Goal: Task Accomplishment & Management: Complete application form

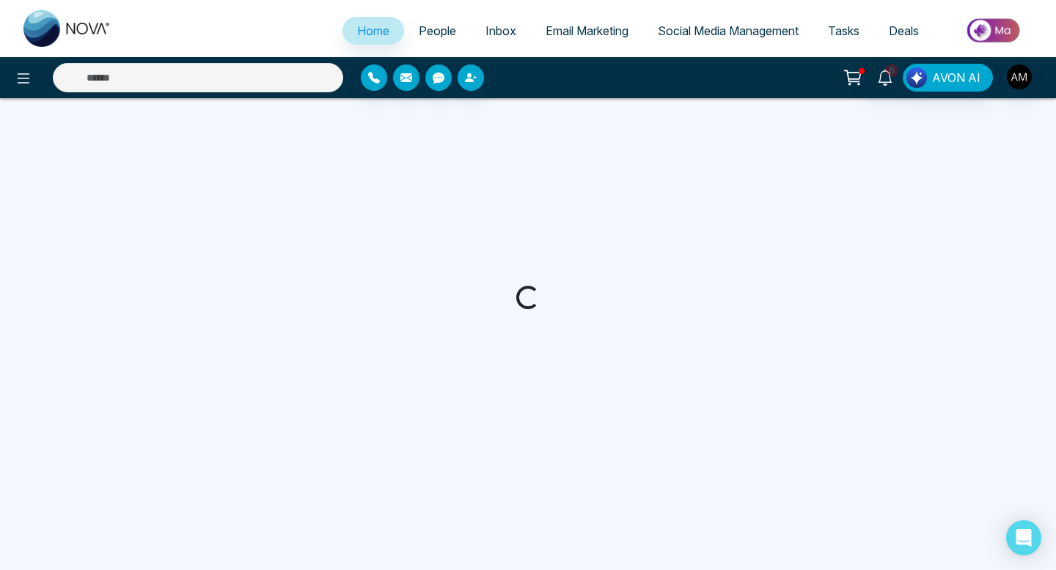
select select "*"
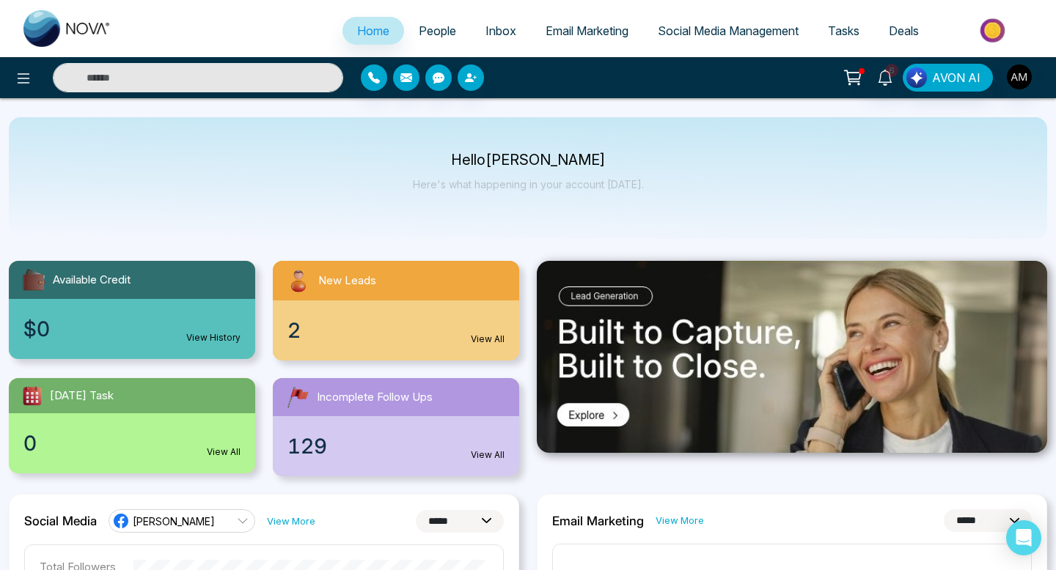
click at [379, 305] on div "2 View All" at bounding box center [396, 331] width 246 height 60
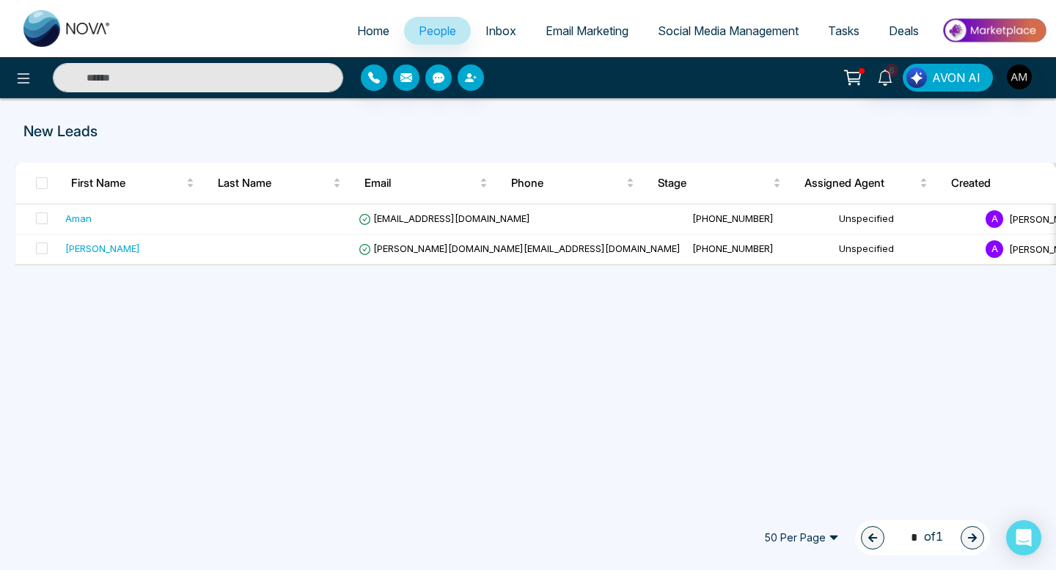
click at [419, 31] on span "People" at bounding box center [437, 30] width 37 height 15
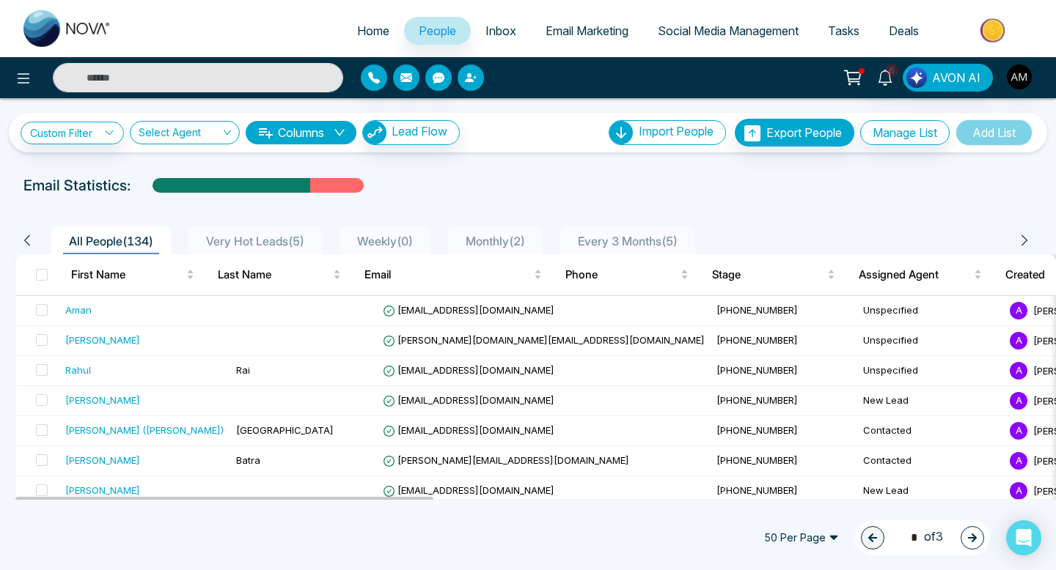
click at [480, 81] on button "button" at bounding box center [471, 78] width 26 height 26
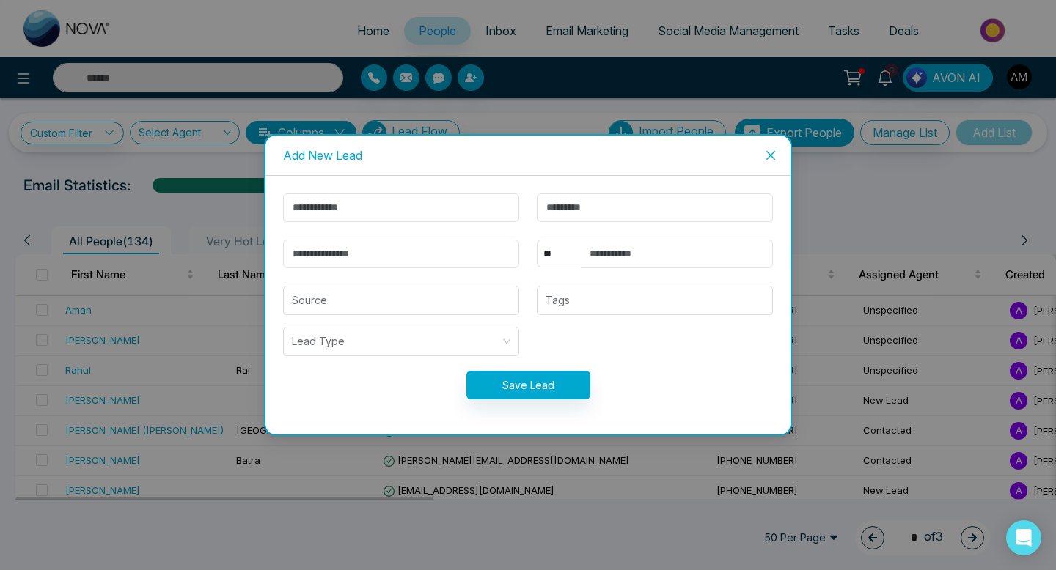
click at [540, 129] on div "Add New Lead ** **** *** *** *** **** *** Source Tags Lead Type Save Lead" at bounding box center [528, 285] width 1056 height 570
click at [760, 153] on span "Close" at bounding box center [771, 156] width 40 height 40
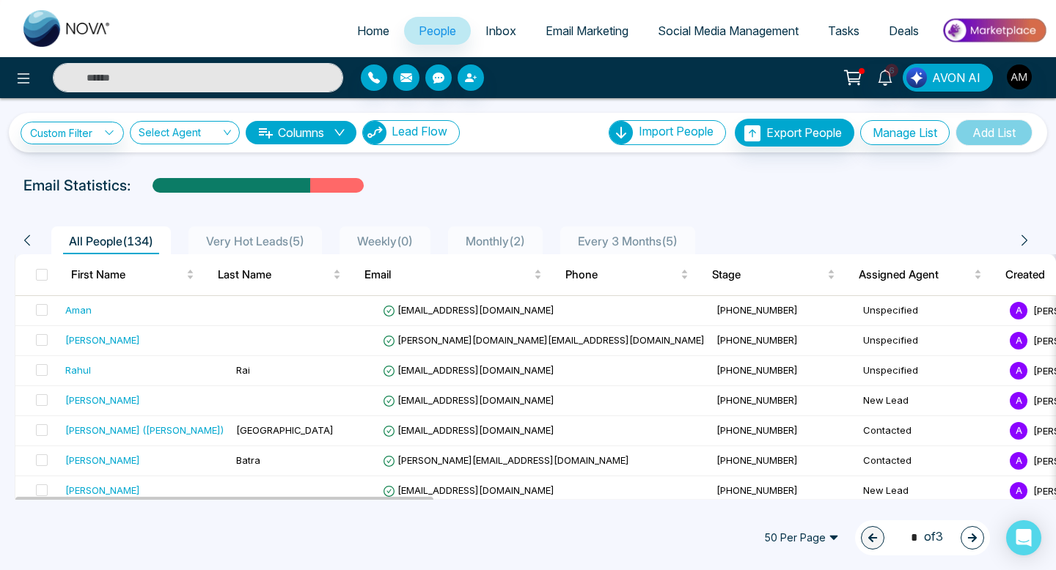
click at [447, 132] on span "Lead Flow" at bounding box center [420, 131] width 56 height 15
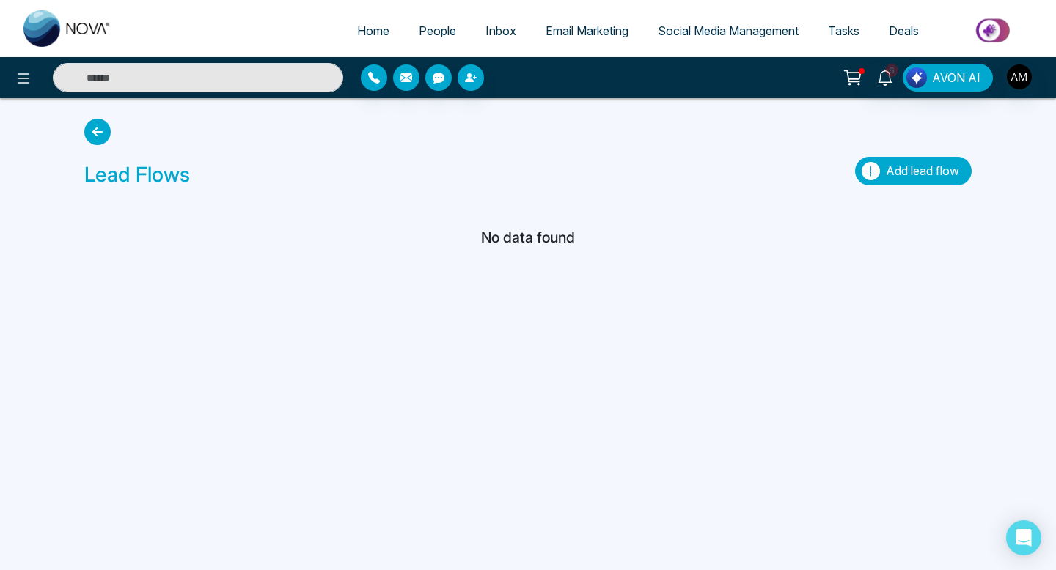
click at [900, 168] on span "Add lead flow" at bounding box center [922, 171] width 73 height 15
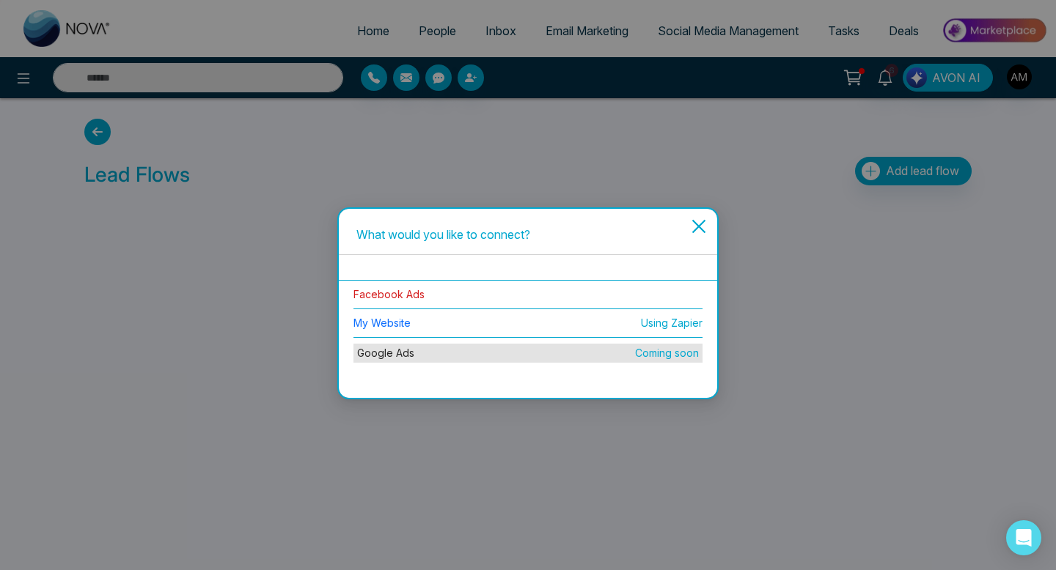
click at [397, 296] on link "Facebook Ads" at bounding box center [388, 294] width 71 height 12
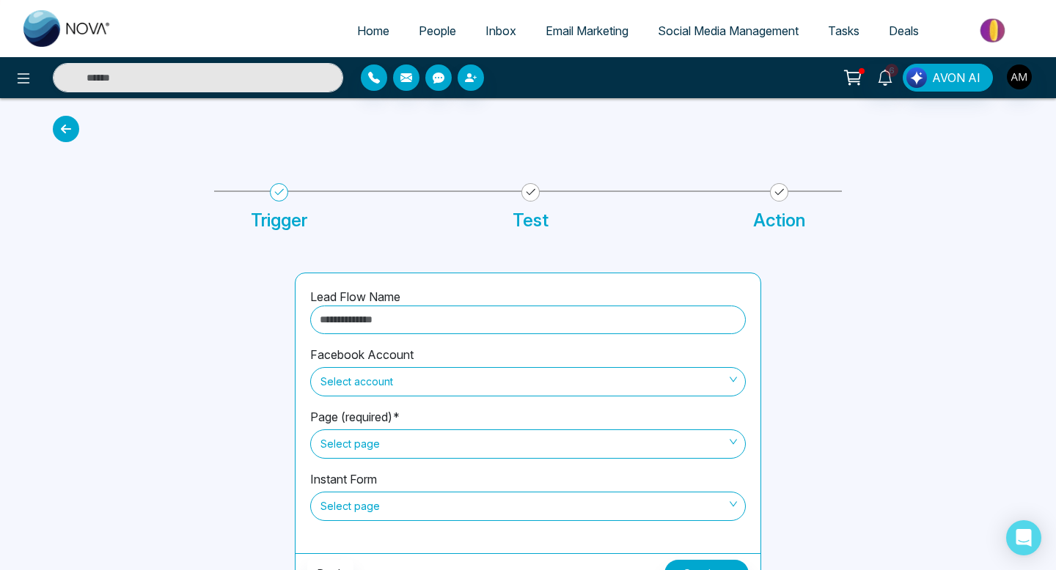
click at [438, 322] on input "text" at bounding box center [528, 320] width 436 height 29
click at [470, 375] on span "Select account" at bounding box center [527, 382] width 415 height 25
type input "**********"
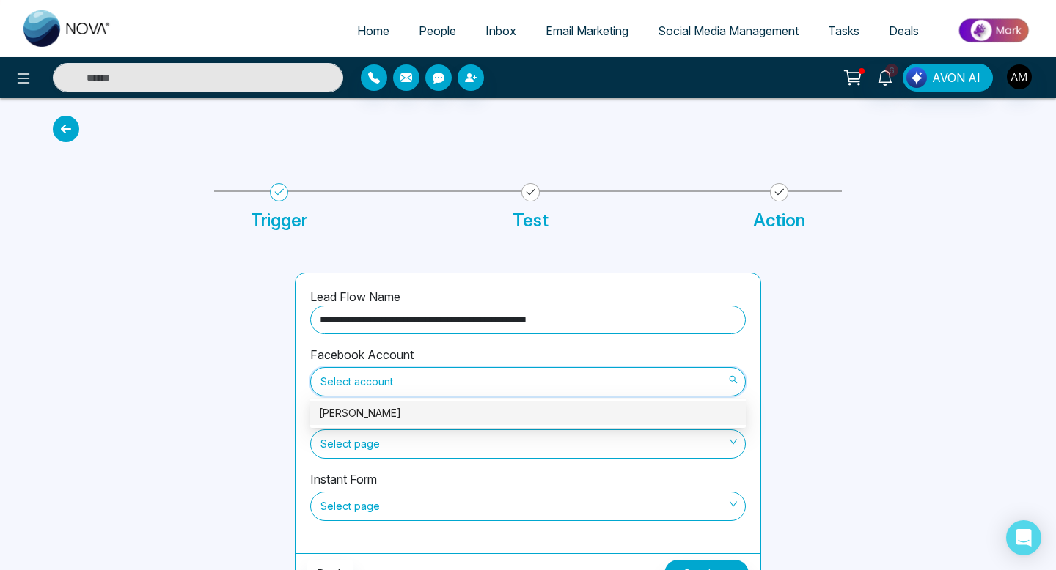
click at [527, 410] on div "[PERSON_NAME]" at bounding box center [528, 413] width 418 height 16
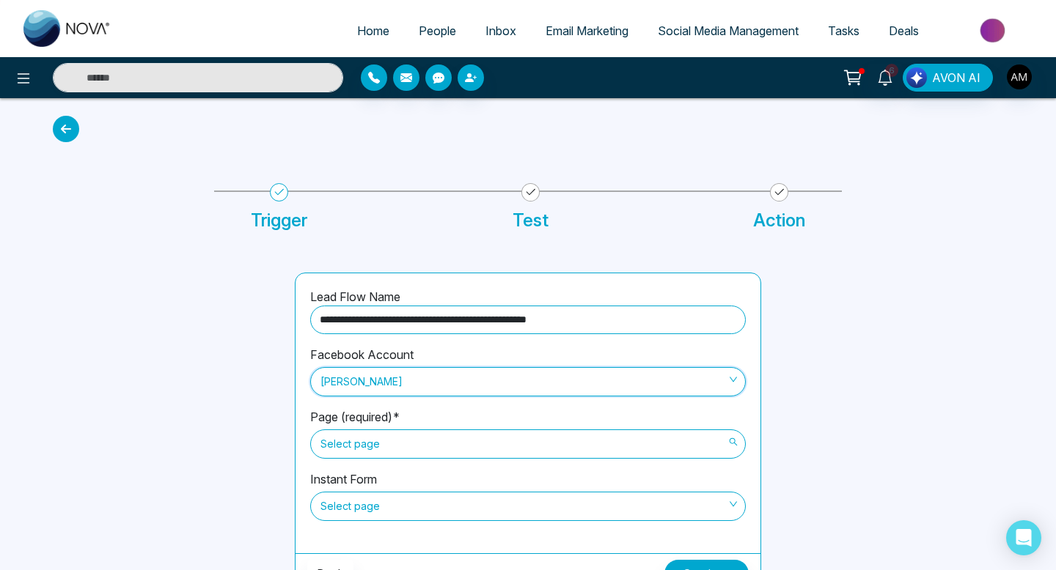
click at [504, 448] on span "Select page" at bounding box center [527, 444] width 415 height 25
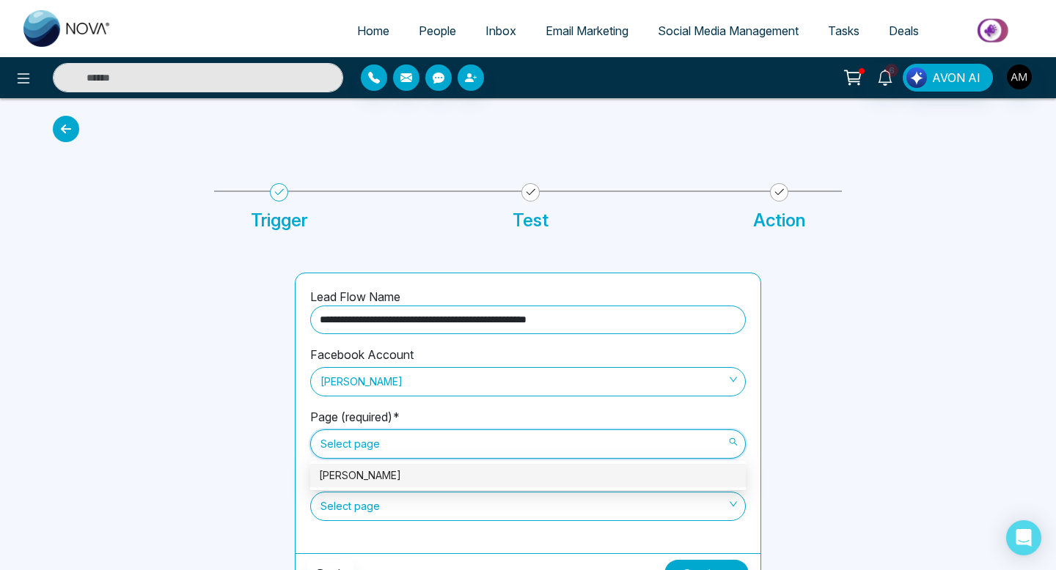
click at [491, 478] on div "[PERSON_NAME]" at bounding box center [528, 476] width 418 height 16
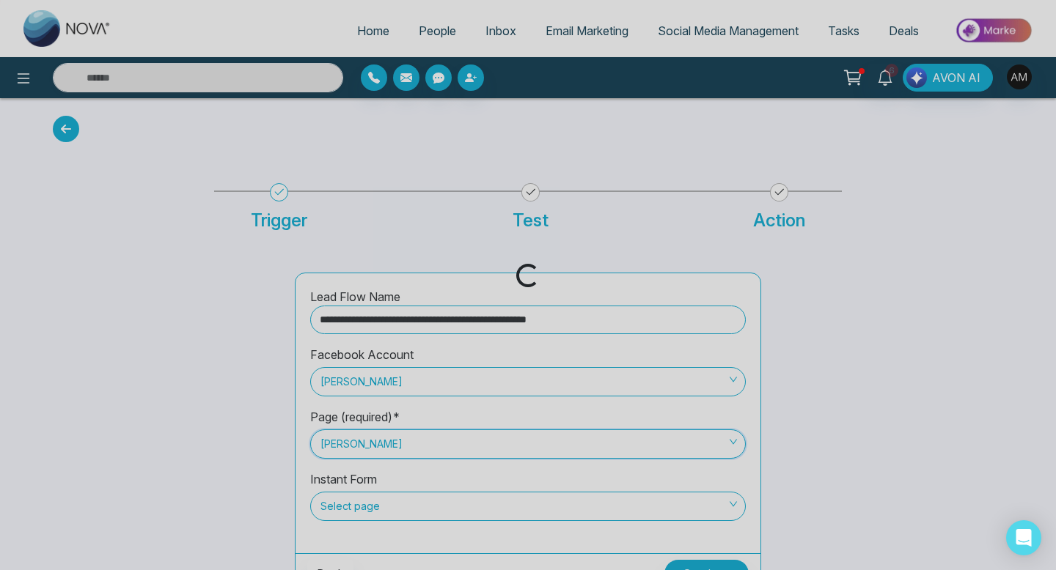
scroll to position [24, 0]
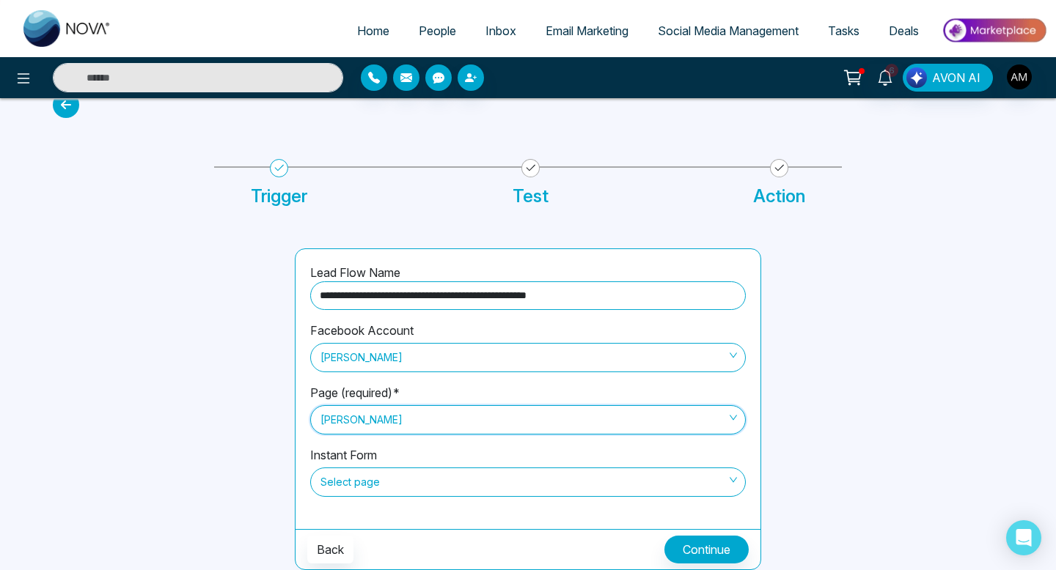
click at [579, 360] on span "[PERSON_NAME]" at bounding box center [527, 357] width 415 height 25
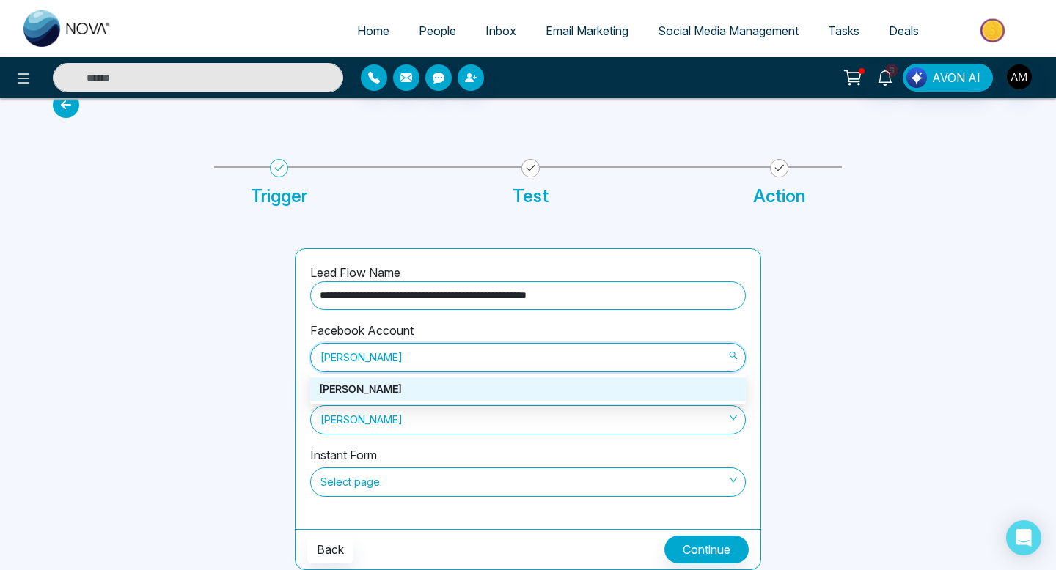
click at [614, 388] on div "[PERSON_NAME]" at bounding box center [528, 389] width 418 height 16
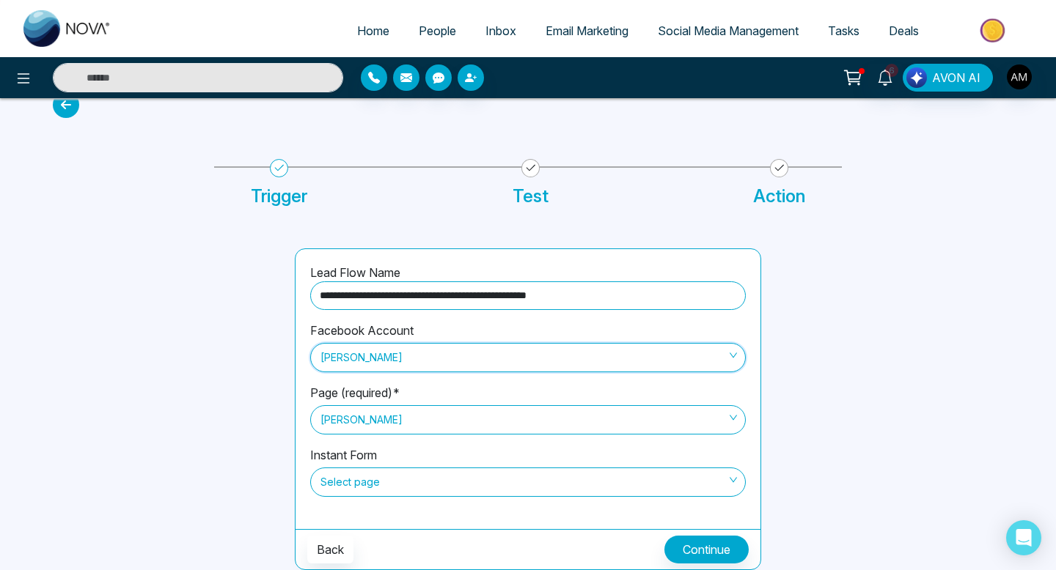
click at [563, 478] on span "Select page" at bounding box center [527, 482] width 415 height 25
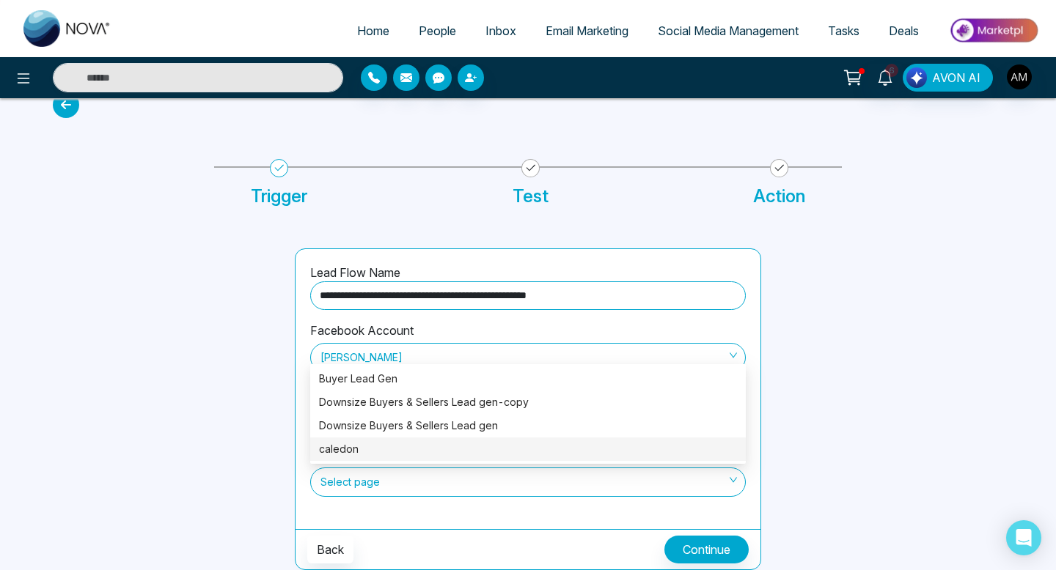
click at [444, 521] on div "**********" at bounding box center [528, 389] width 465 height 280
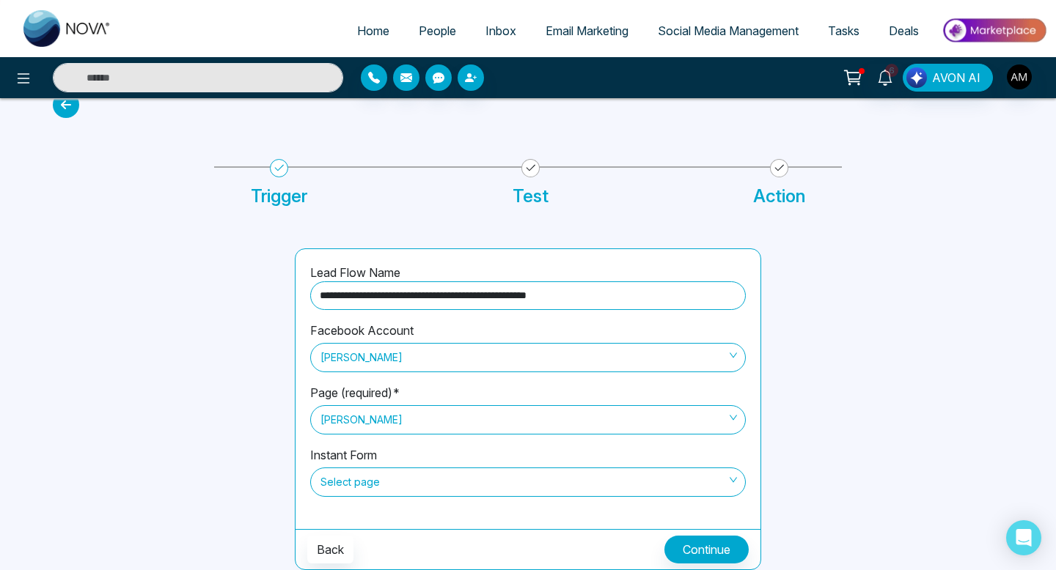
click at [500, 476] on span "Select page" at bounding box center [527, 482] width 415 height 25
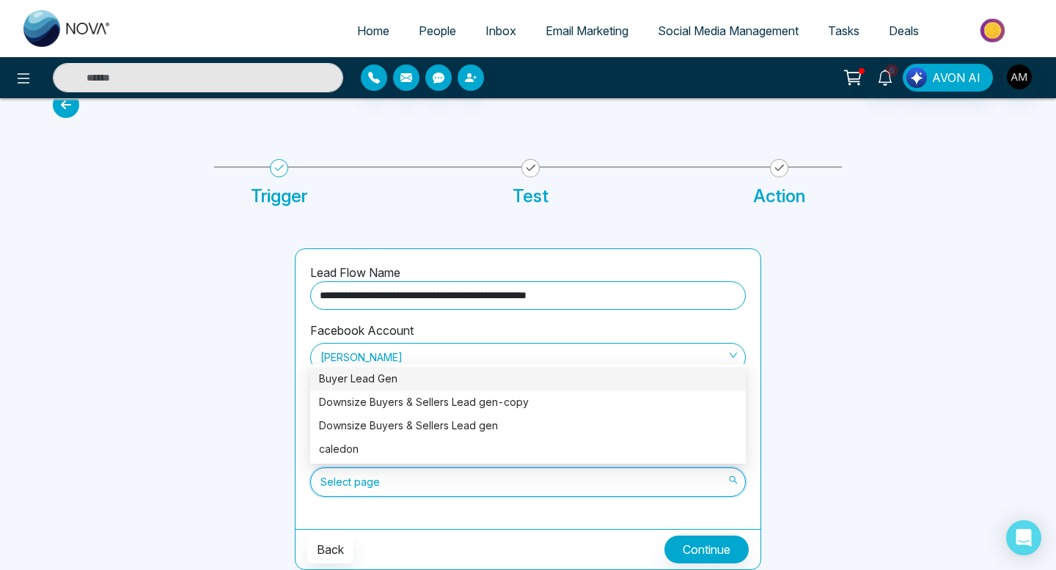
click at [481, 375] on div "Buyer Lead Gen" at bounding box center [528, 379] width 418 height 16
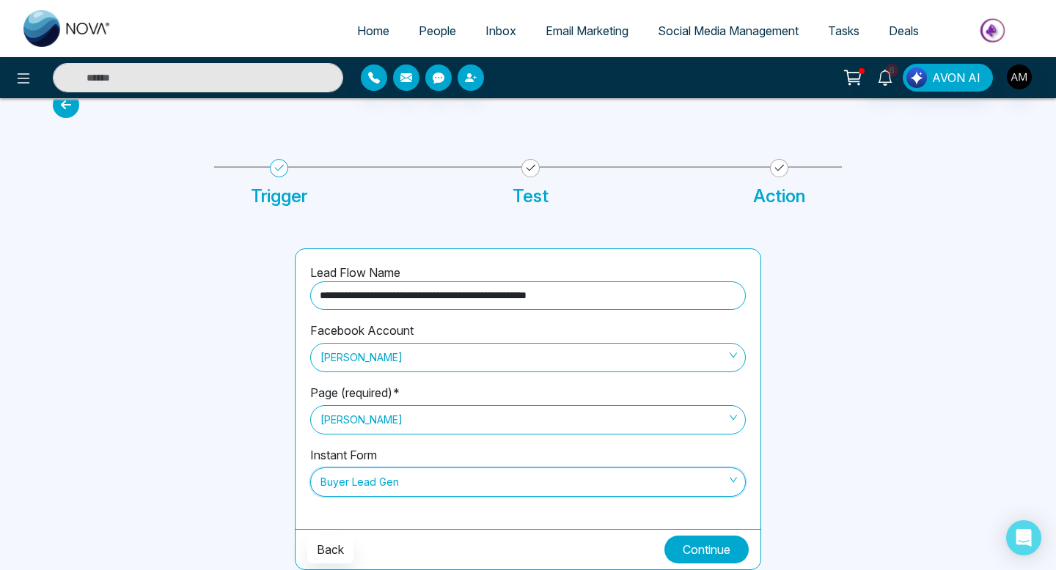
click at [690, 539] on button "Continue" at bounding box center [706, 550] width 84 height 28
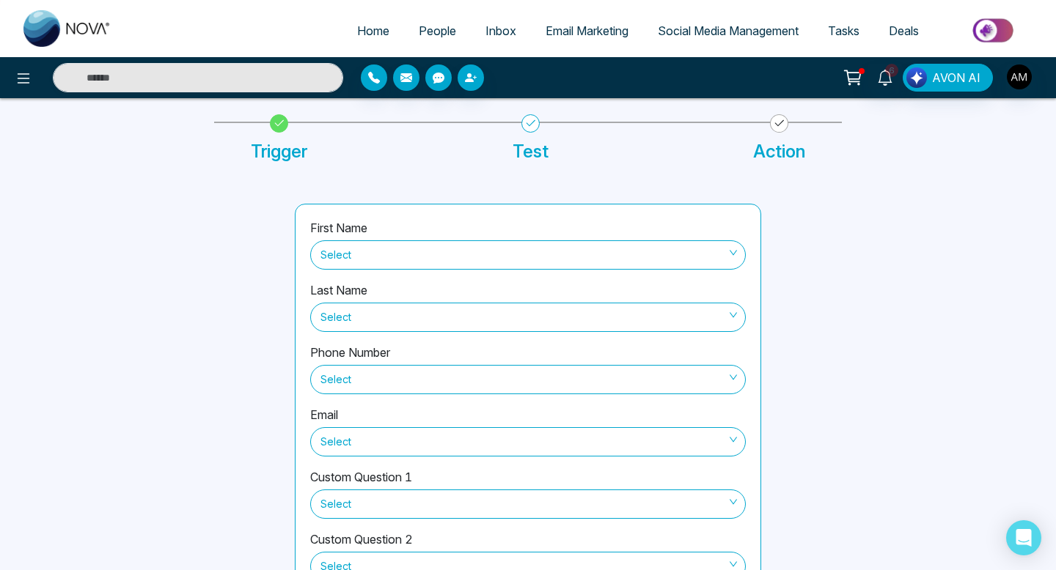
scroll to position [111, 0]
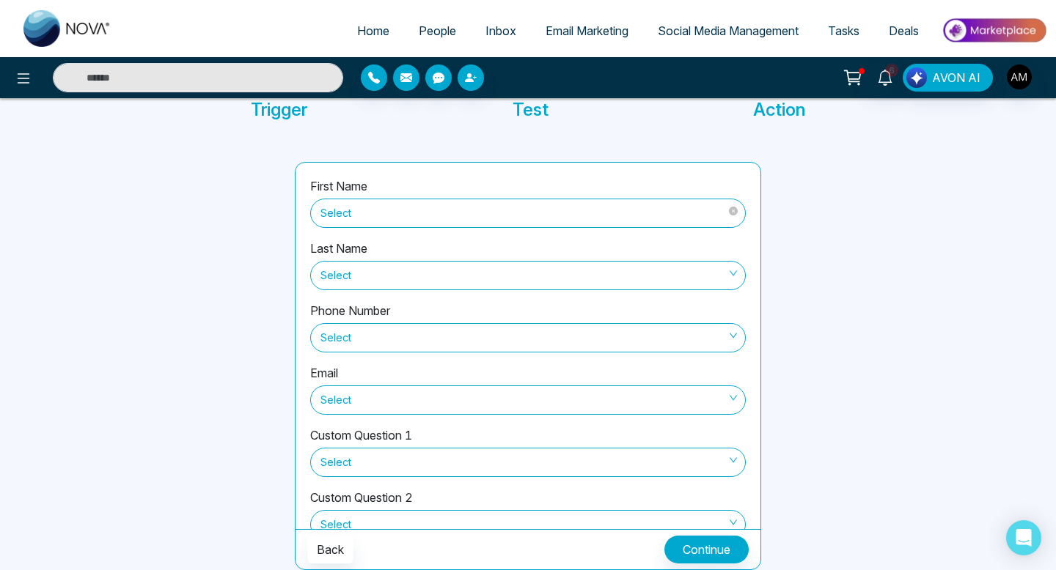
click at [636, 213] on span "Select" at bounding box center [527, 213] width 415 height 25
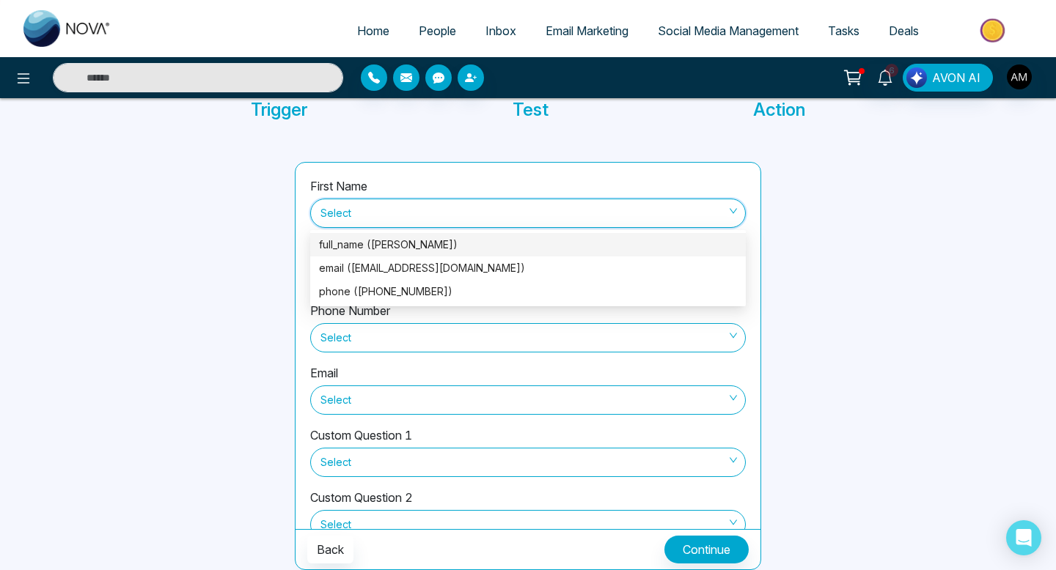
click at [850, 271] on div at bounding box center [891, 366] width 242 height 408
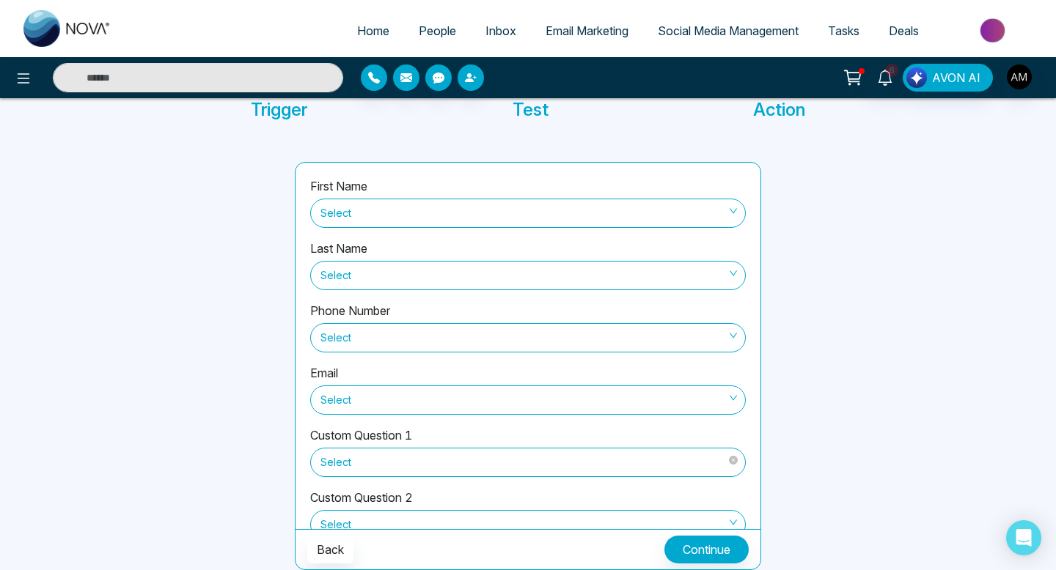
click at [694, 445] on div "Select" at bounding box center [528, 460] width 436 height 33
click at [686, 452] on span "Select" at bounding box center [527, 462] width 415 height 25
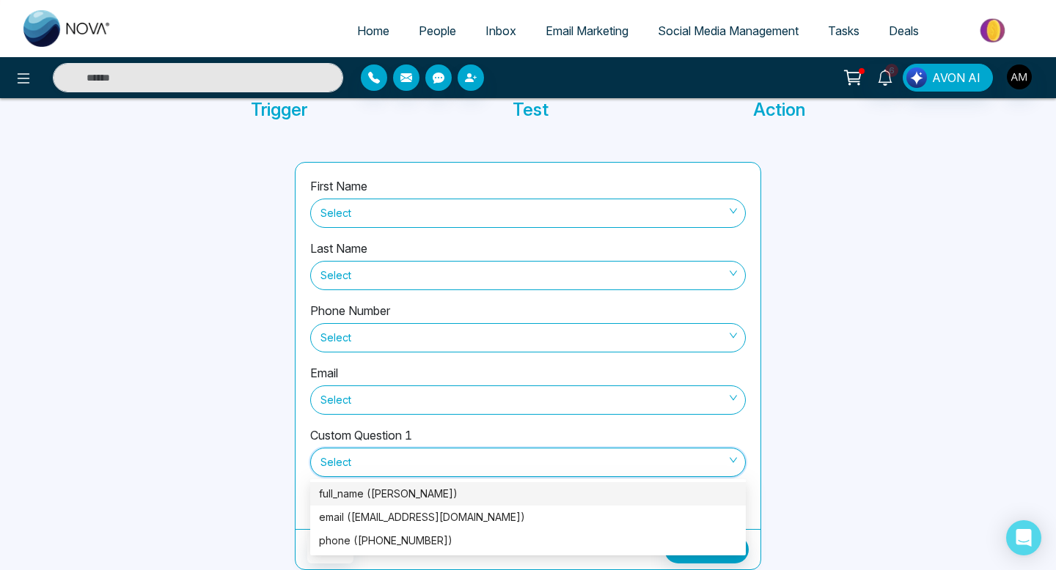
click at [881, 249] on div at bounding box center [891, 366] width 242 height 408
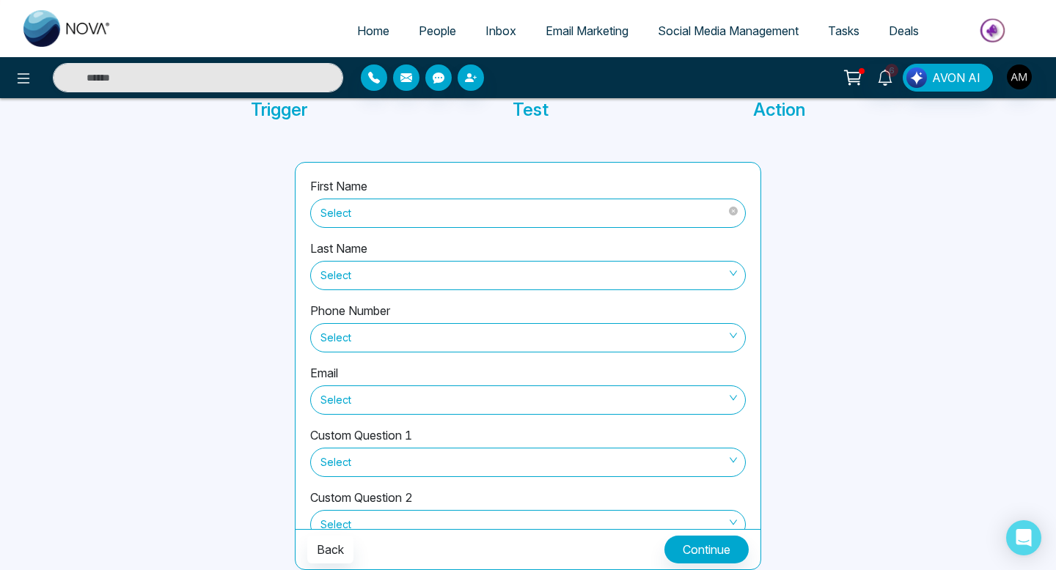
click at [656, 219] on span "Select" at bounding box center [527, 213] width 415 height 25
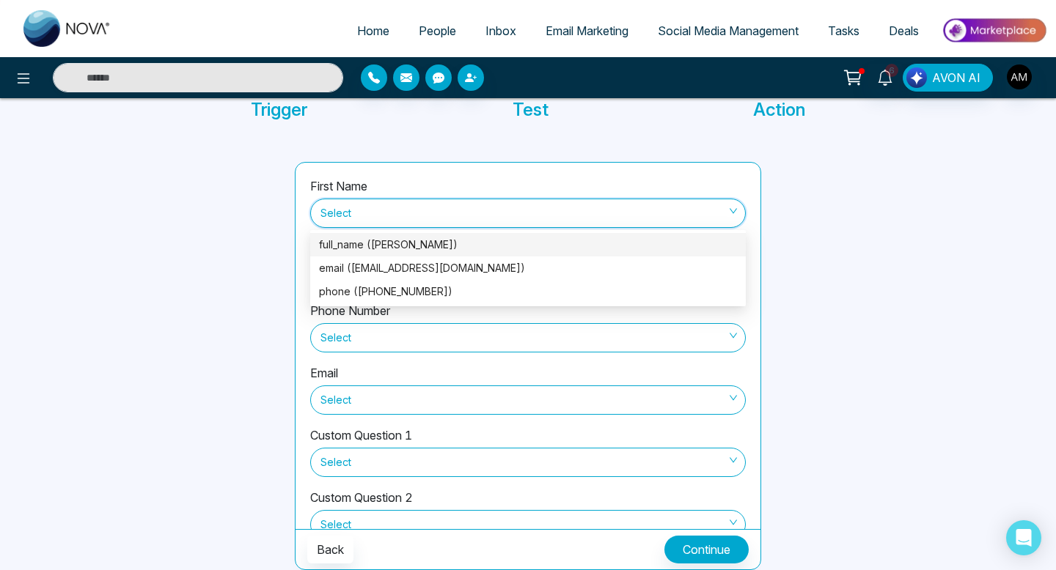
click at [868, 226] on div at bounding box center [891, 366] width 242 height 408
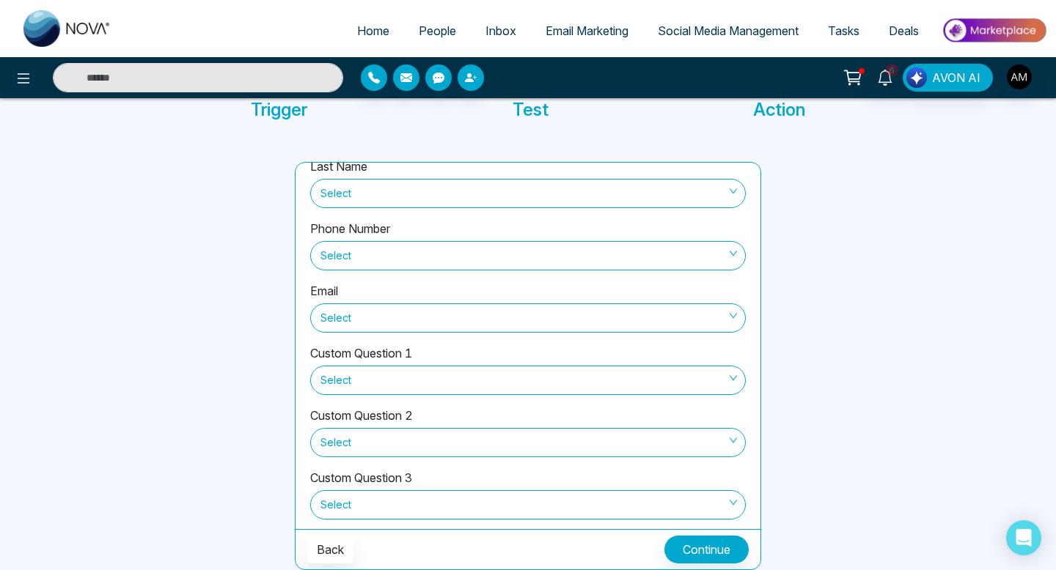
scroll to position [161, 0]
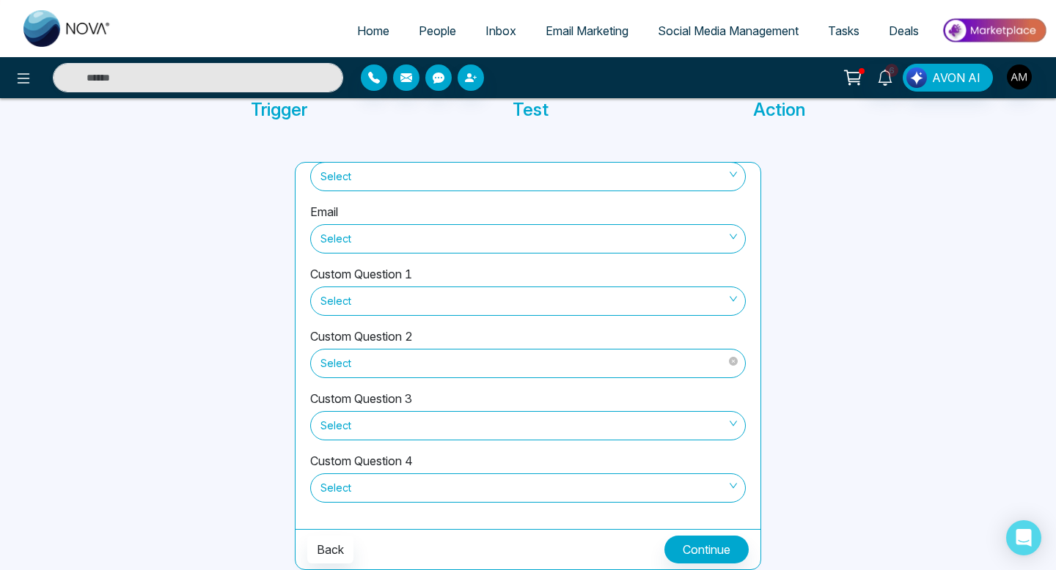
click at [574, 364] on span "Select" at bounding box center [527, 363] width 415 height 25
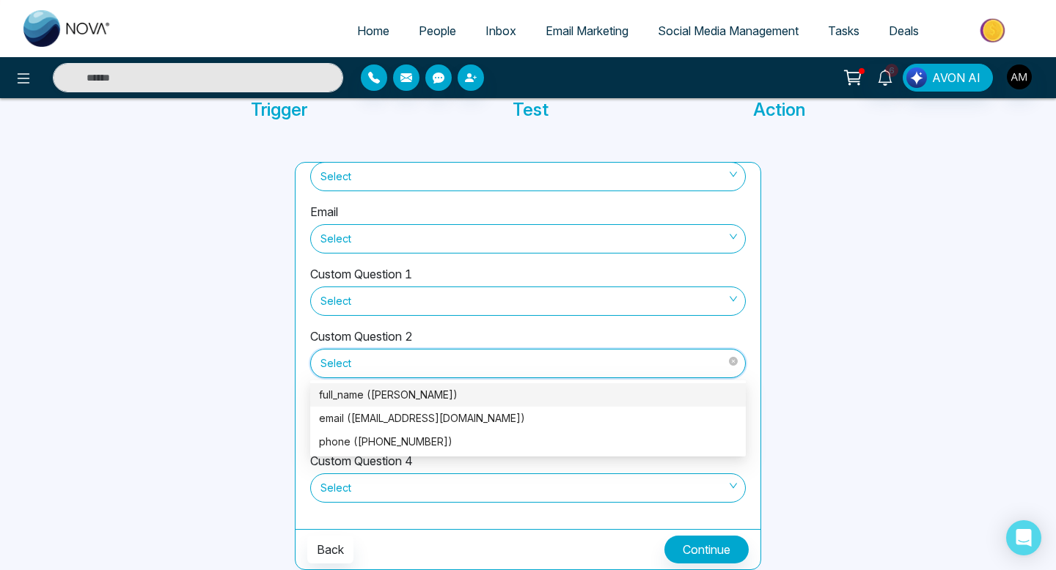
click at [574, 364] on span "Select" at bounding box center [527, 363] width 415 height 25
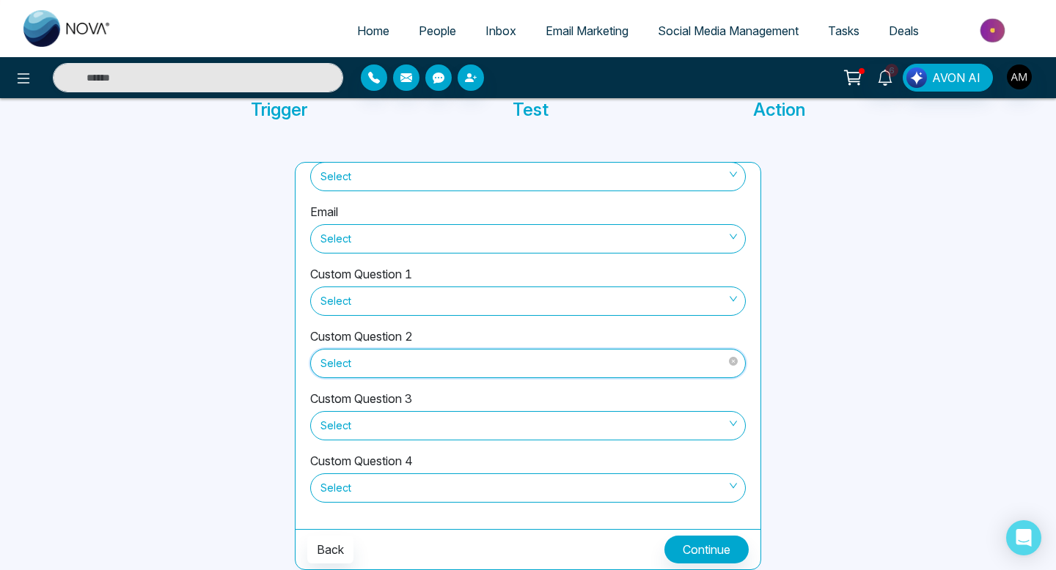
click at [574, 364] on span "Select" at bounding box center [527, 363] width 415 height 25
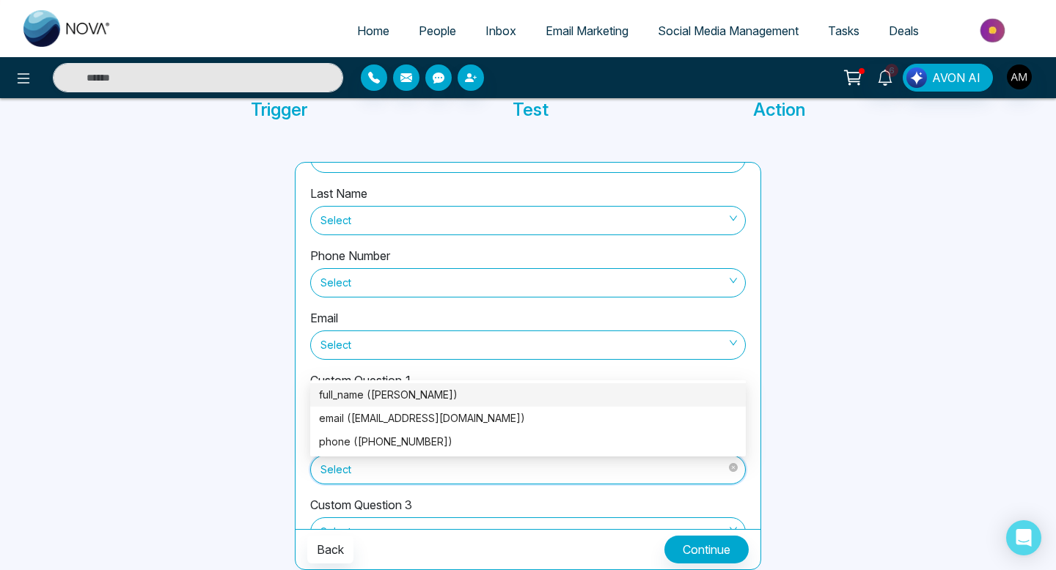
scroll to position [0, 0]
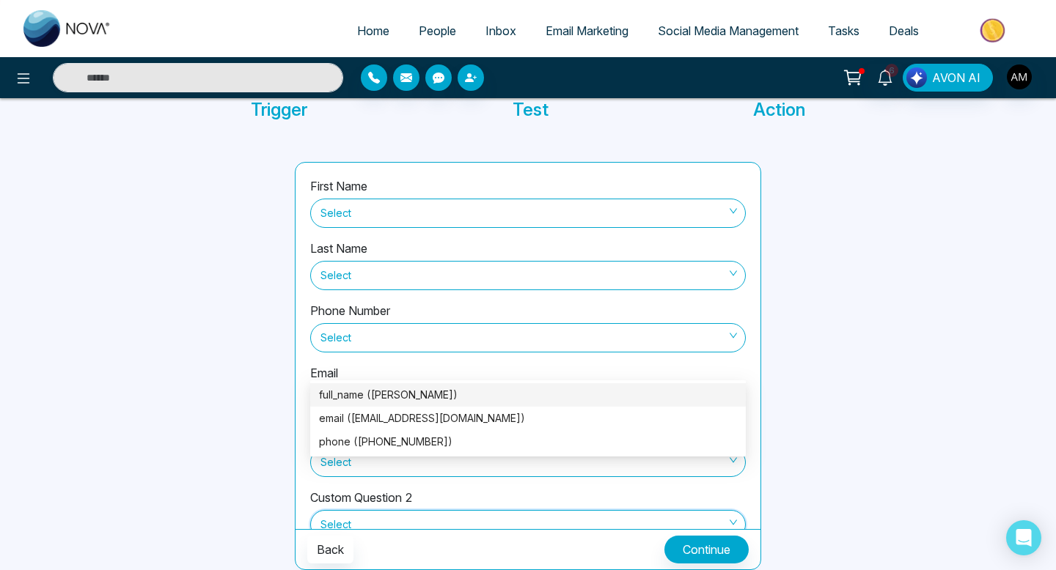
click at [850, 202] on div at bounding box center [891, 366] width 242 height 408
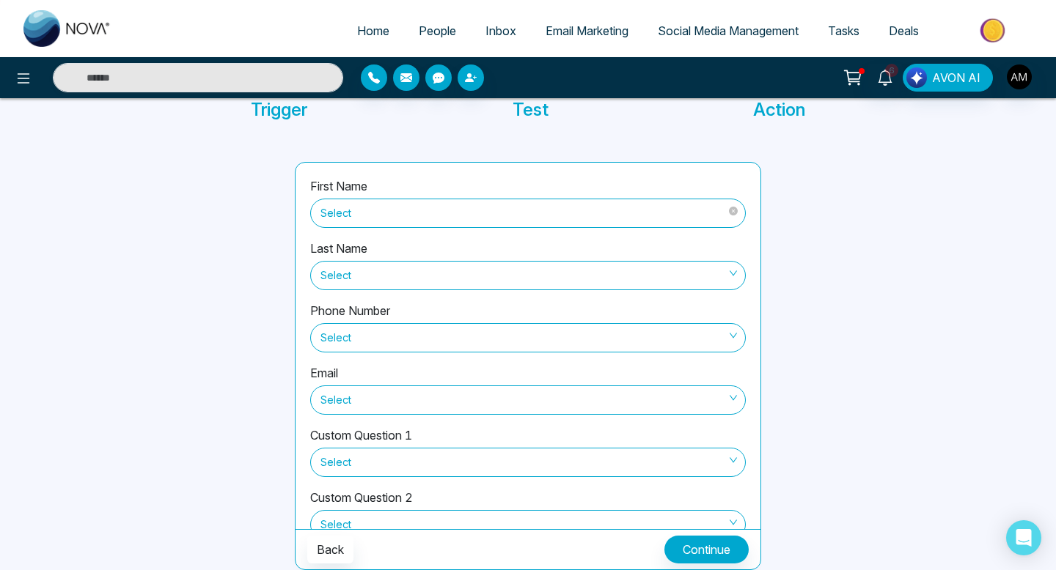
click at [669, 206] on span "Select" at bounding box center [527, 213] width 415 height 25
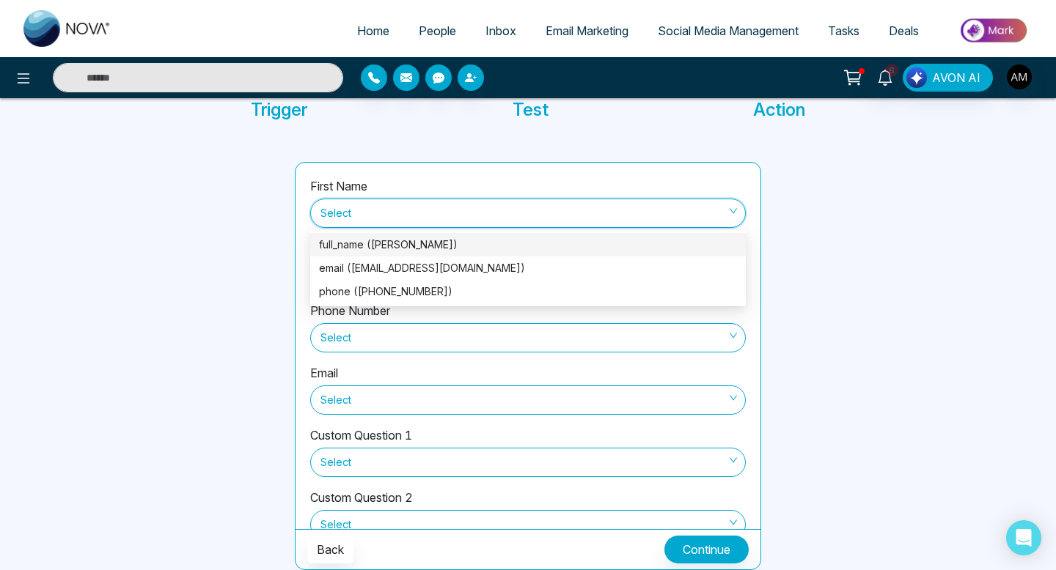
click at [640, 246] on div "full_name ([PERSON_NAME])" at bounding box center [528, 245] width 418 height 16
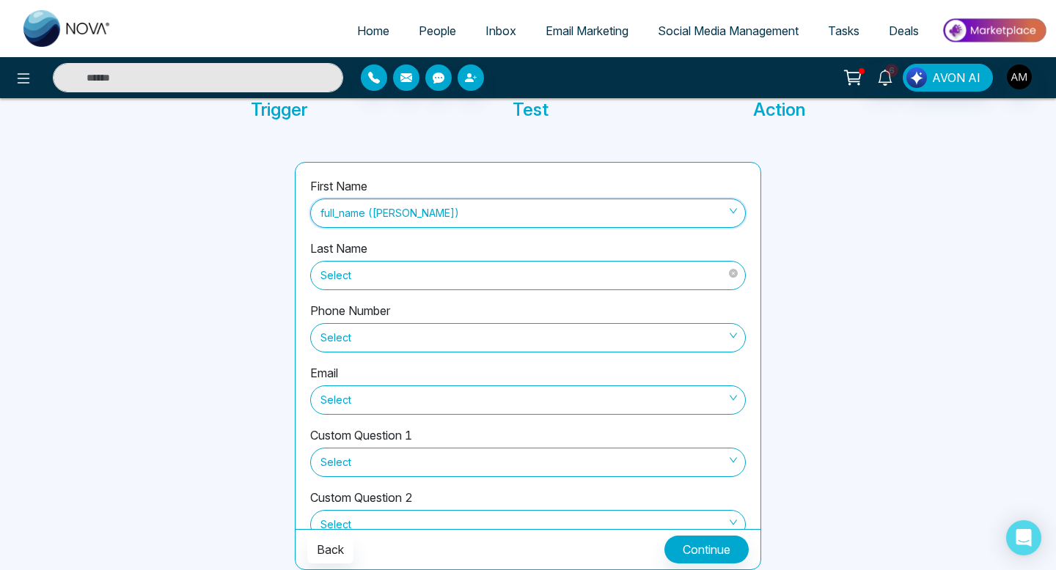
click at [614, 283] on span "Select" at bounding box center [527, 275] width 415 height 25
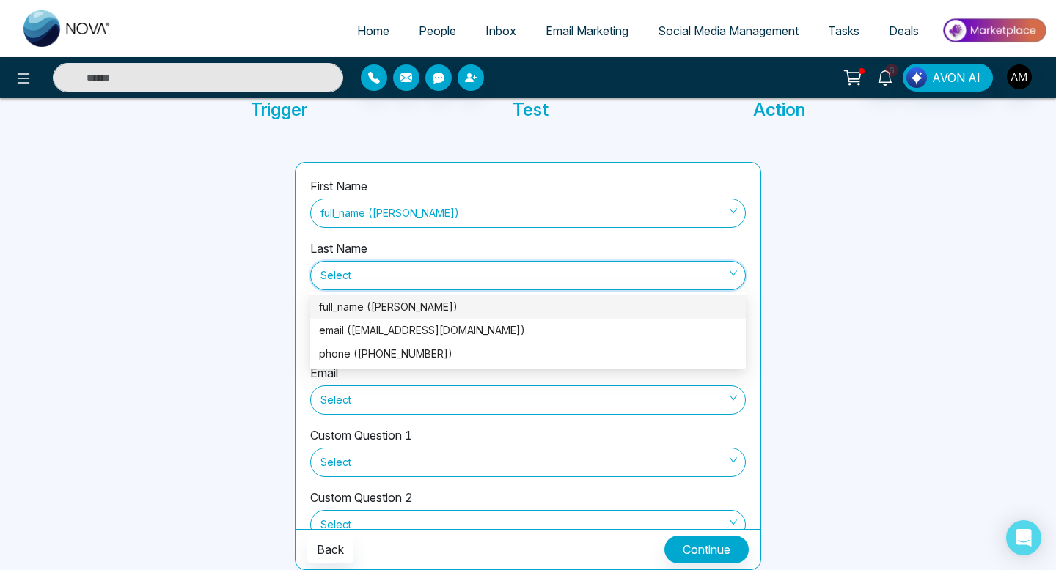
click at [856, 269] on div at bounding box center [891, 366] width 242 height 408
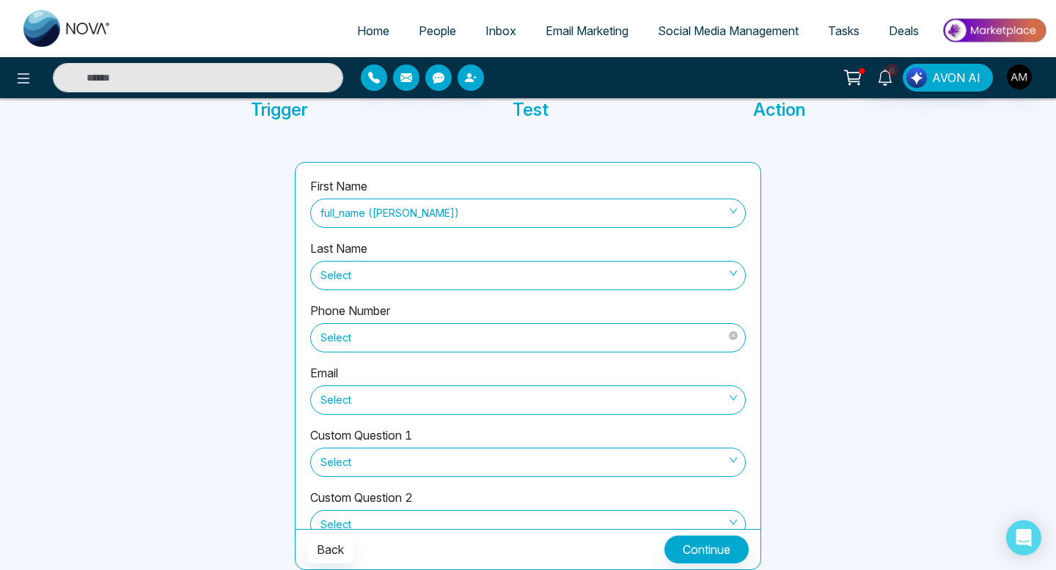
click at [632, 328] on span "Select" at bounding box center [527, 338] width 415 height 25
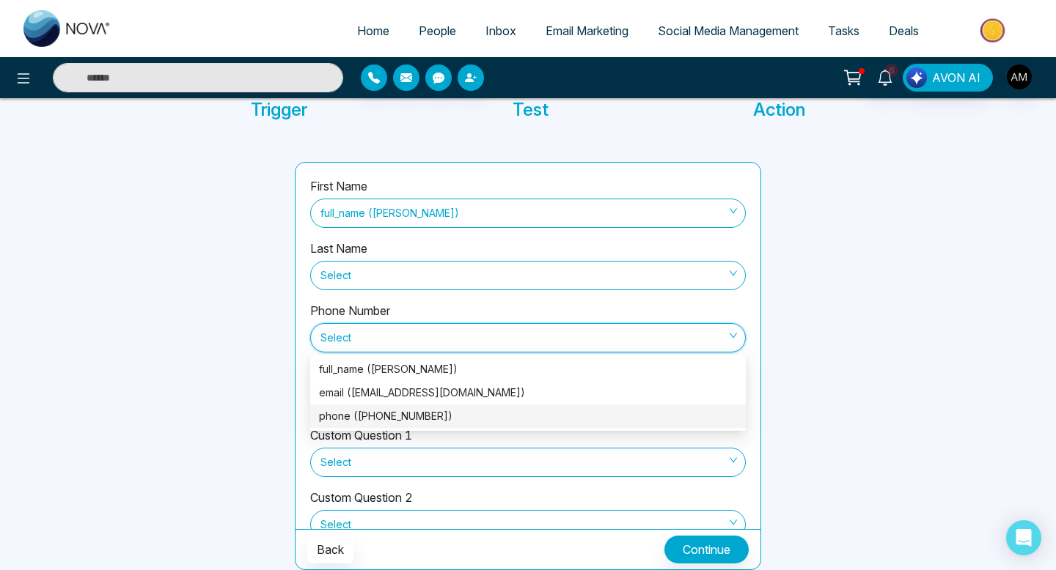
click at [548, 414] on div "phone ([PHONE_NUMBER])" at bounding box center [528, 416] width 418 height 16
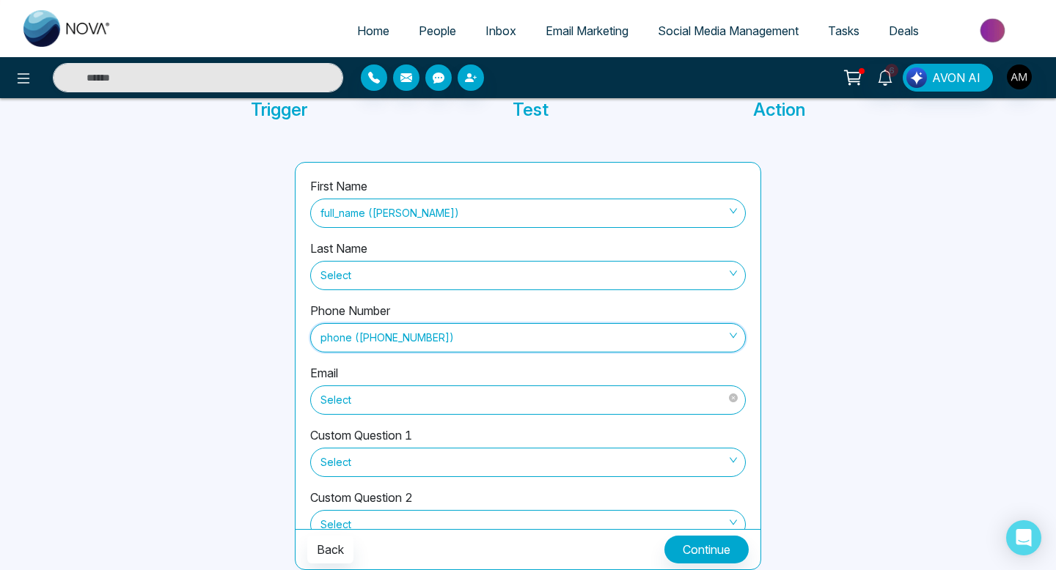
click at [523, 405] on span "Select" at bounding box center [527, 400] width 415 height 25
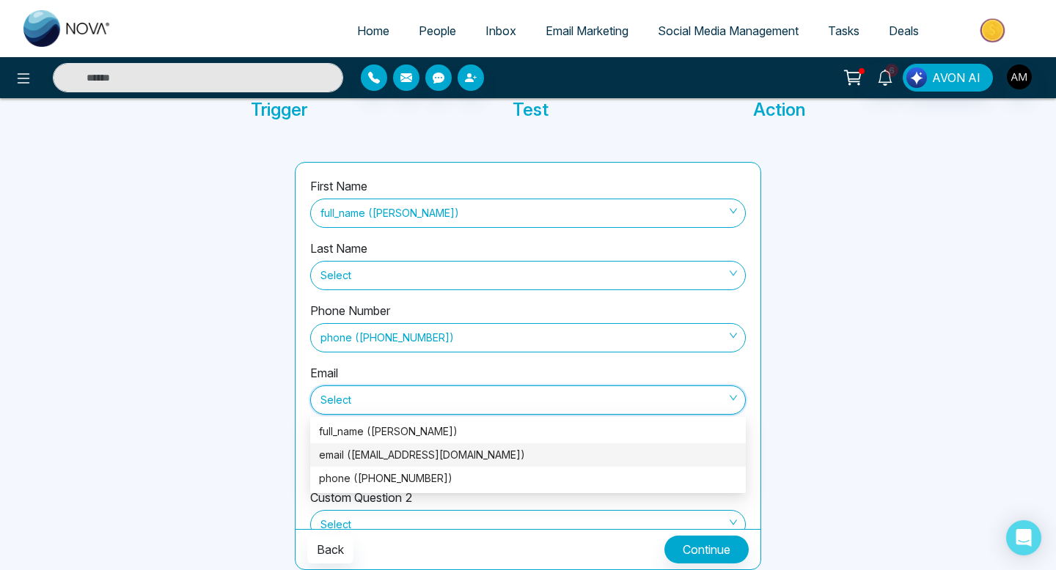
click at [509, 451] on div "email ([EMAIL_ADDRESS][DOMAIN_NAME])" at bounding box center [528, 455] width 418 height 16
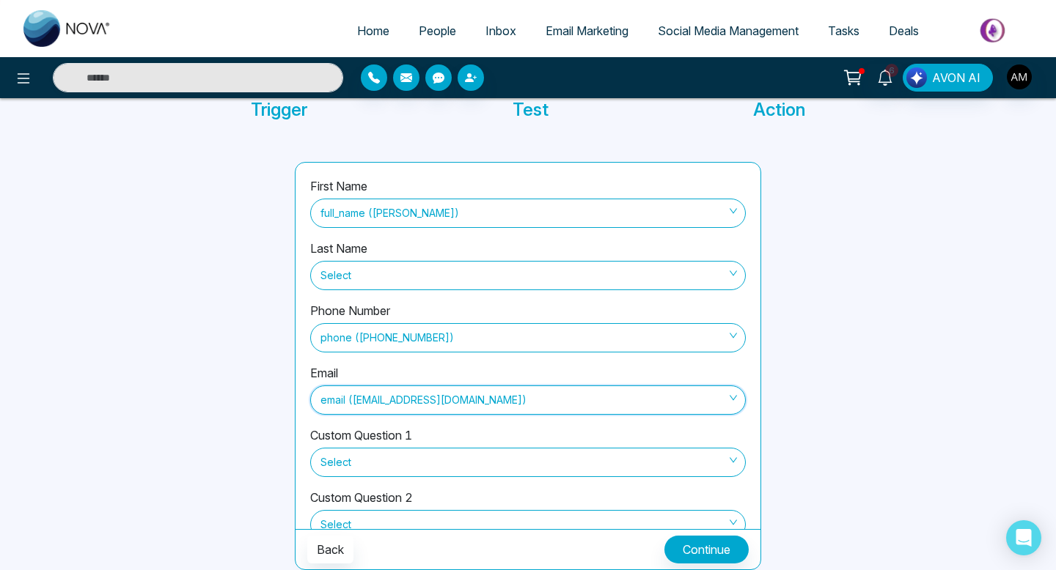
click at [821, 264] on div at bounding box center [891, 366] width 242 height 408
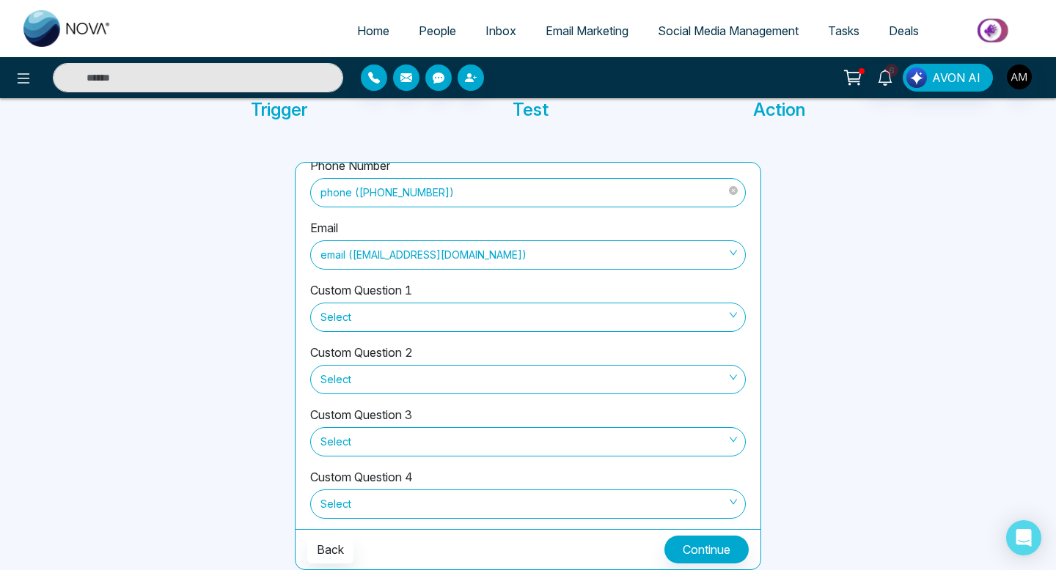
scroll to position [161, 0]
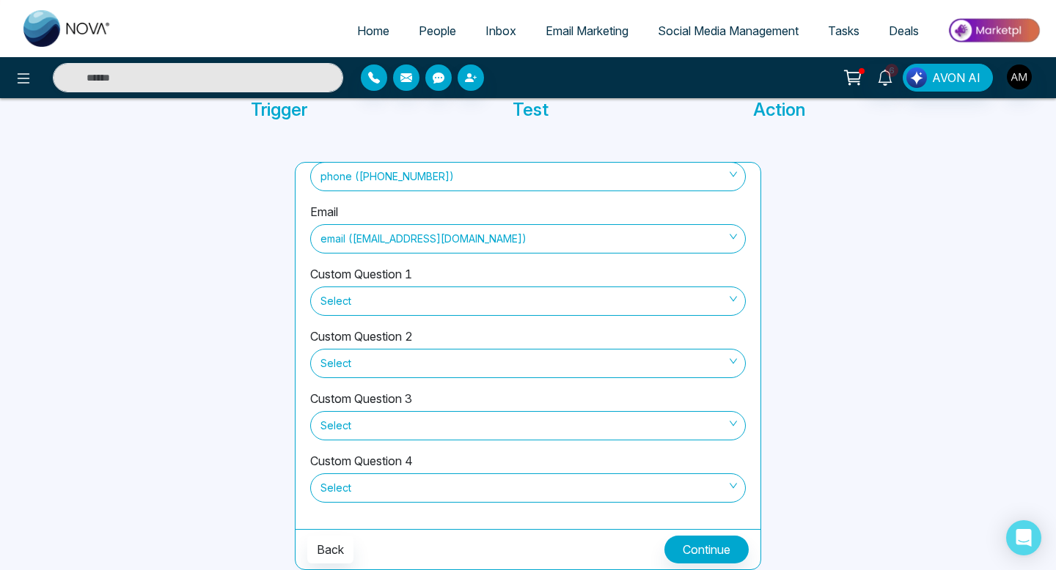
click at [610, 469] on div "Custom Question 4 Select" at bounding box center [528, 483] width 436 height 62
click at [610, 494] on span "Select" at bounding box center [527, 488] width 415 height 25
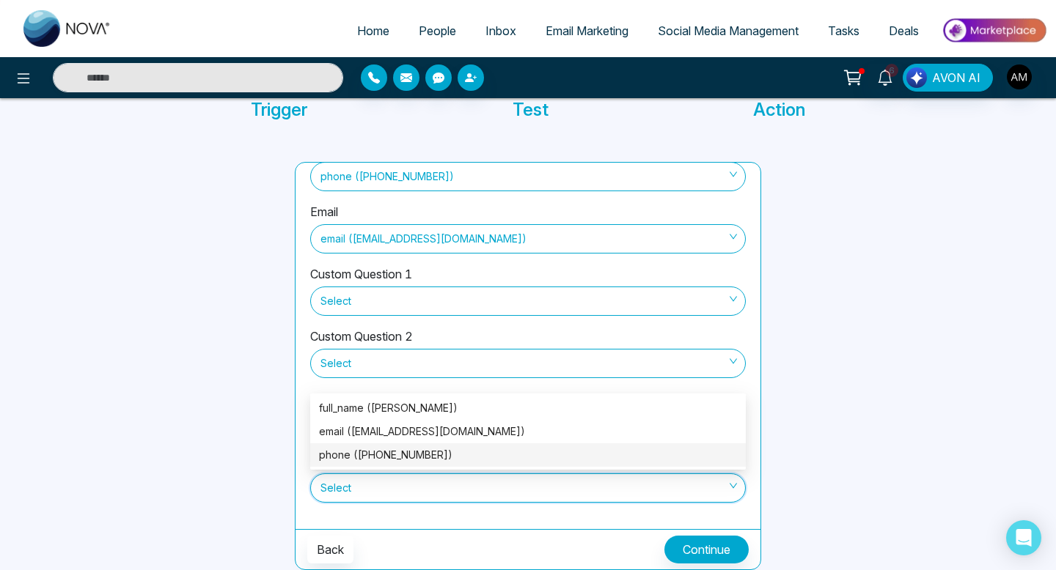
click at [961, 270] on div at bounding box center [891, 366] width 242 height 408
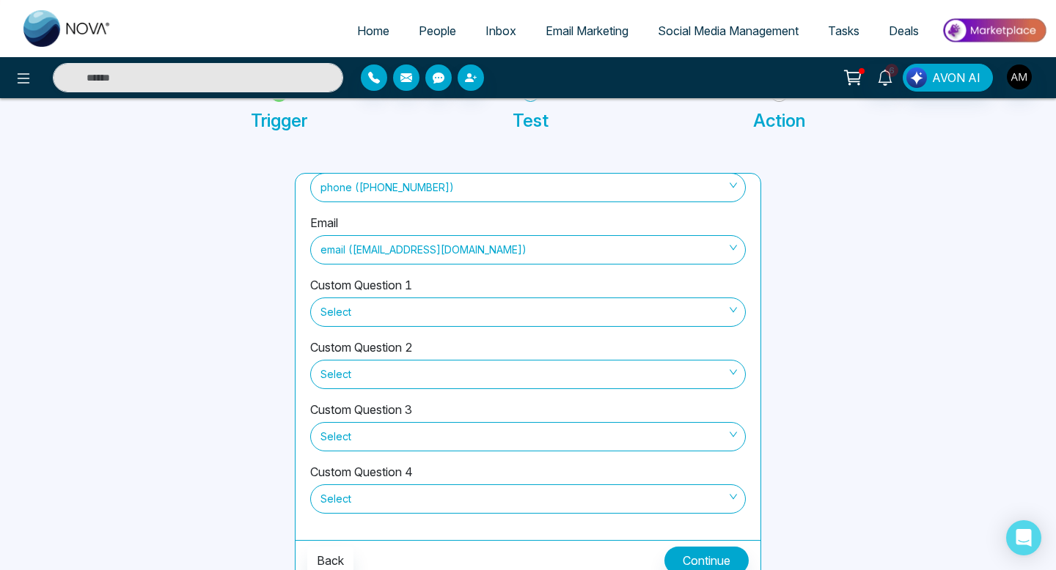
scroll to position [111, 0]
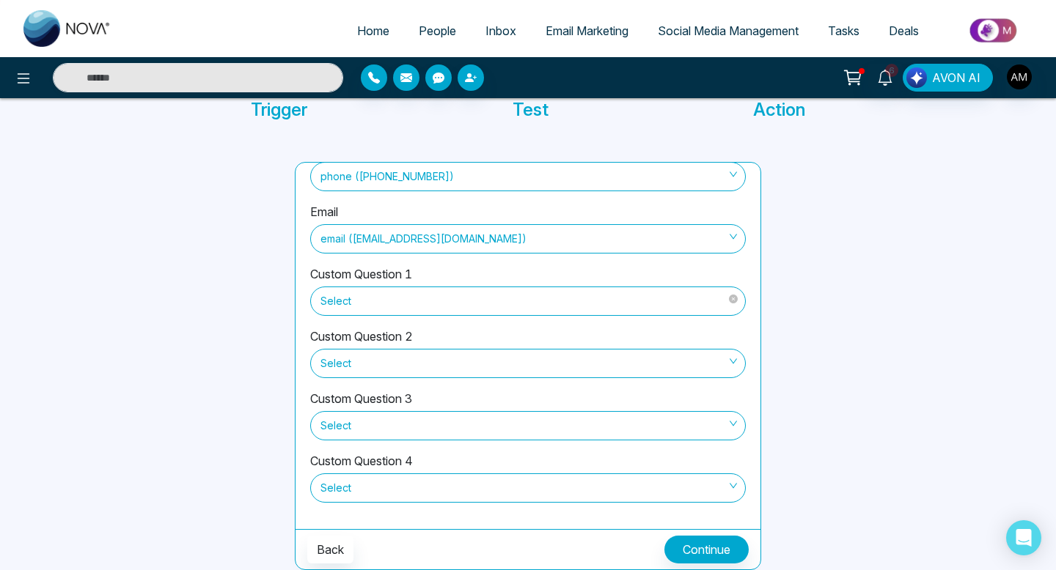
click at [628, 309] on span "Select" at bounding box center [527, 301] width 415 height 25
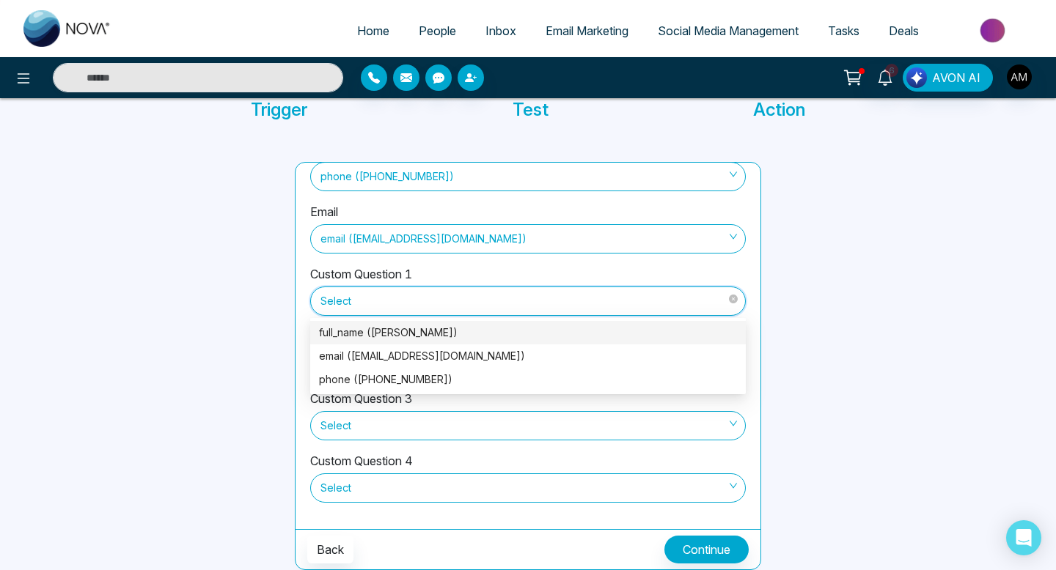
click at [628, 309] on span "Select" at bounding box center [527, 301] width 415 height 25
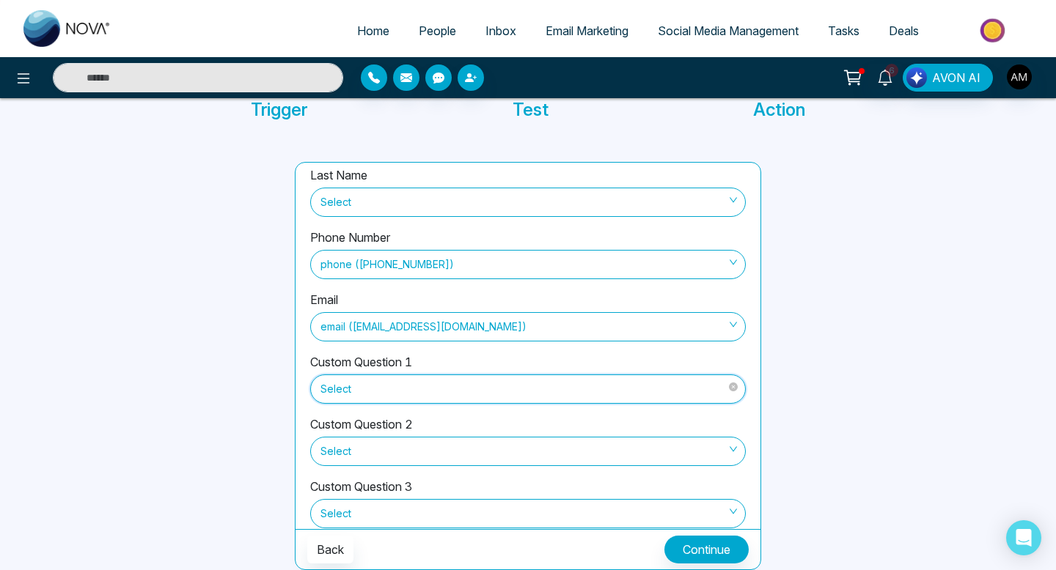
scroll to position [0, 0]
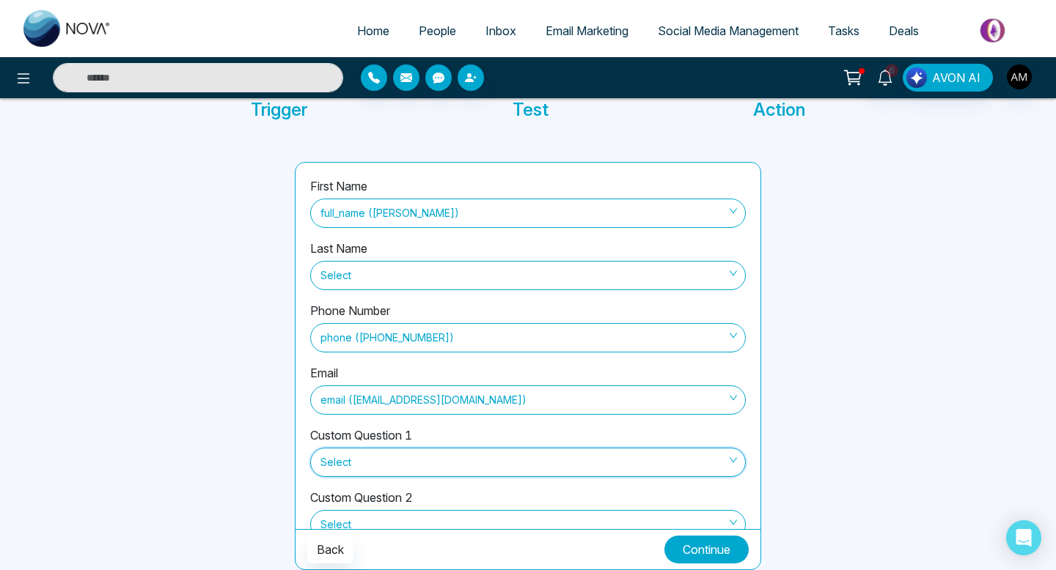
click at [696, 547] on button "Continue" at bounding box center [706, 550] width 84 height 28
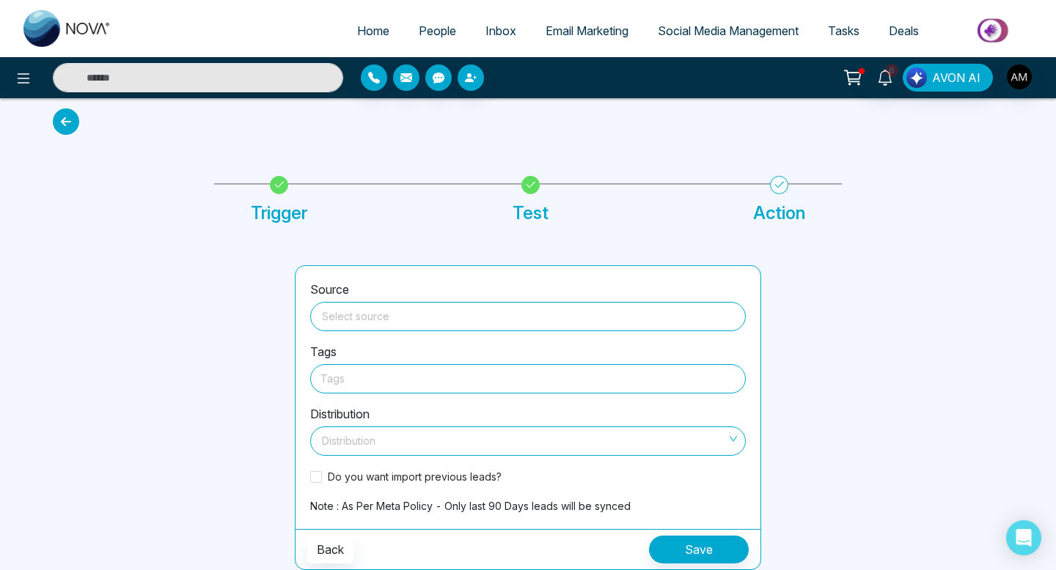
scroll to position [7, 0]
click at [584, 298] on div "Select source" at bounding box center [528, 314] width 436 height 33
click at [579, 313] on input "search" at bounding box center [528, 314] width 418 height 22
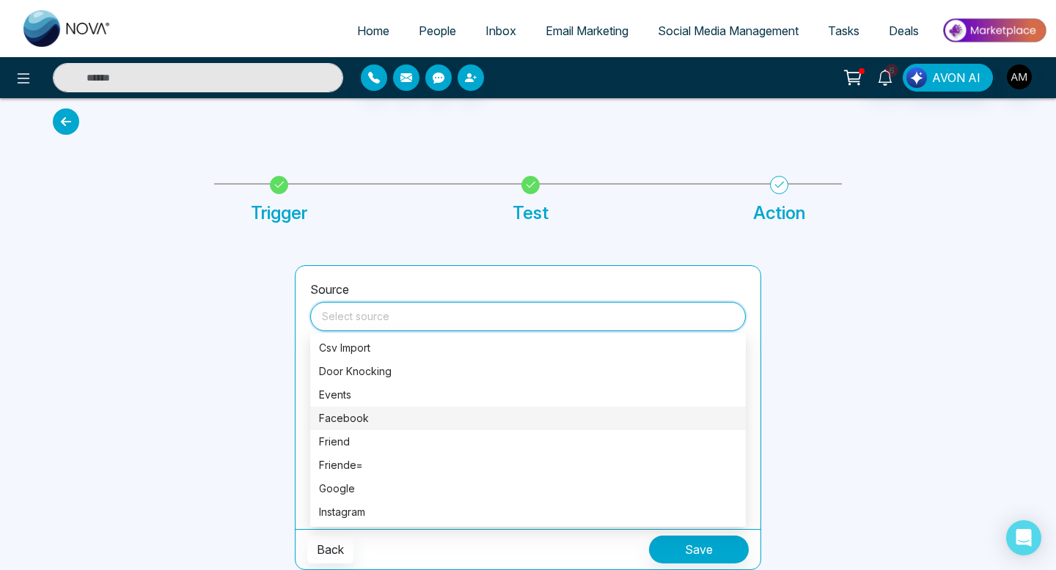
click at [403, 422] on div "Facebook" at bounding box center [528, 419] width 418 height 16
type input "********"
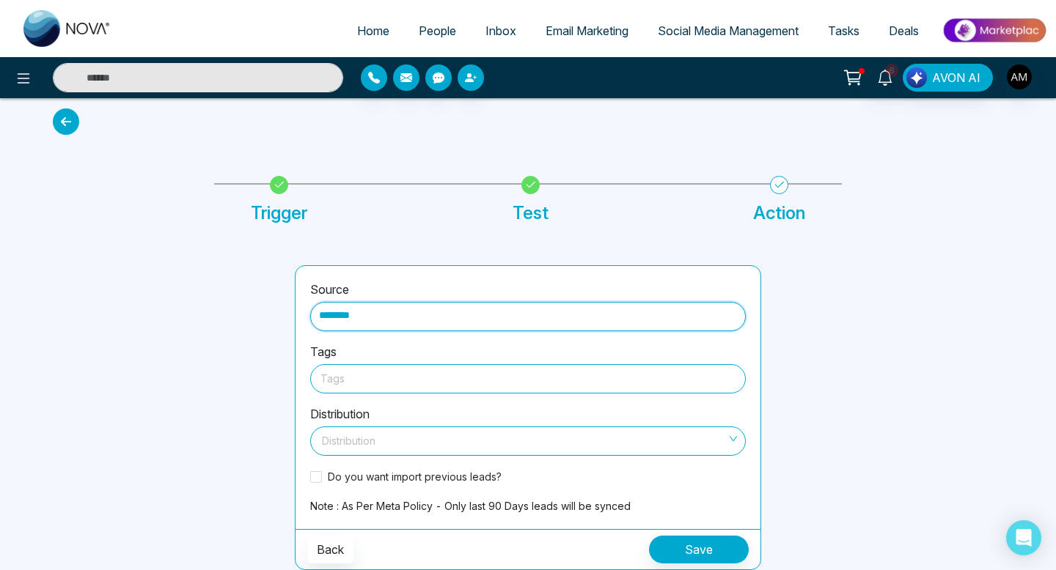
click at [490, 375] on div at bounding box center [527, 379] width 415 height 18
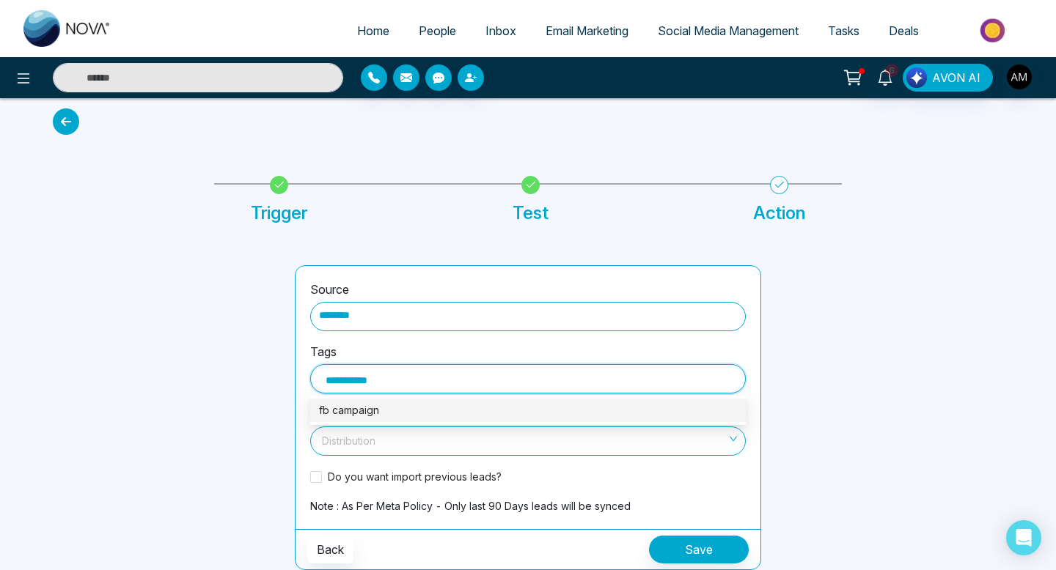
type input "**********"
click at [784, 331] on div at bounding box center [891, 417] width 242 height 305
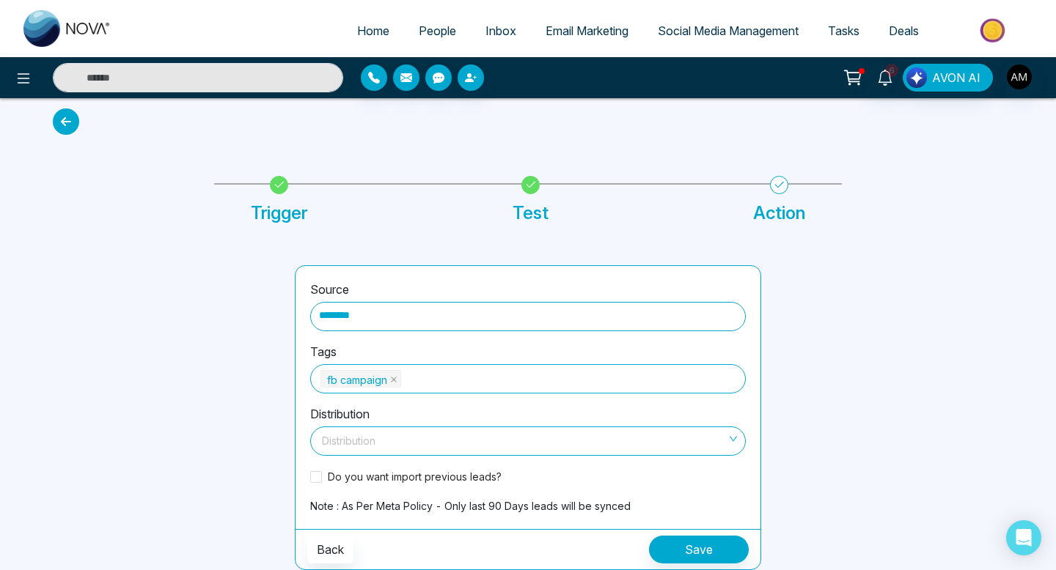
click at [628, 379] on div "fb campaign" at bounding box center [527, 379] width 415 height 21
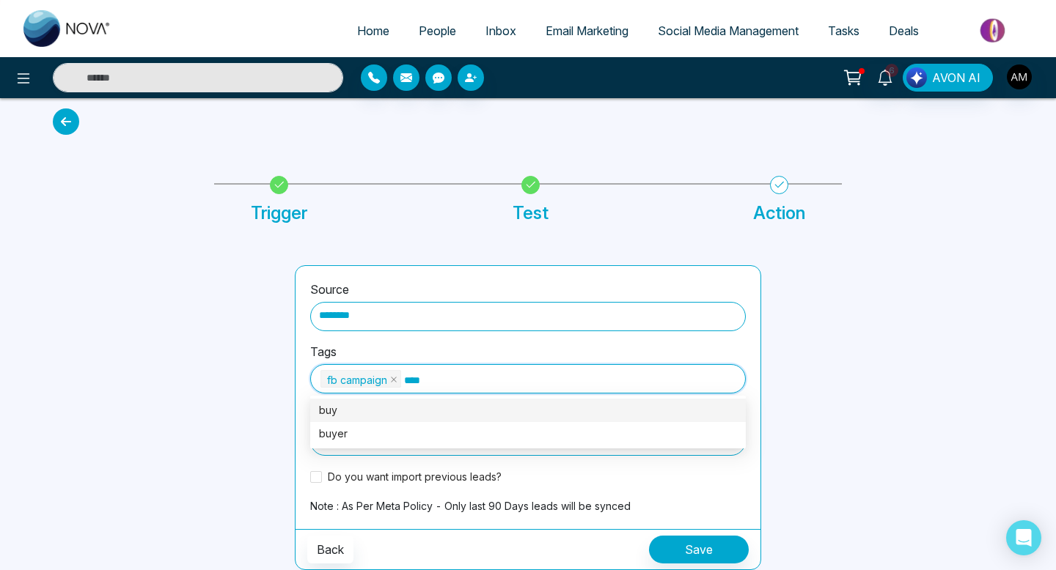
type input "*****"
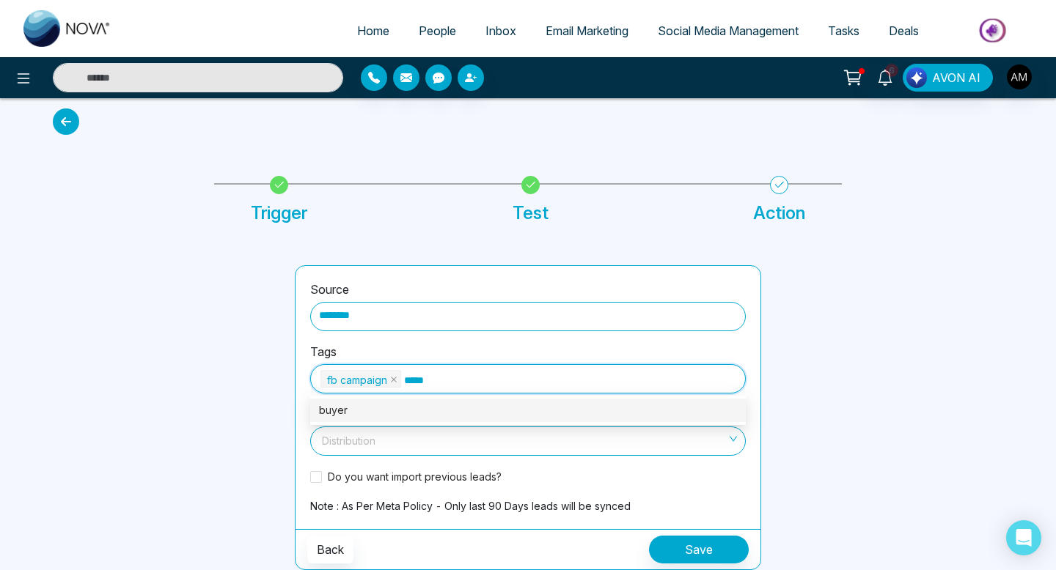
click at [512, 403] on div "buyer" at bounding box center [528, 411] width 418 height 16
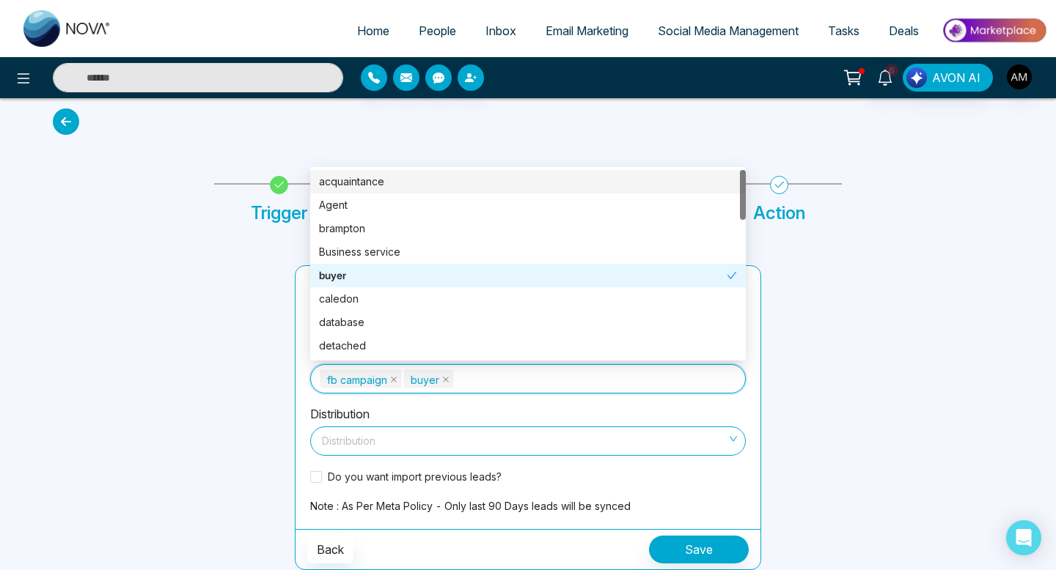
click at [517, 453] on span at bounding box center [523, 441] width 408 height 28
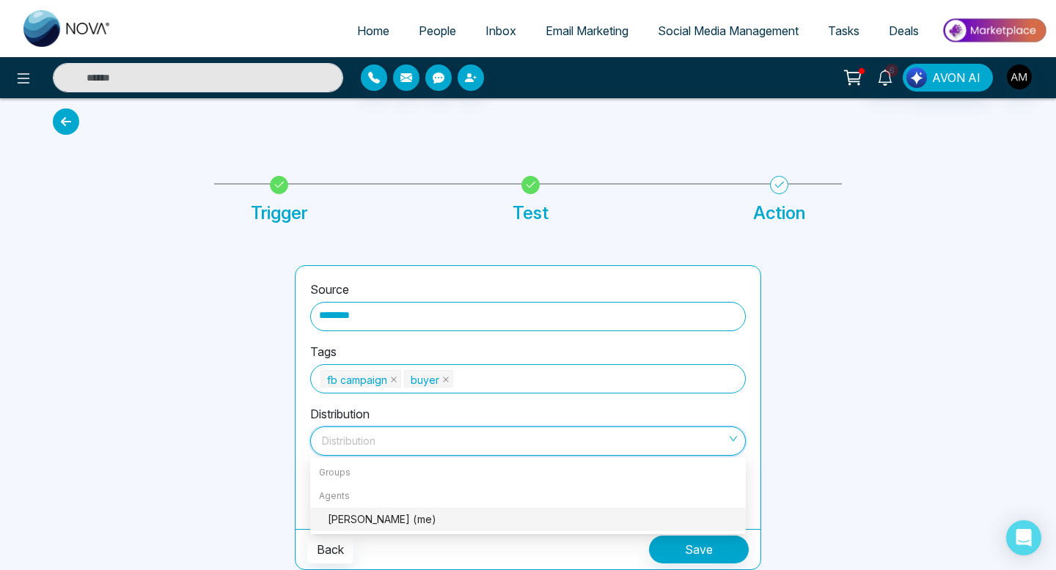
click at [870, 328] on div at bounding box center [891, 417] width 242 height 305
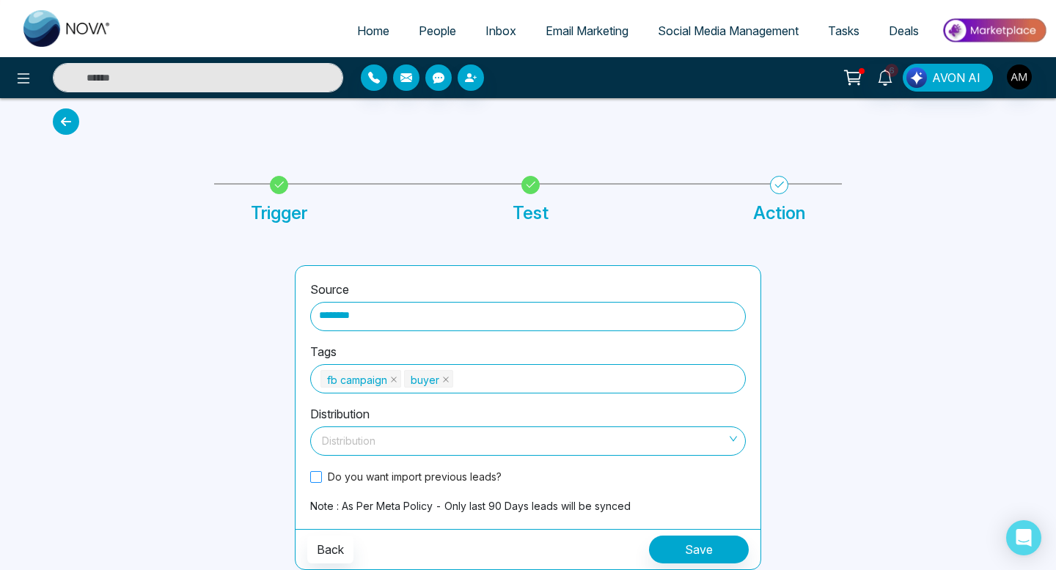
click at [314, 474] on span at bounding box center [316, 477] width 12 height 12
click at [695, 546] on button "Save" at bounding box center [699, 550] width 100 height 28
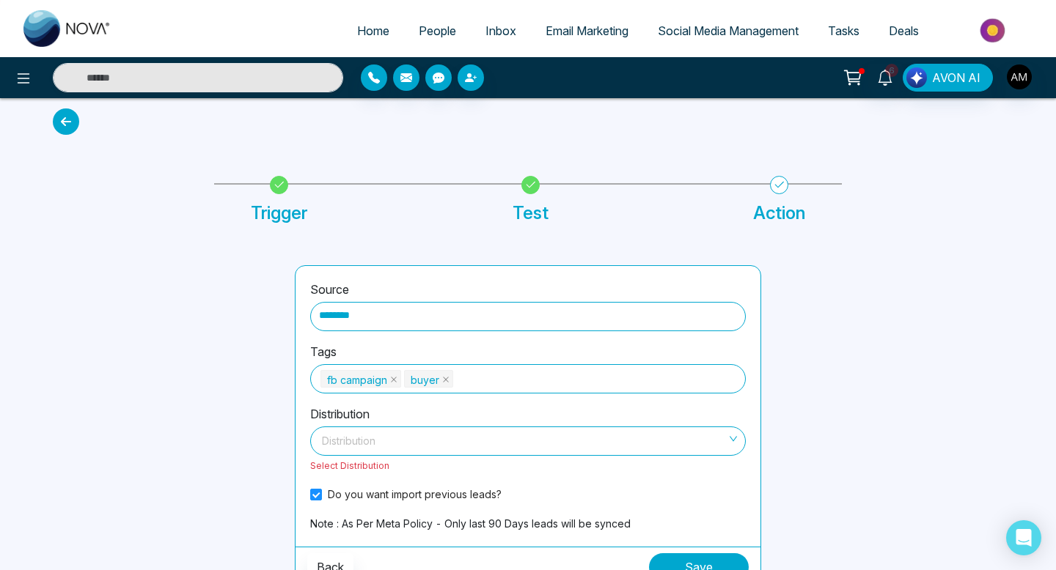
scroll to position [25, 0]
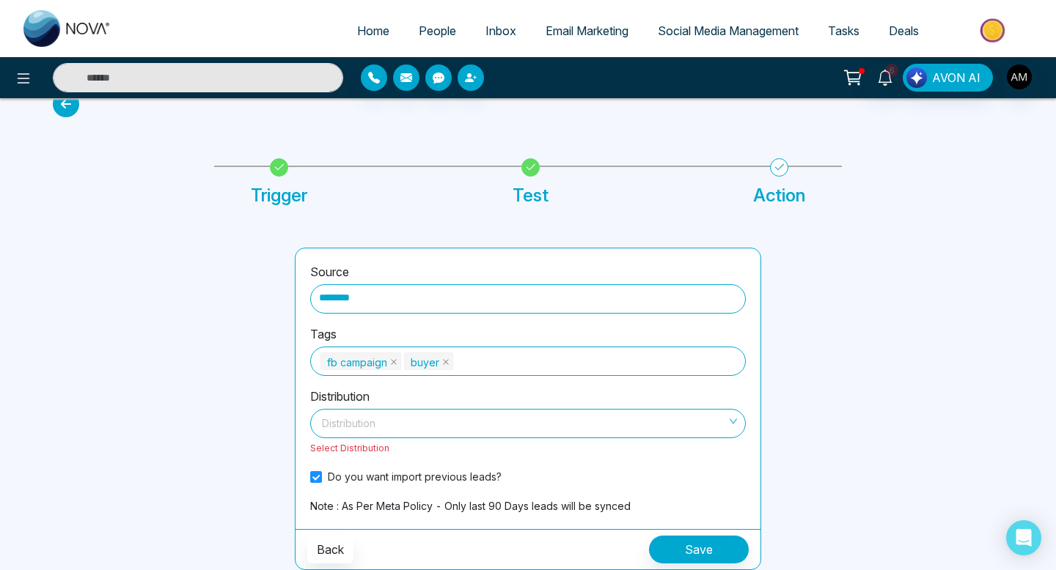
click at [626, 418] on input "search" at bounding box center [523, 421] width 408 height 22
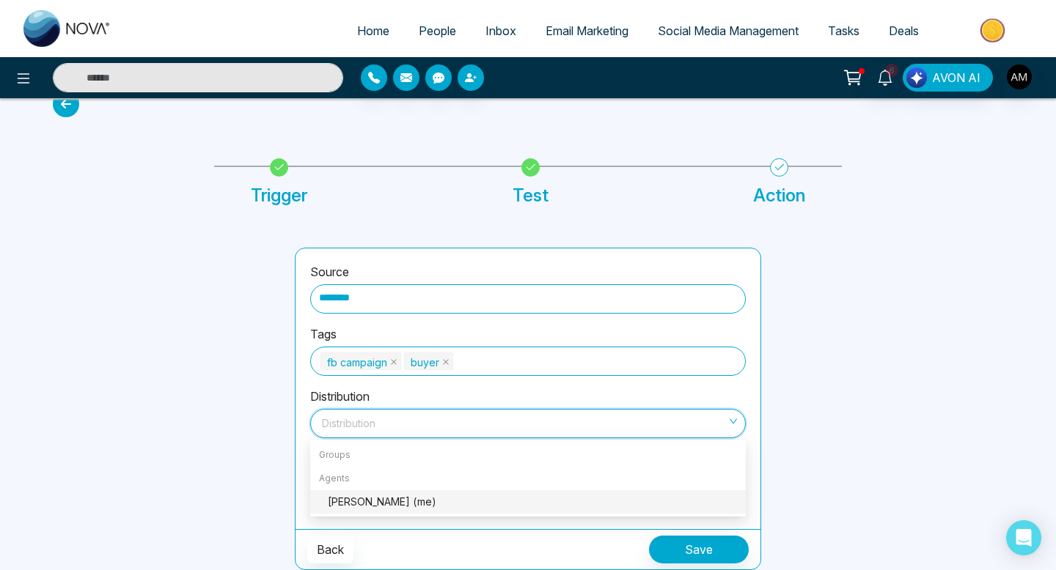
click at [384, 502] on div "[PERSON_NAME] (me)" at bounding box center [532, 502] width 409 height 16
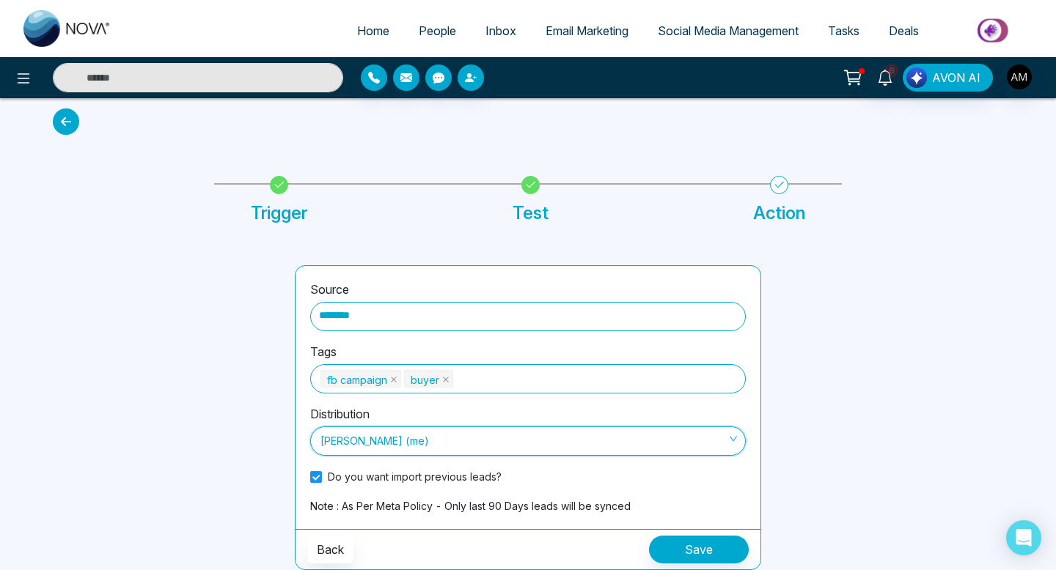
click at [681, 449] on span "[PERSON_NAME] (me)" at bounding box center [527, 441] width 415 height 25
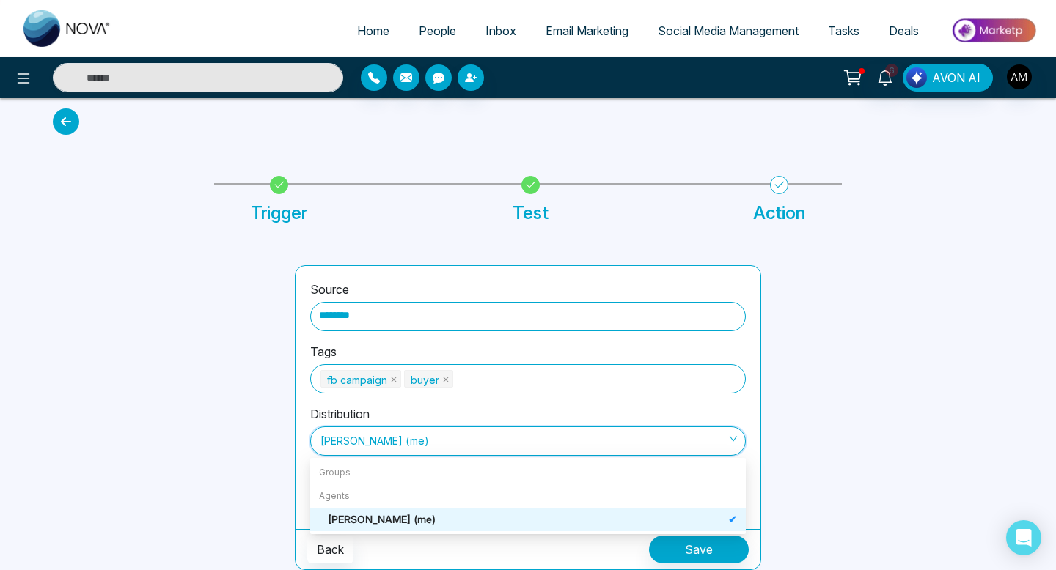
click at [681, 449] on span "[PERSON_NAME] (me)" at bounding box center [527, 441] width 415 height 25
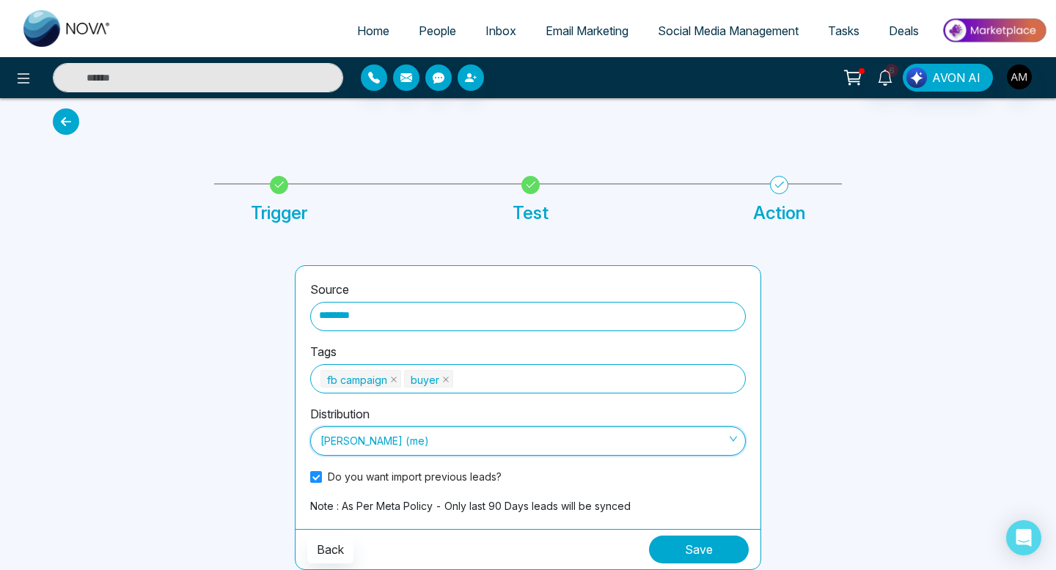
click at [681, 554] on button "Save" at bounding box center [699, 550] width 100 height 28
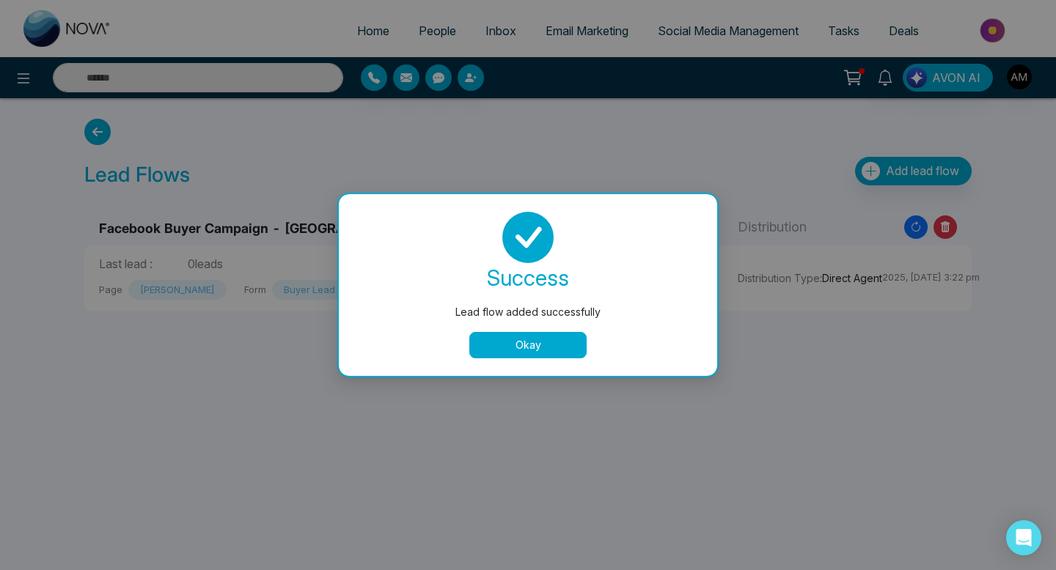
click at [532, 331] on div "success Lead flow added successfully Okay" at bounding box center [527, 285] width 343 height 147
click at [532, 341] on button "Okay" at bounding box center [527, 345] width 117 height 26
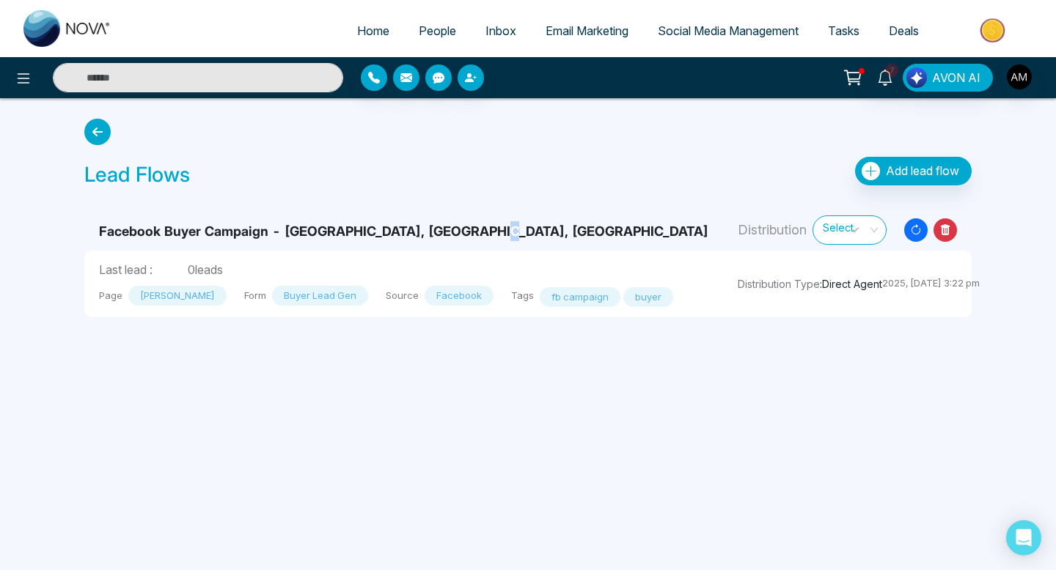
drag, startPoint x: 315, startPoint y: 244, endPoint x: 491, endPoint y: 237, distance: 176.1
click at [491, 237] on td "Facebook Buyer Campaign - [GEOGRAPHIC_DATA], [GEOGRAPHIC_DATA], [GEOGRAPHIC_DAT…" at bounding box center [403, 224] width 639 height 54
click at [491, 237] on b "Facebook Buyer Campaign - [GEOGRAPHIC_DATA], [GEOGRAPHIC_DATA], [GEOGRAPHIC_DAT…" at bounding box center [403, 231] width 609 height 15
click at [875, 230] on span "Select" at bounding box center [850, 230] width 54 height 26
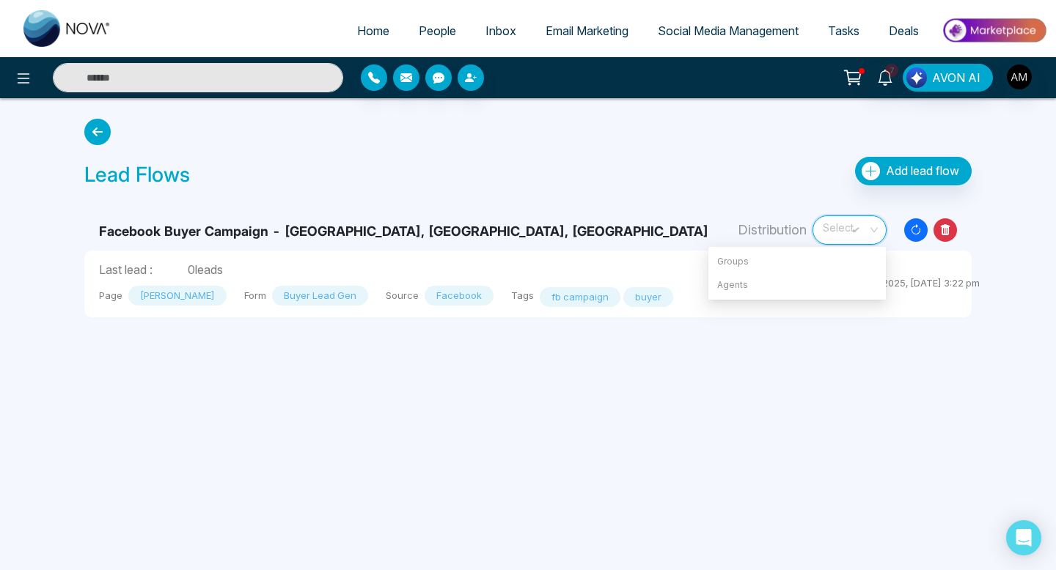
click at [764, 158] on div "Add lead flow" at bounding box center [861, 175] width 222 height 37
drag, startPoint x: 199, startPoint y: 271, endPoint x: 219, endPoint y: 271, distance: 20.5
click at [212, 271] on span "0 leads" at bounding box center [205, 270] width 35 height 15
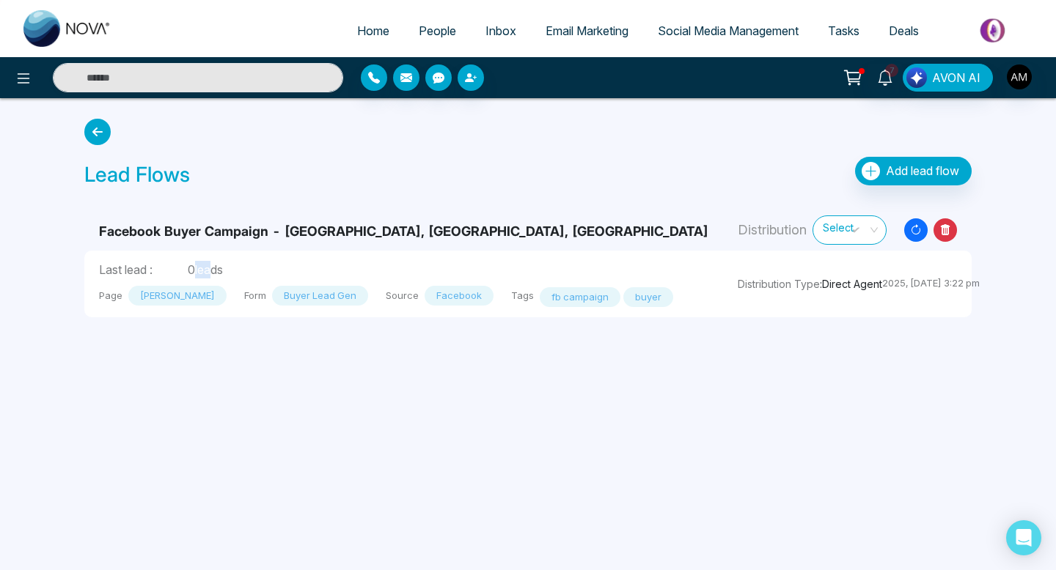
click at [219, 271] on span "0 leads" at bounding box center [205, 270] width 35 height 15
click at [419, 33] on span "People" at bounding box center [437, 30] width 37 height 15
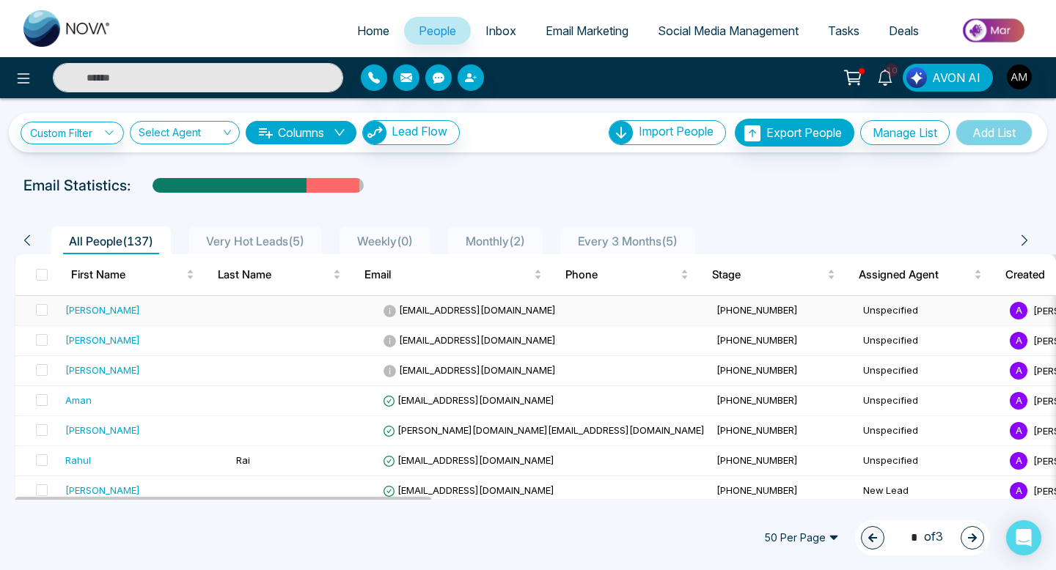
click at [436, 312] on span "[EMAIL_ADDRESS][DOMAIN_NAME]" at bounding box center [469, 310] width 173 height 12
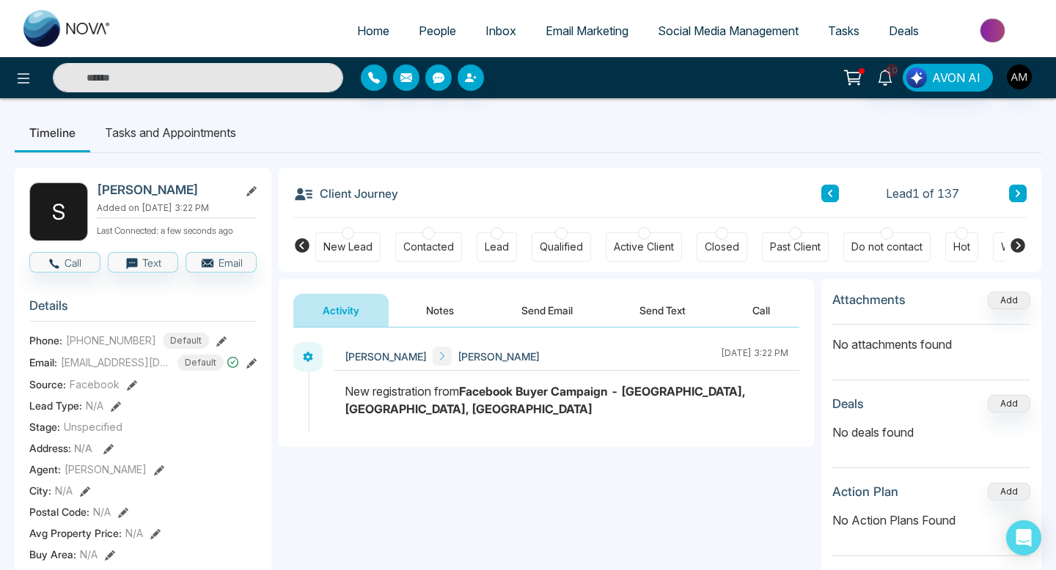
drag, startPoint x: 350, startPoint y: 387, endPoint x: 435, endPoint y: 396, distance: 85.5
click at [435, 396] on div "New registration from Facebook Buyer Campaign - [GEOGRAPHIC_DATA], [GEOGRAPHIC_…" at bounding box center [567, 400] width 444 height 35
click at [435, 30] on span "People" at bounding box center [437, 30] width 37 height 15
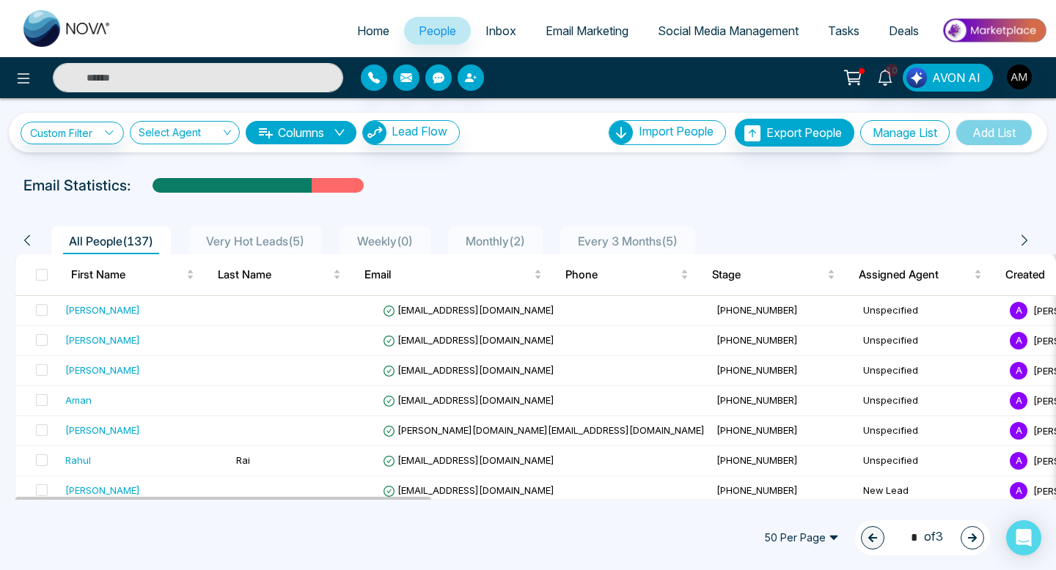
click at [1021, 236] on div "Click to sort ascending" at bounding box center [994, 240] width 122 height 25
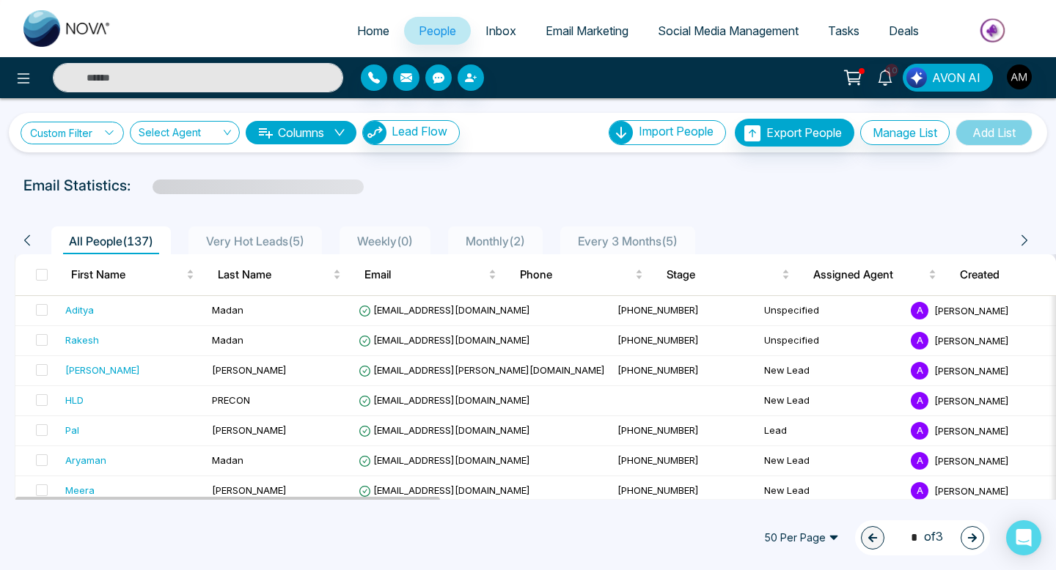
click at [113, 136] on icon at bounding box center [109, 133] width 10 height 10
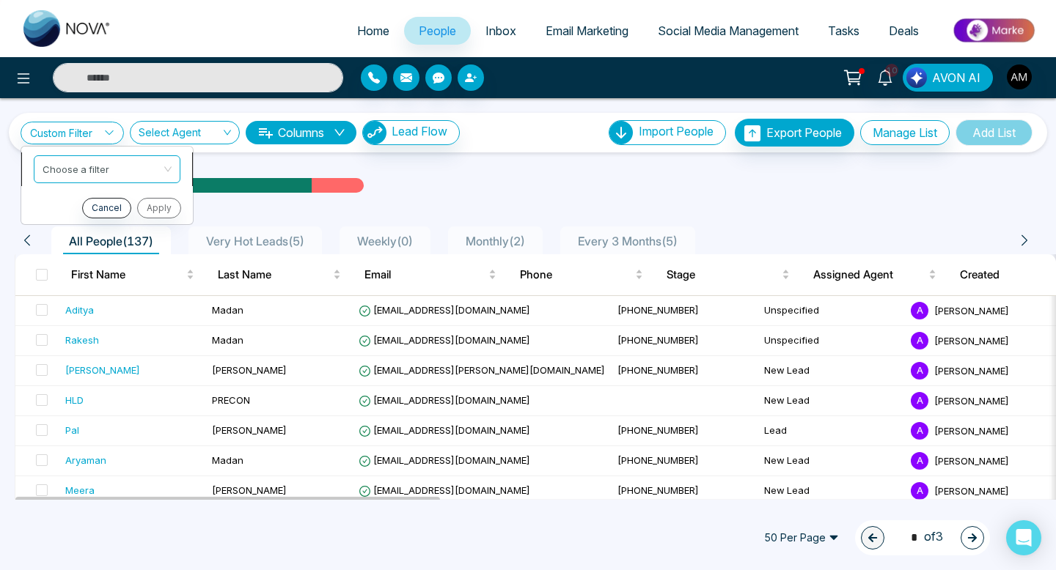
click at [123, 172] on input "search" at bounding box center [102, 167] width 119 height 22
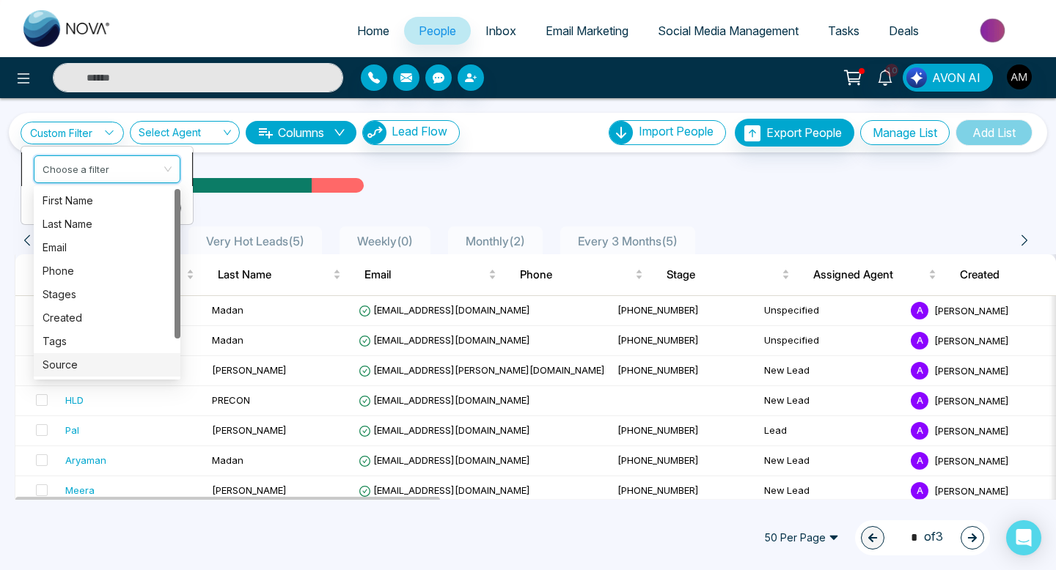
click at [86, 359] on div "Source" at bounding box center [107, 365] width 129 height 16
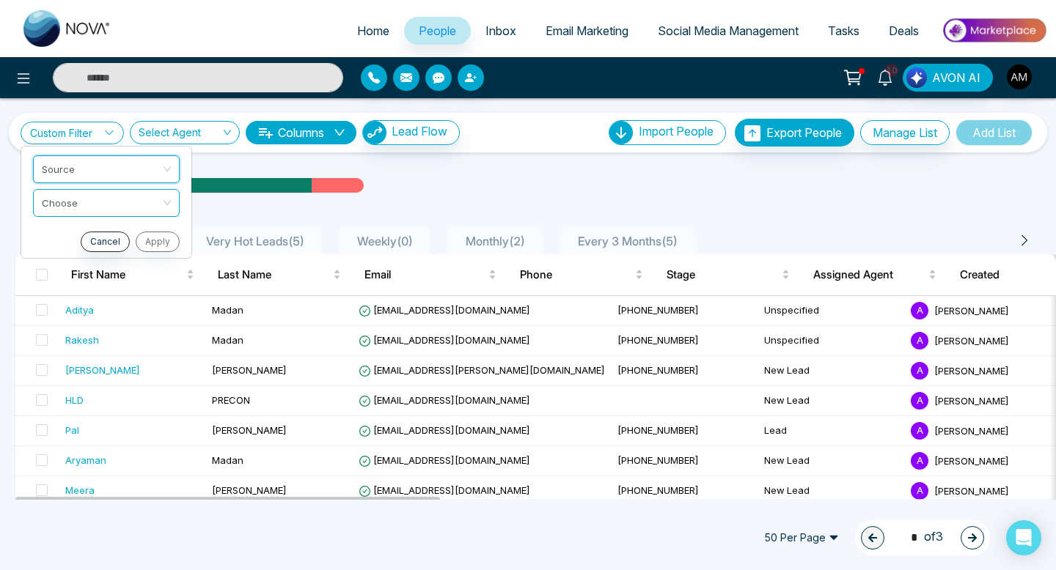
click at [108, 135] on icon at bounding box center [109, 133] width 10 height 10
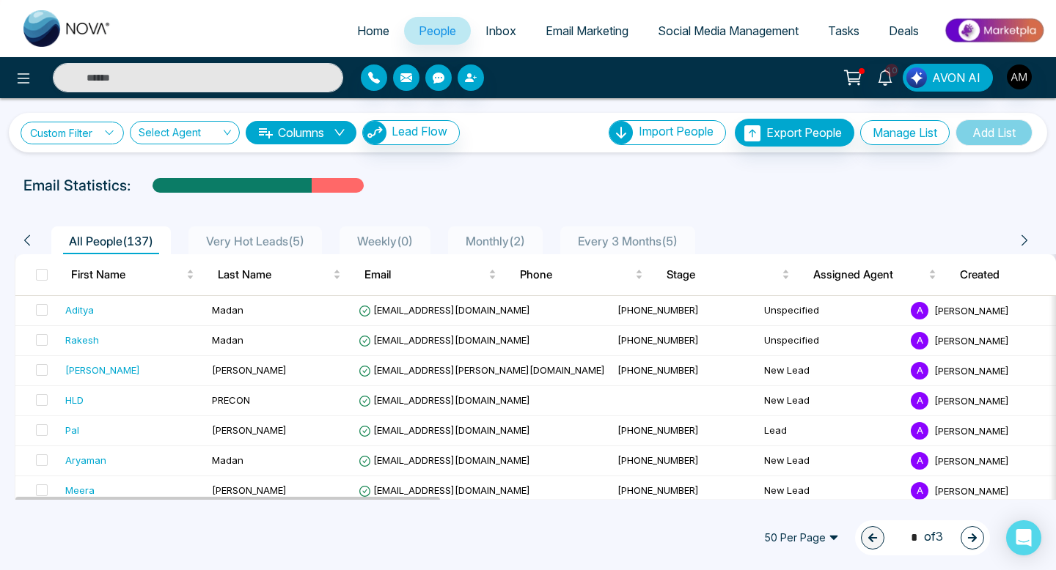
click at [108, 135] on icon at bounding box center [109, 133] width 10 height 10
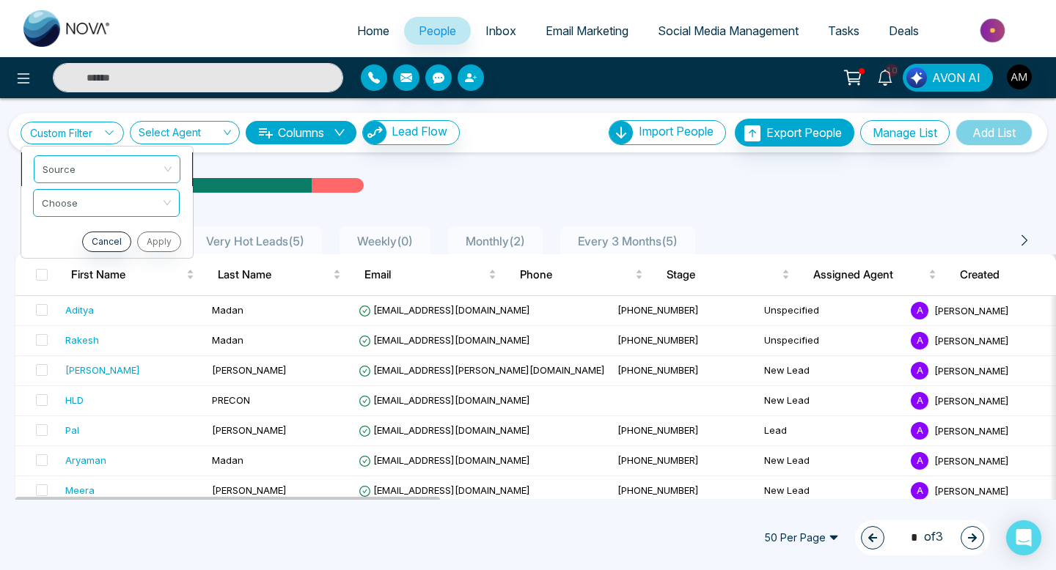
click at [117, 172] on span "Source" at bounding box center [107, 169] width 129 height 26
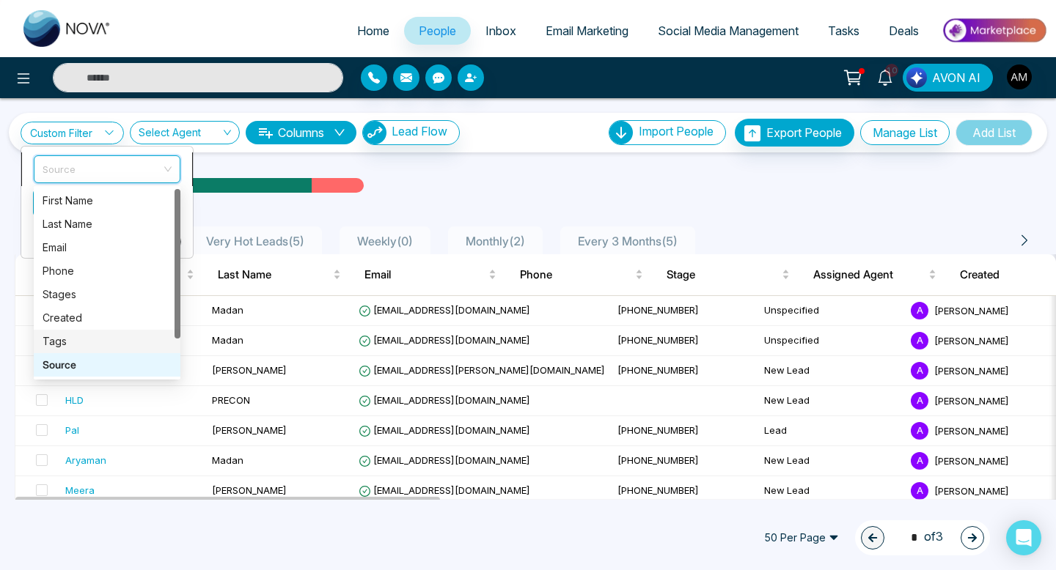
click at [70, 339] on div "Tags" at bounding box center [107, 342] width 129 height 16
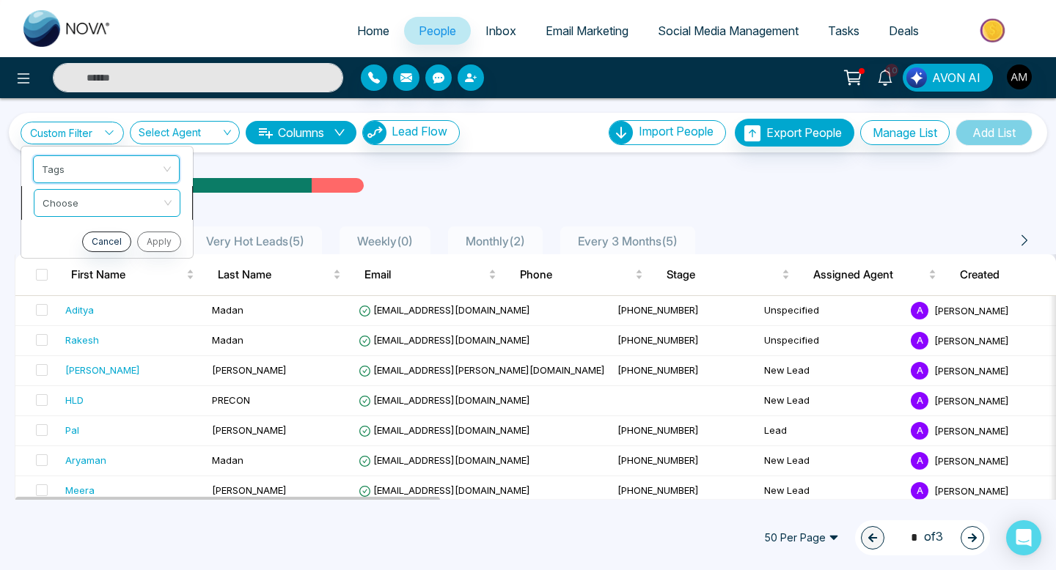
click at [153, 196] on input "search" at bounding box center [102, 201] width 119 height 22
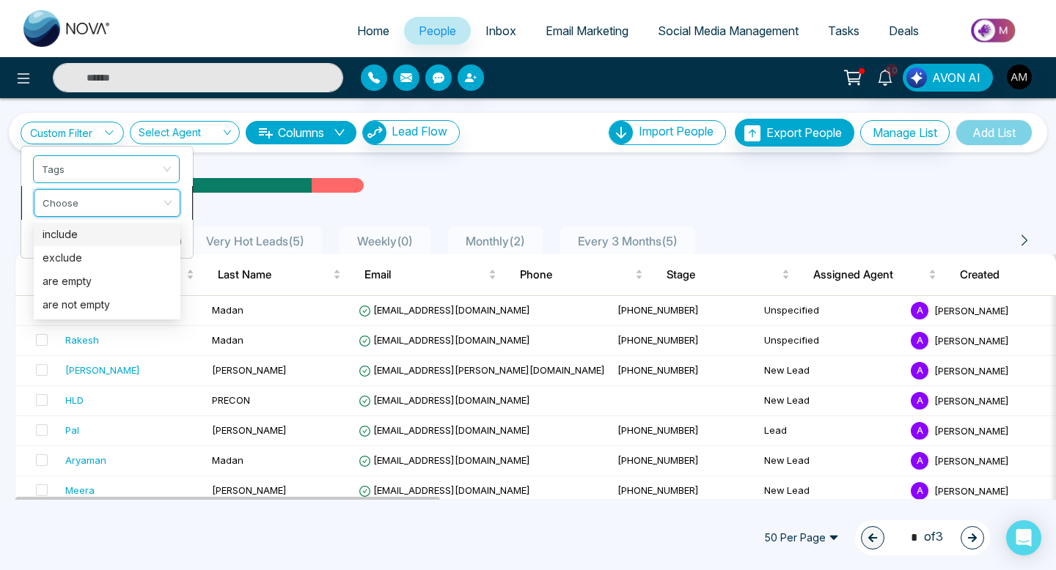
click at [100, 242] on div "include" at bounding box center [107, 235] width 129 height 16
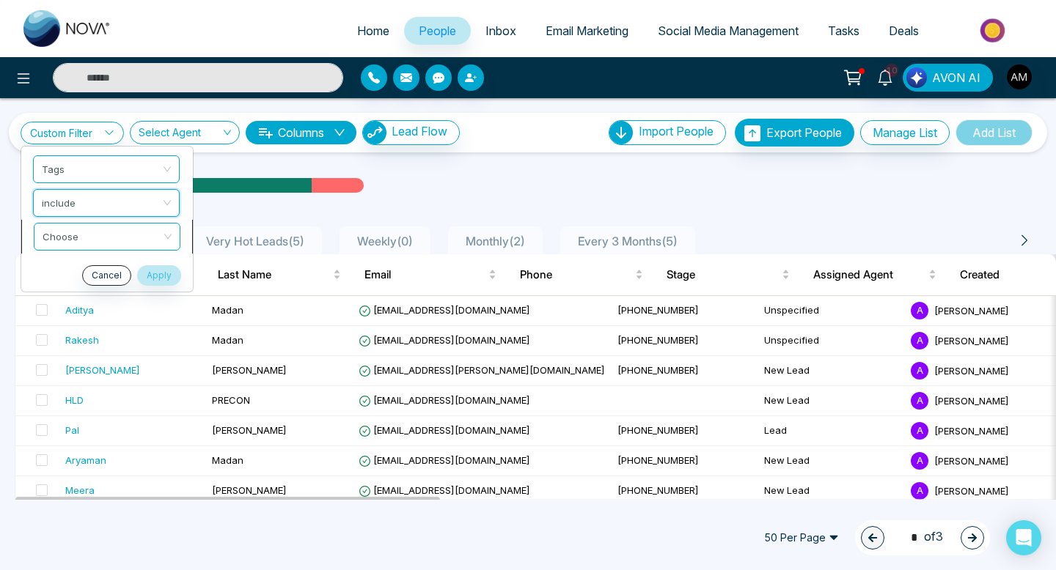
click at [112, 241] on input "search" at bounding box center [102, 235] width 119 height 22
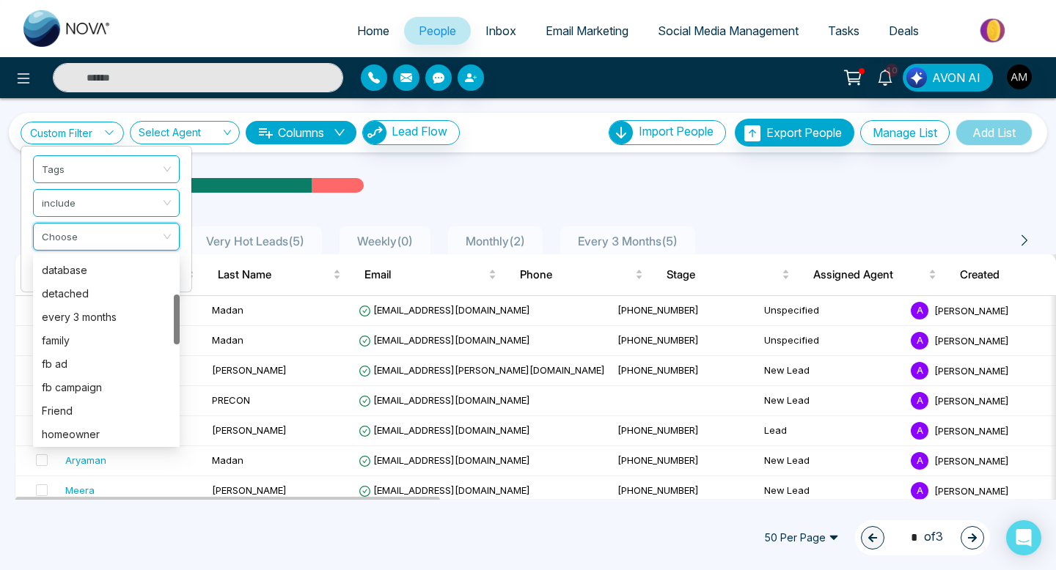
scroll to position [144, 0]
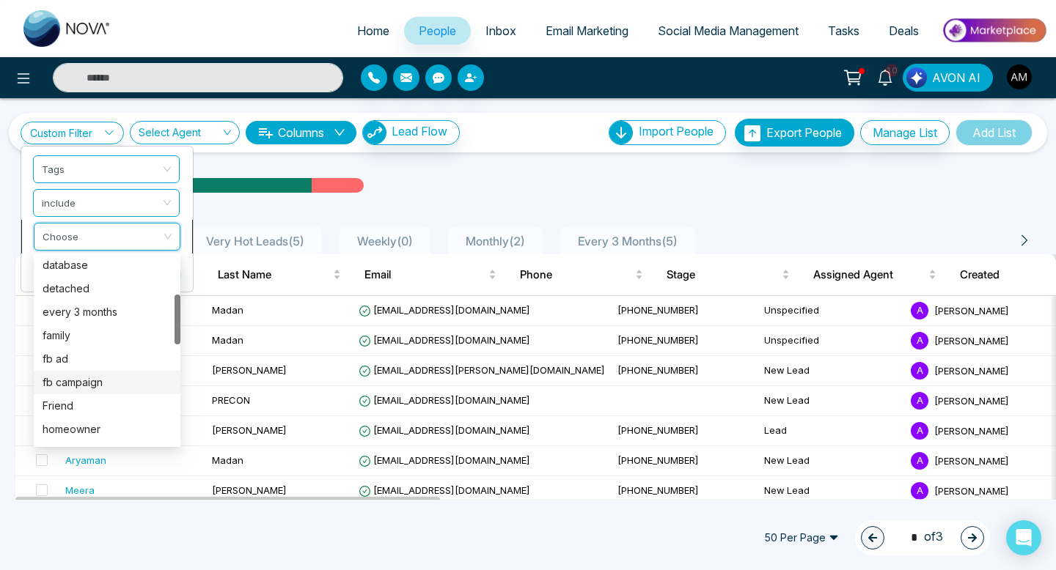
click at [72, 384] on div "fb campaign" at bounding box center [107, 383] width 129 height 16
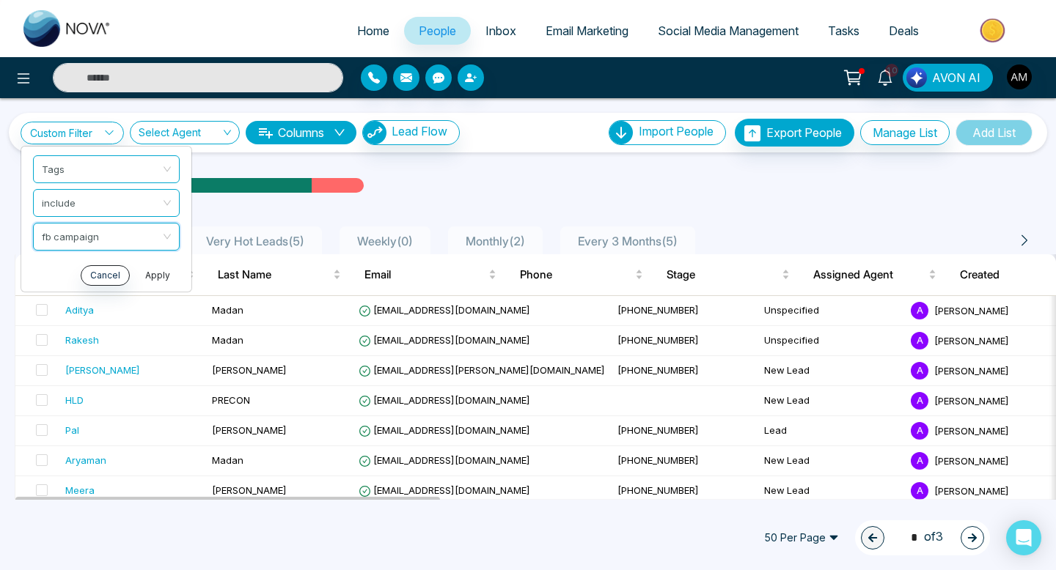
click at [156, 276] on button "Apply" at bounding box center [158, 275] width 44 height 21
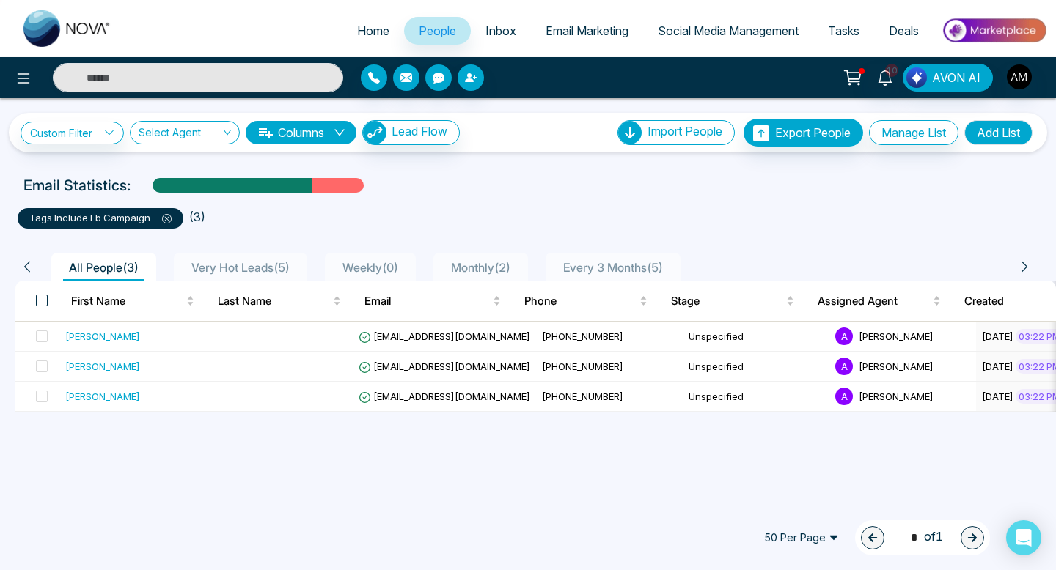
click at [43, 296] on span at bounding box center [42, 301] width 12 height 12
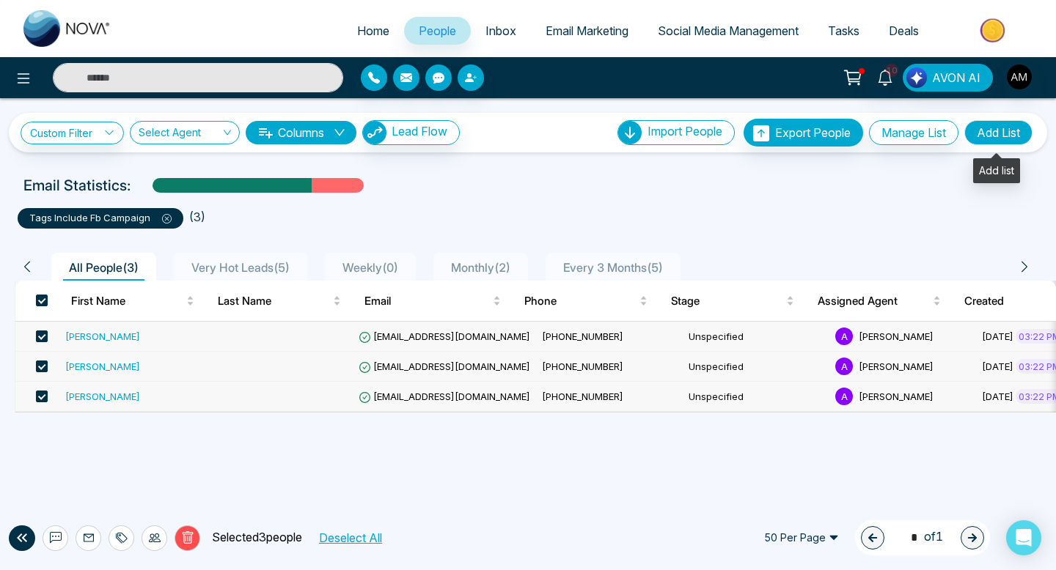
click at [996, 134] on button "Add List" at bounding box center [998, 132] width 68 height 25
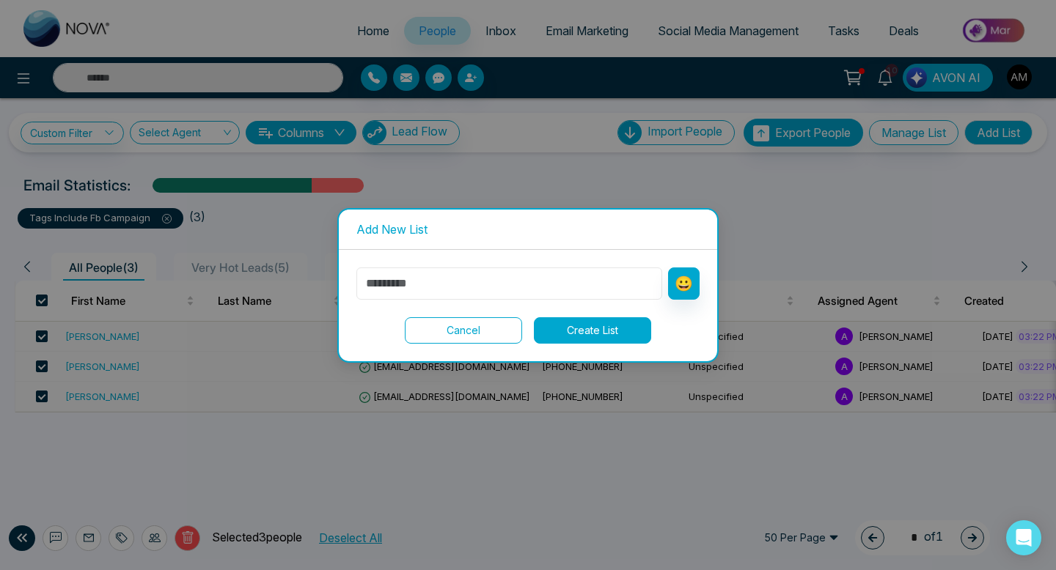
click at [455, 290] on input "text" at bounding box center [509, 284] width 306 height 32
type input "**********"
click at [567, 328] on button "Create List" at bounding box center [592, 330] width 117 height 26
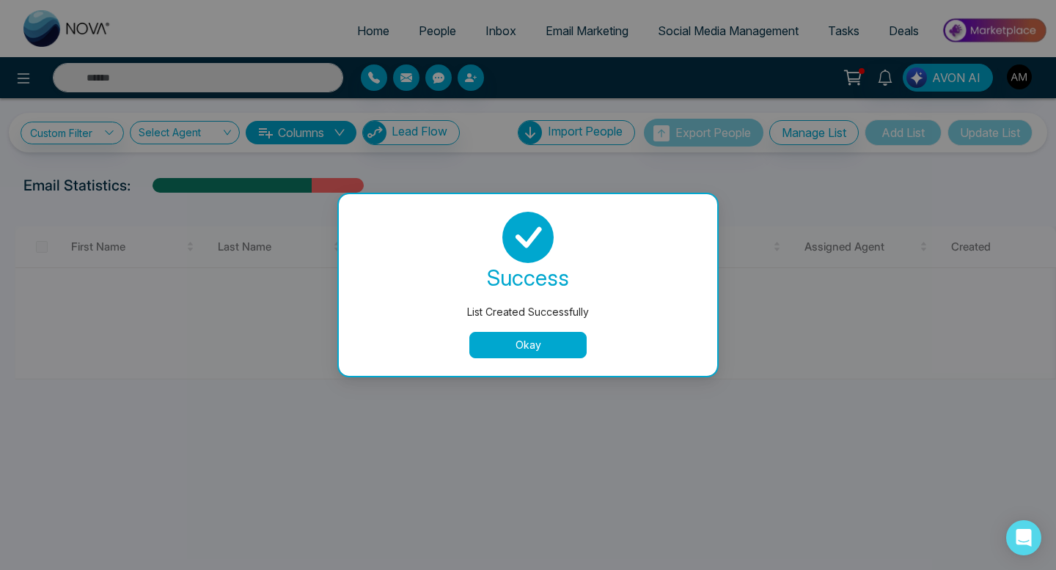
click at [520, 345] on button "Okay" at bounding box center [527, 345] width 117 height 26
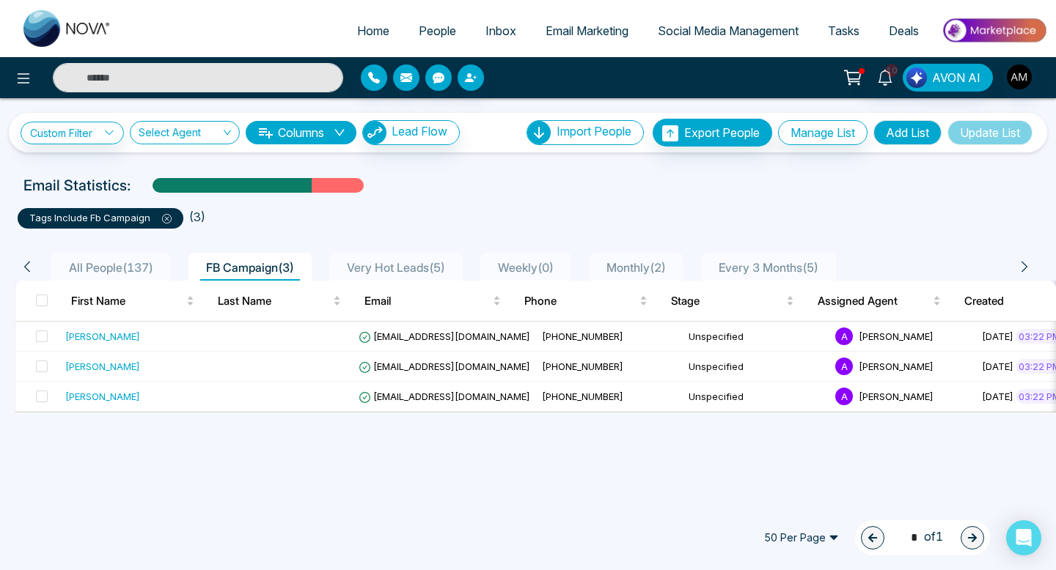
click at [114, 268] on span "All People ( 137 )" at bounding box center [111, 267] width 96 height 15
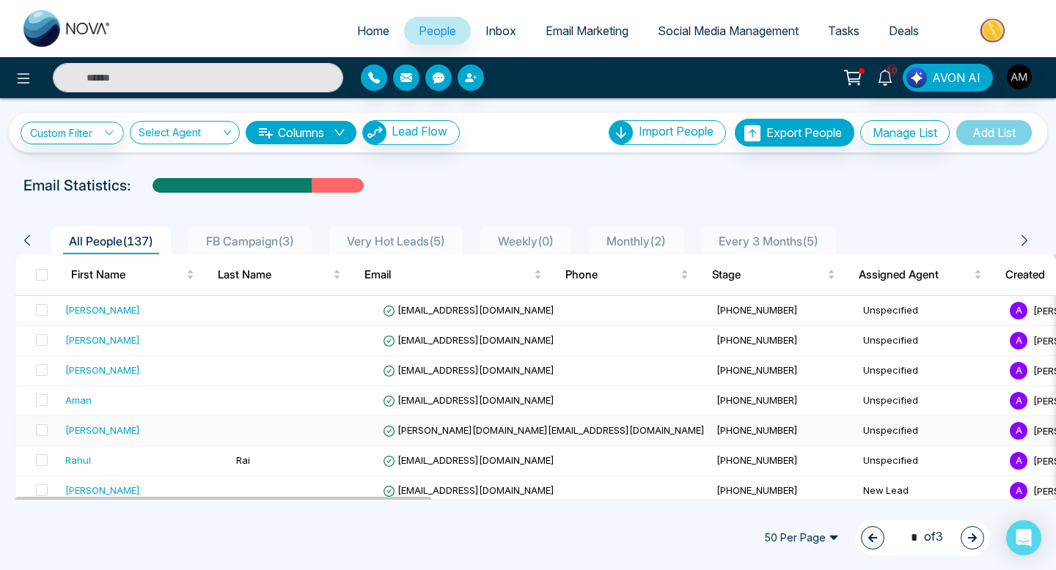
click at [149, 425] on div "[PERSON_NAME]" at bounding box center [144, 430] width 159 height 15
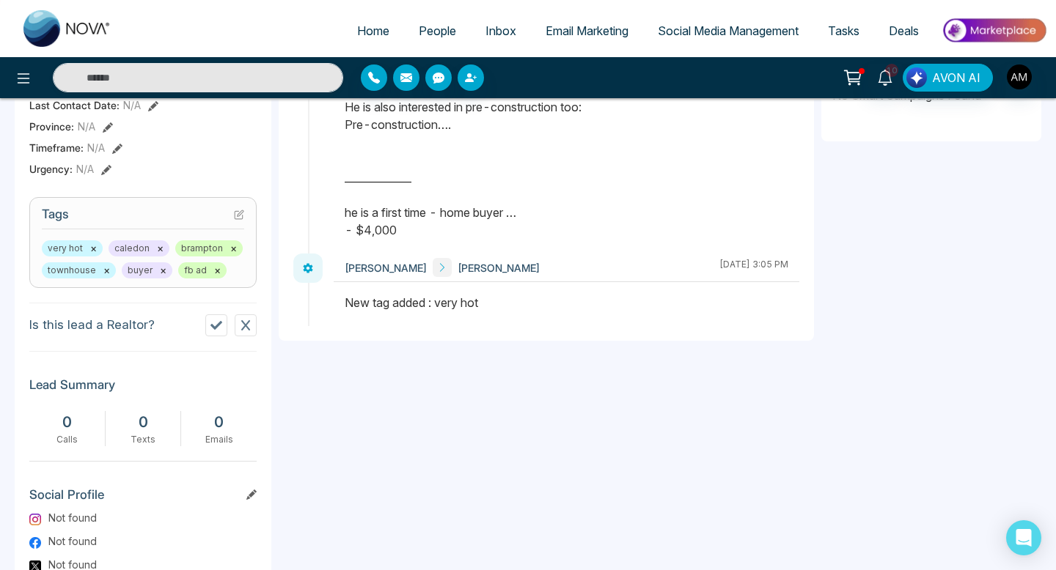
scroll to position [517, 0]
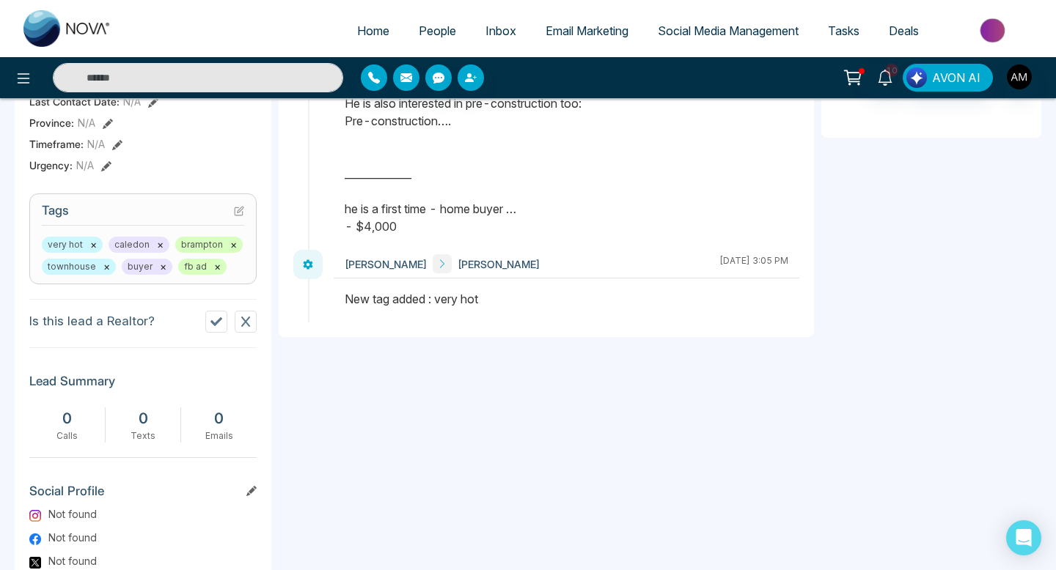
click at [238, 210] on icon at bounding box center [239, 211] width 10 height 10
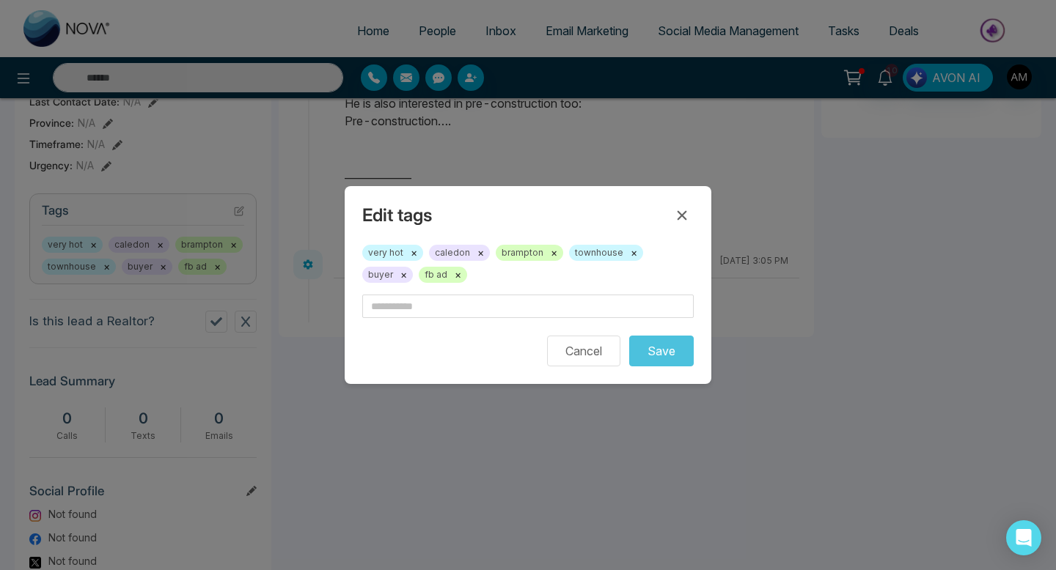
click at [455, 279] on button "×" at bounding box center [458, 274] width 7 height 13
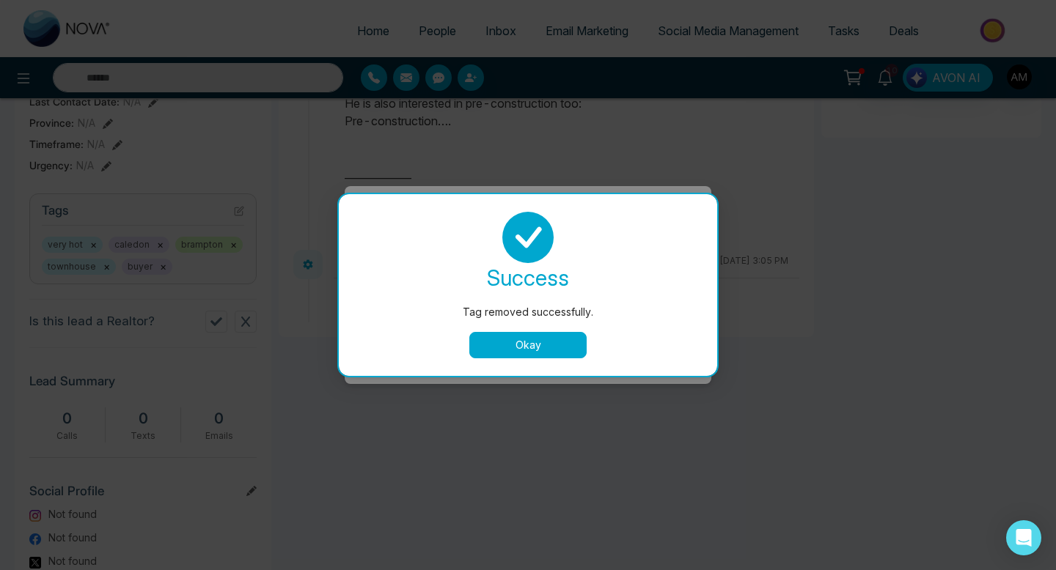
click at [528, 356] on button "Okay" at bounding box center [527, 345] width 117 height 26
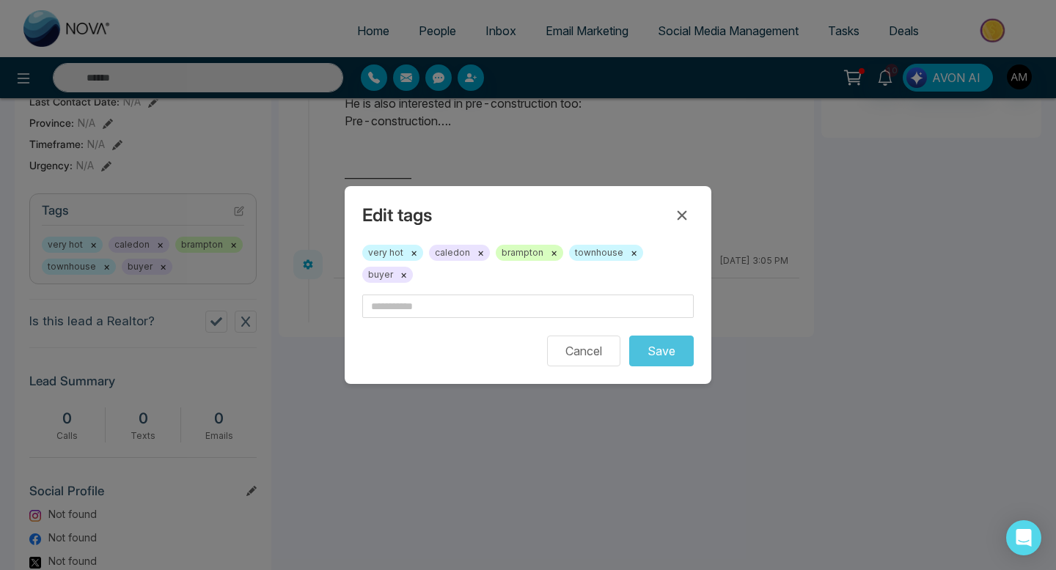
click at [450, 274] on div "very hot × caledon × brampton × townhouse × buyer ×" at bounding box center [527, 270] width 331 height 50
click at [452, 295] on input "text" at bounding box center [527, 306] width 331 height 23
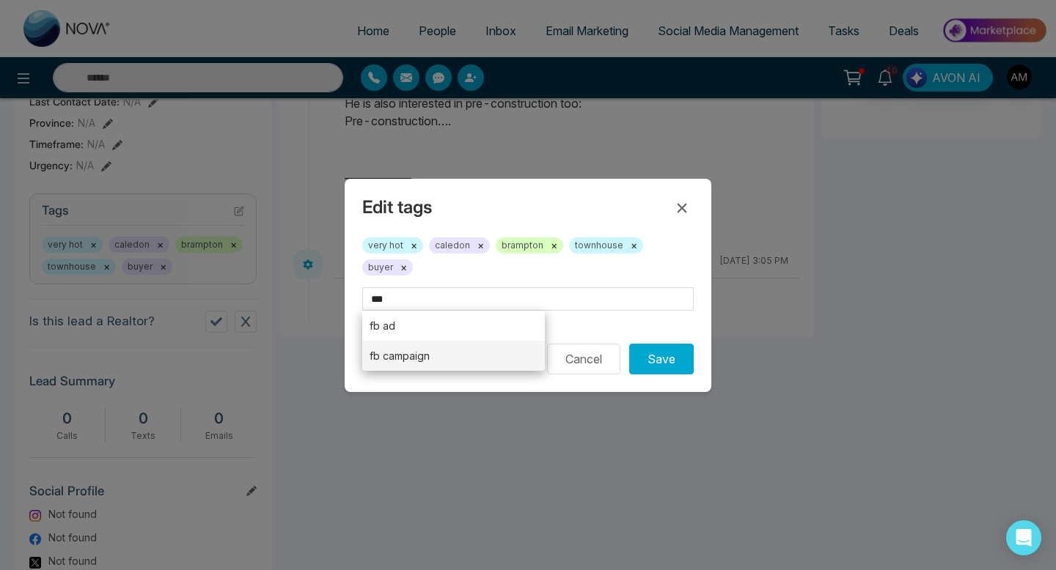
click at [440, 341] on li "fb campaign" at bounding box center [453, 356] width 183 height 30
type input "**********"
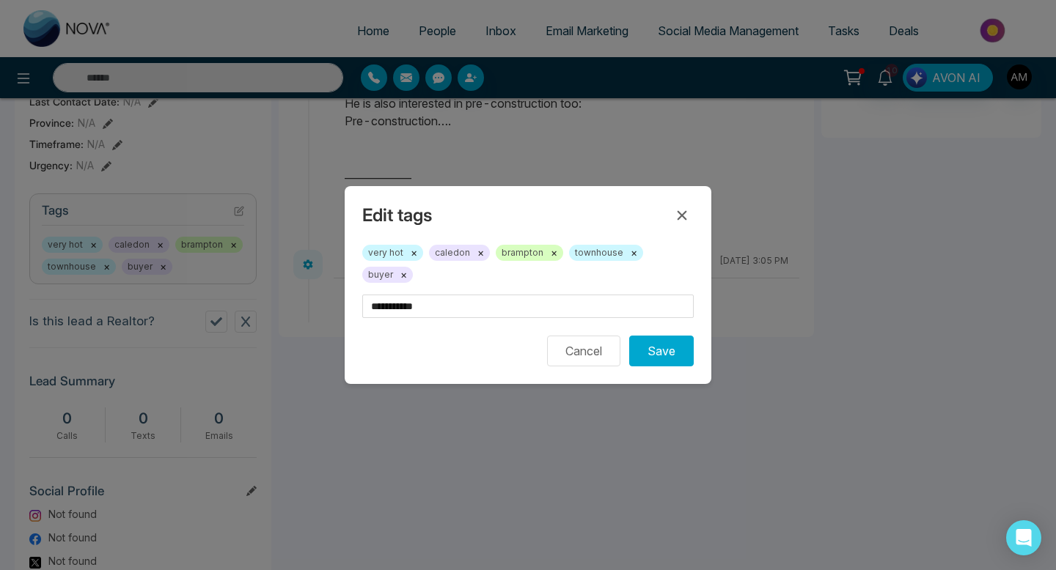
click at [672, 357] on div "**********" at bounding box center [528, 285] width 367 height 198
click at [671, 342] on button "Save" at bounding box center [661, 351] width 65 height 31
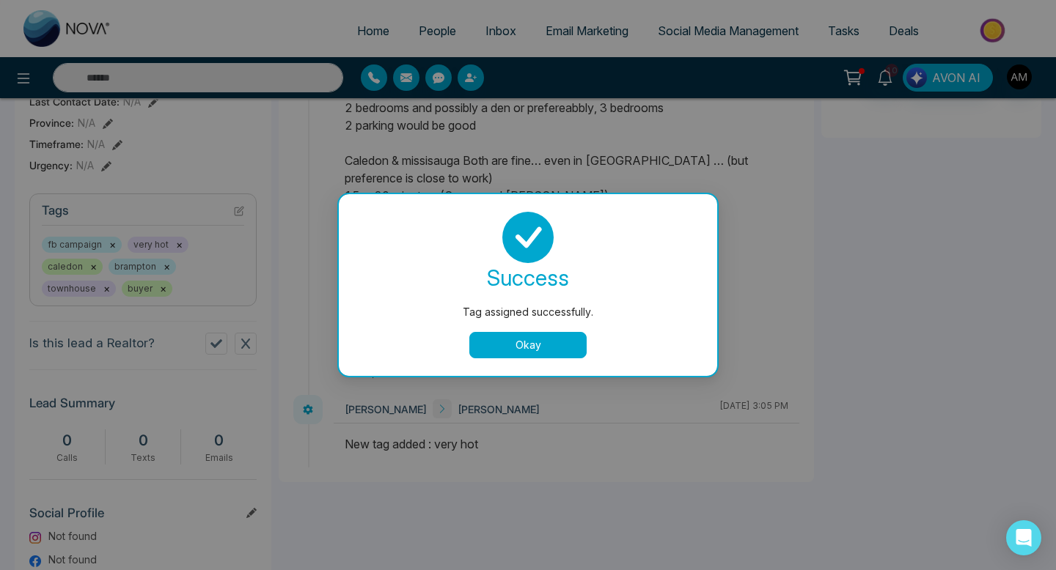
click at [529, 359] on div "success Tag assigned successfully. Okay" at bounding box center [528, 285] width 378 height 182
click at [522, 345] on button "Okay" at bounding box center [527, 345] width 117 height 26
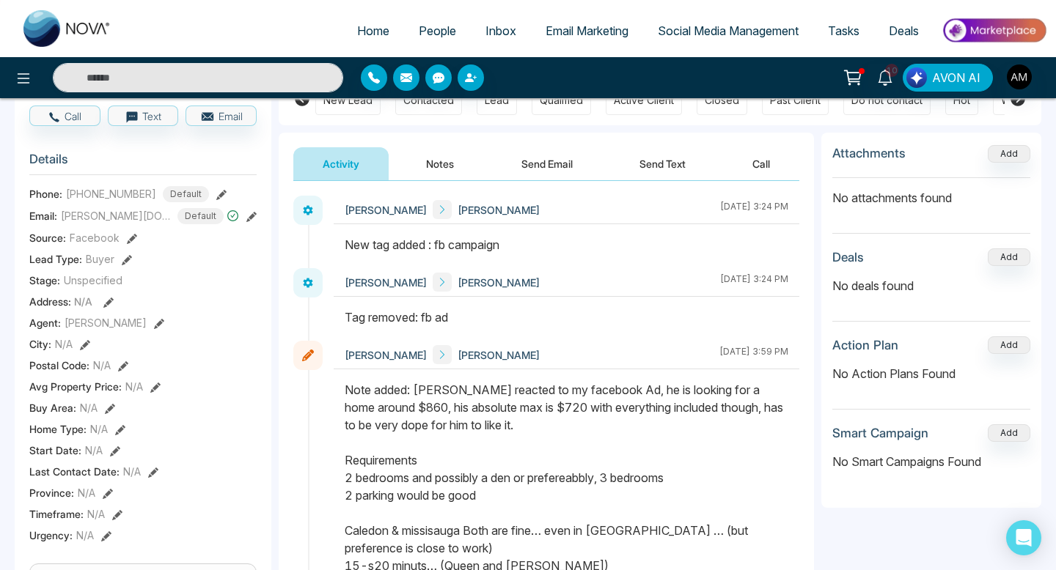
scroll to position [0, 0]
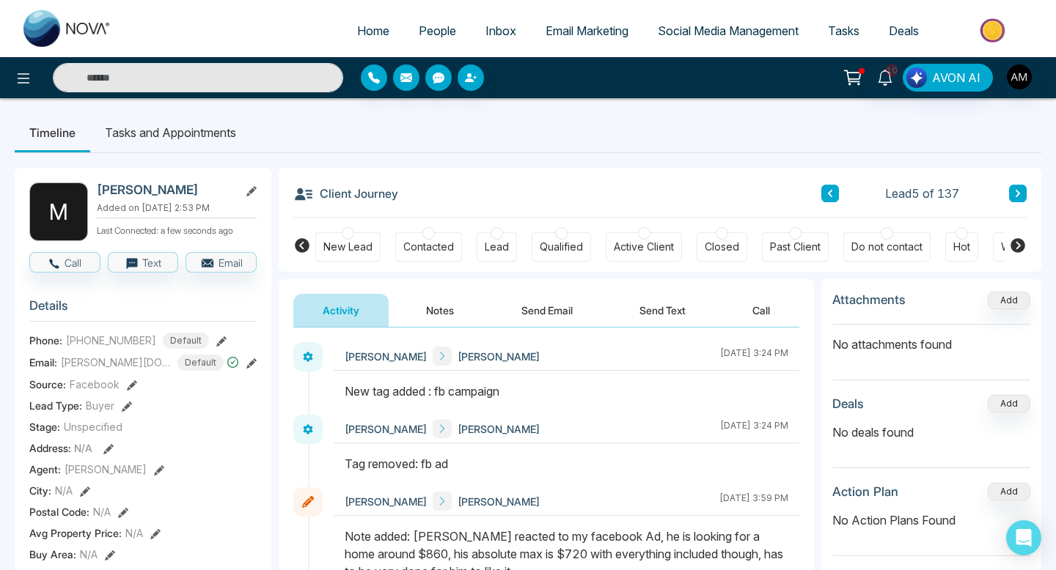
click at [429, 30] on span "People" at bounding box center [437, 30] width 37 height 15
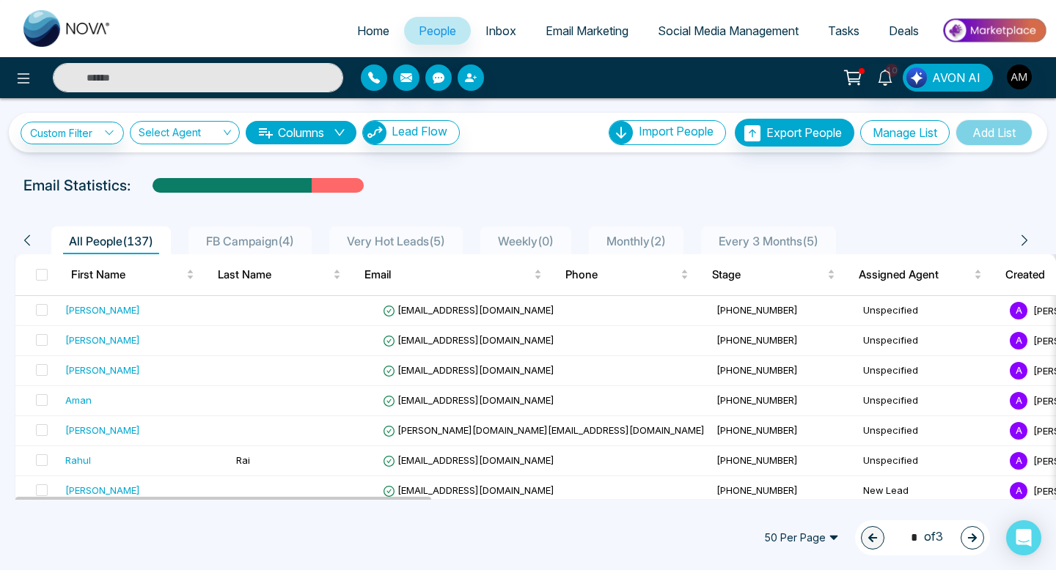
click at [246, 238] on span "FB Campaign ( 4 )" at bounding box center [250, 241] width 100 height 15
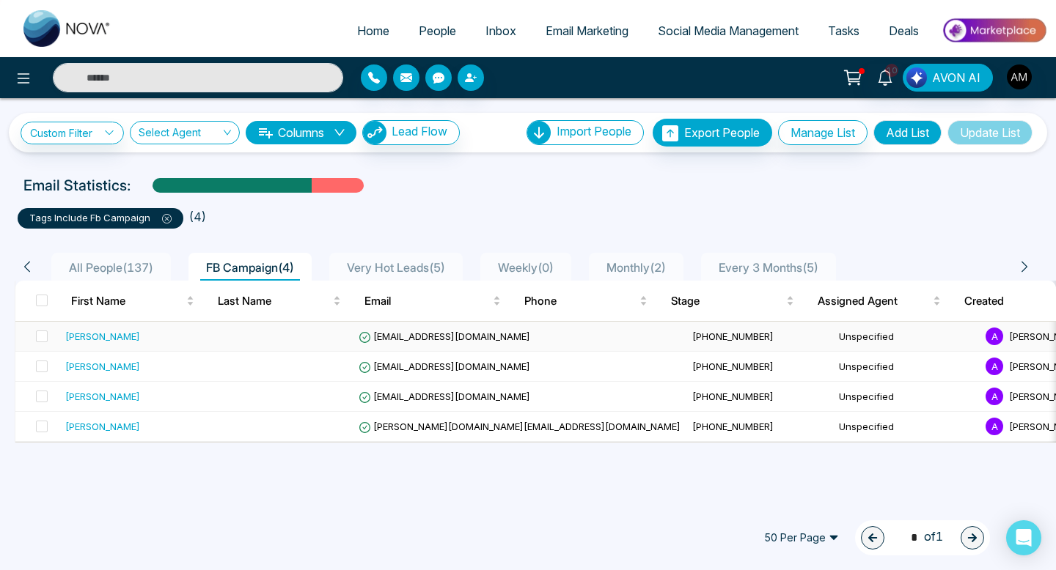
click at [349, 328] on td at bounding box center [279, 337] width 147 height 30
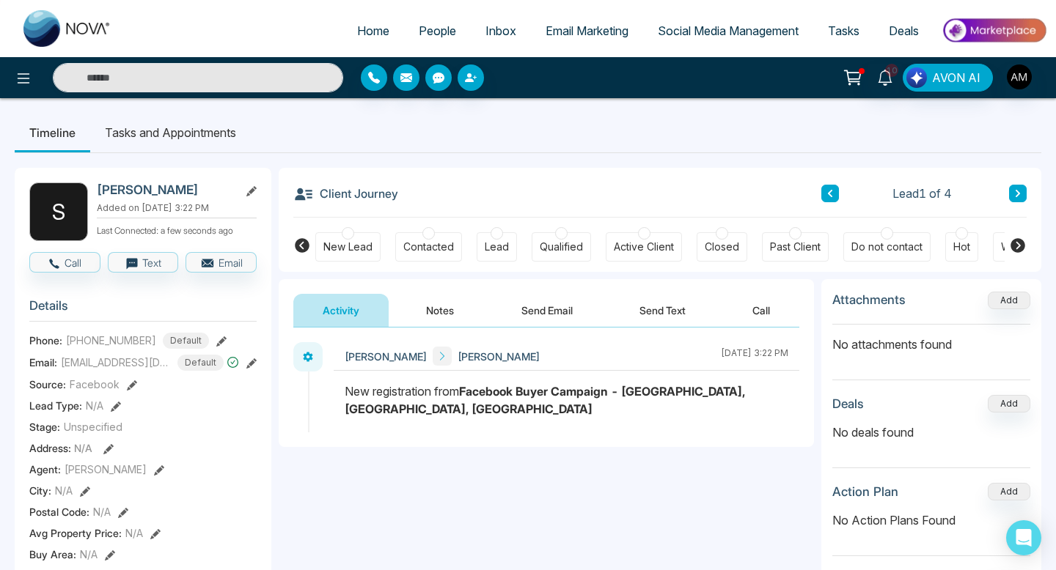
click at [448, 317] on button "Notes" at bounding box center [440, 310] width 87 height 33
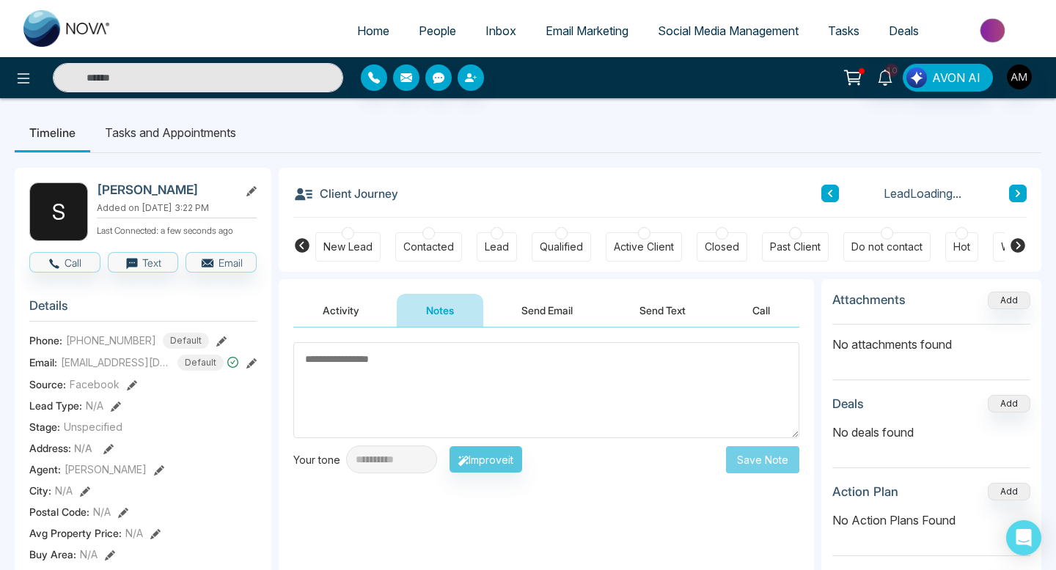
click at [428, 368] on textarea at bounding box center [546, 390] width 506 height 96
type textarea "*"
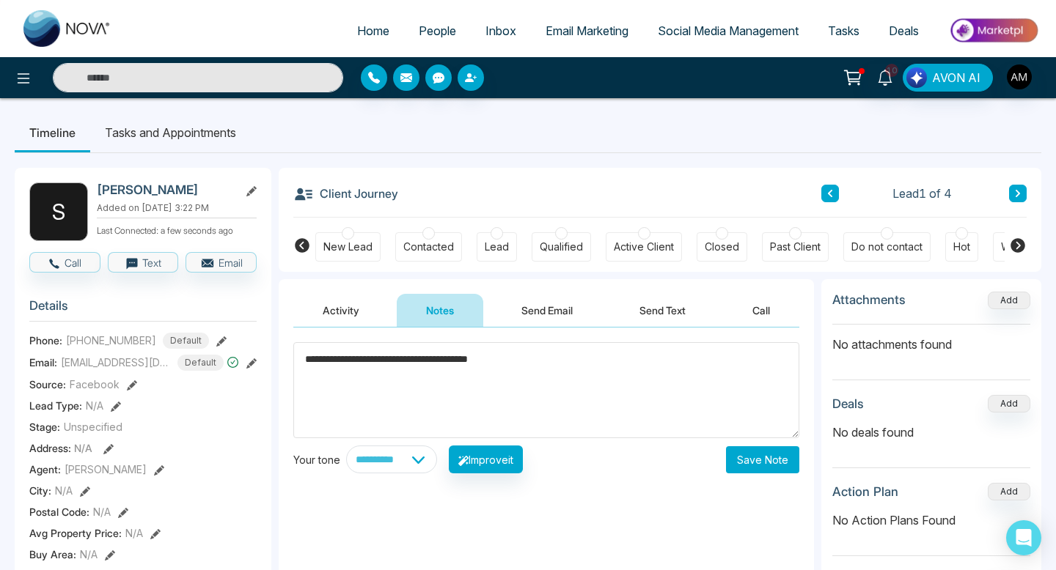
type textarea "**********"
click at [745, 453] on button "Save Note" at bounding box center [762, 460] width 73 height 27
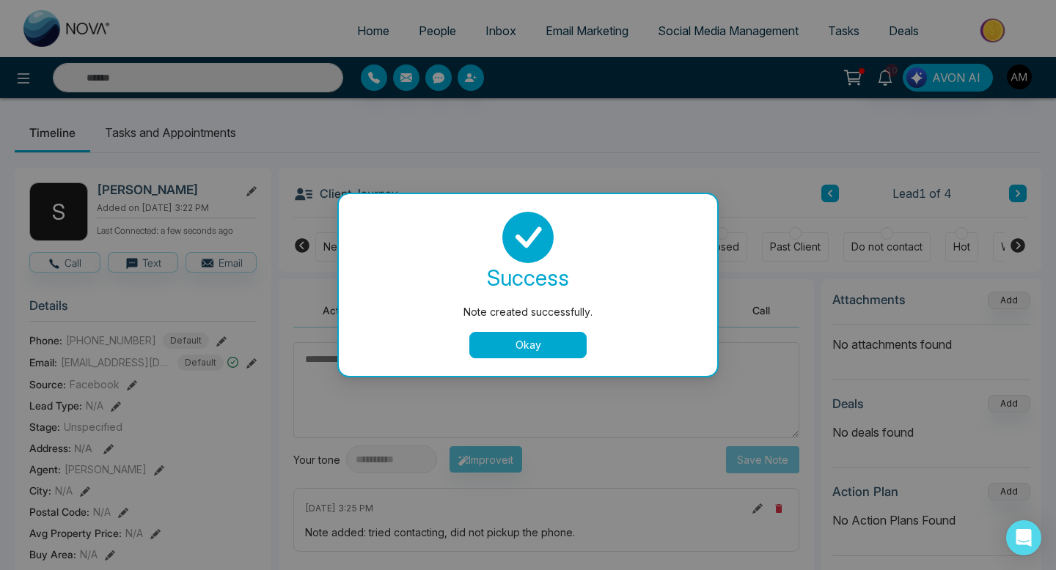
click at [511, 337] on button "Okay" at bounding box center [527, 345] width 117 height 26
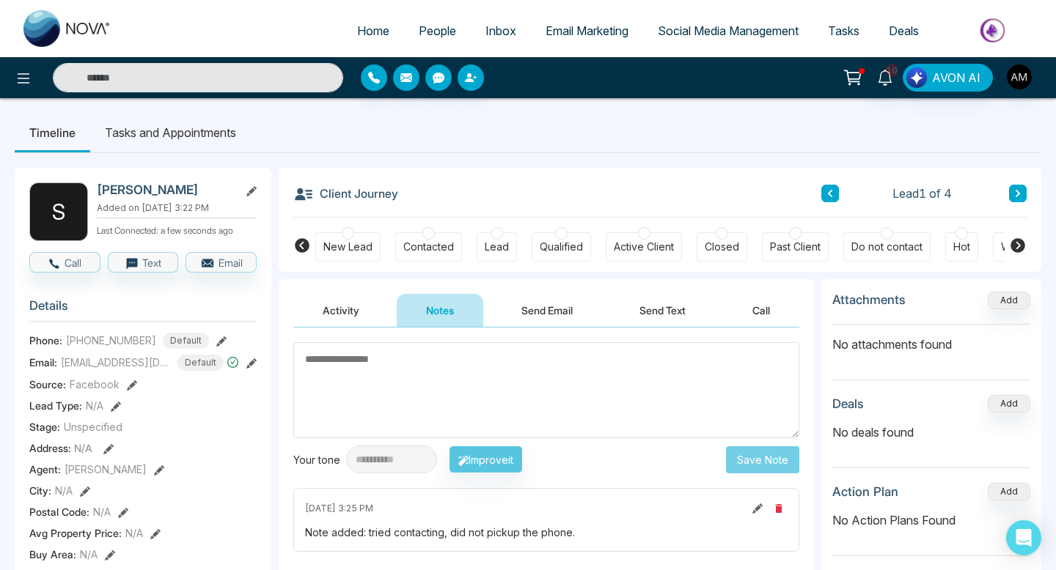
click at [442, 33] on span "People" at bounding box center [437, 30] width 37 height 15
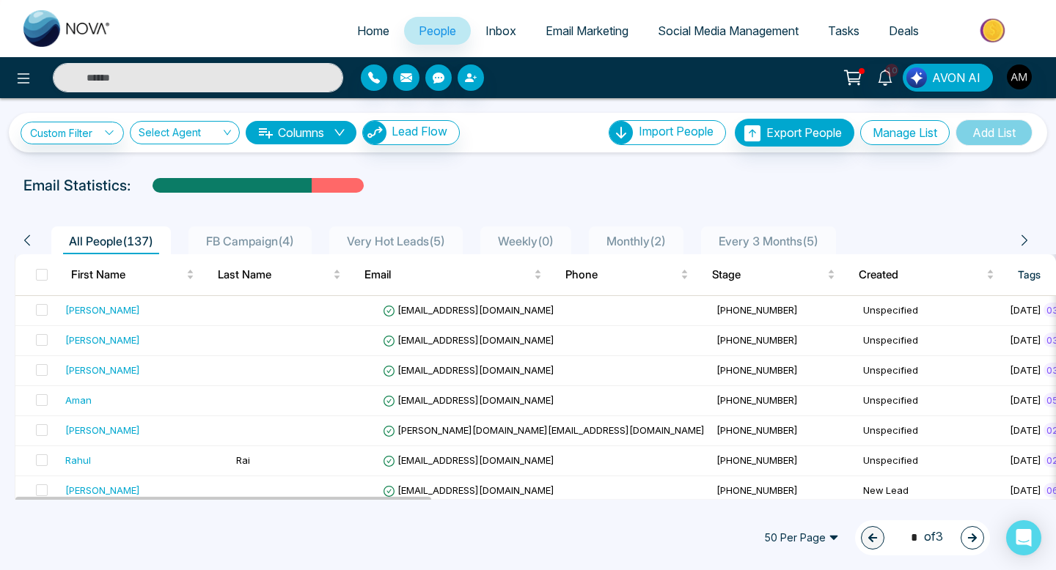
click at [285, 235] on span "FB Campaign ( 4 )" at bounding box center [250, 241] width 100 height 15
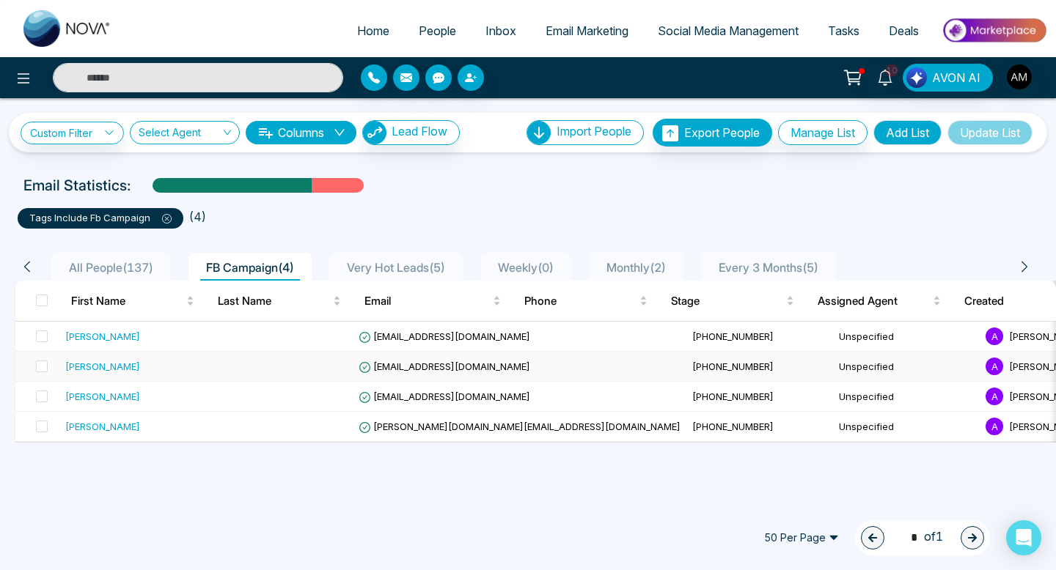
click at [251, 368] on td at bounding box center [279, 367] width 147 height 30
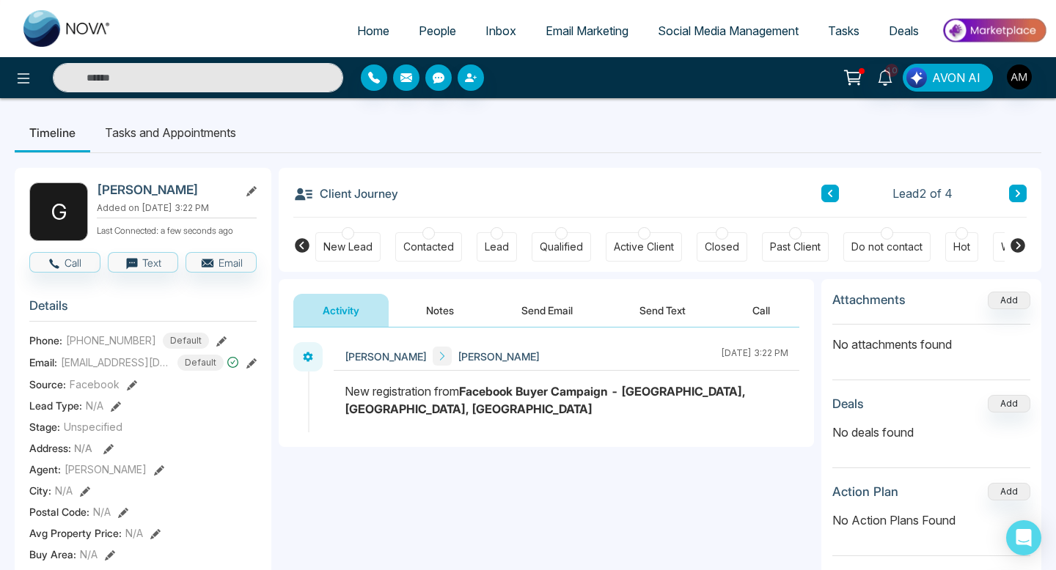
click at [444, 303] on button "Notes" at bounding box center [440, 310] width 87 height 33
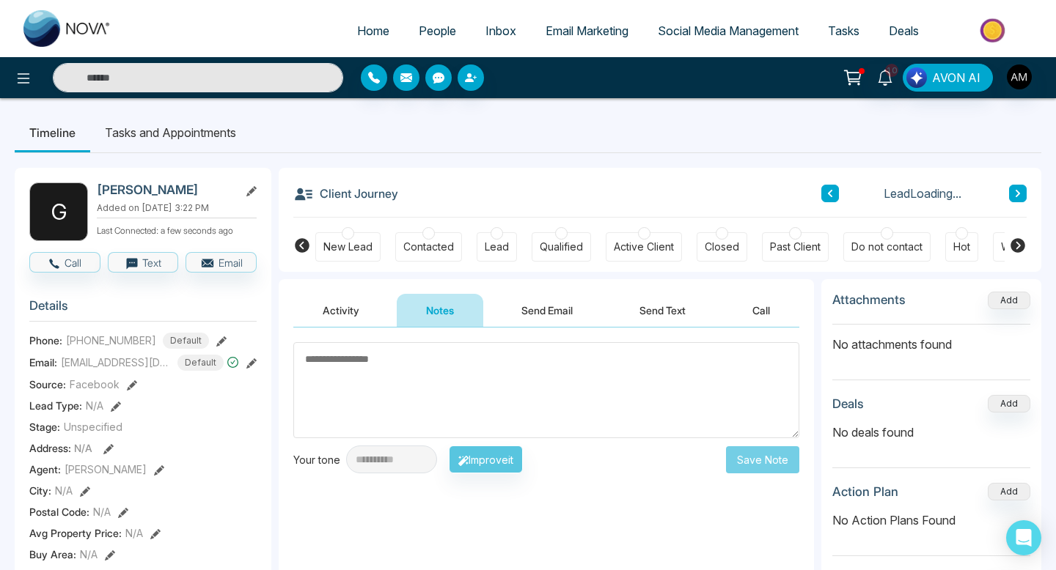
click at [448, 397] on textarea at bounding box center [546, 390] width 506 height 96
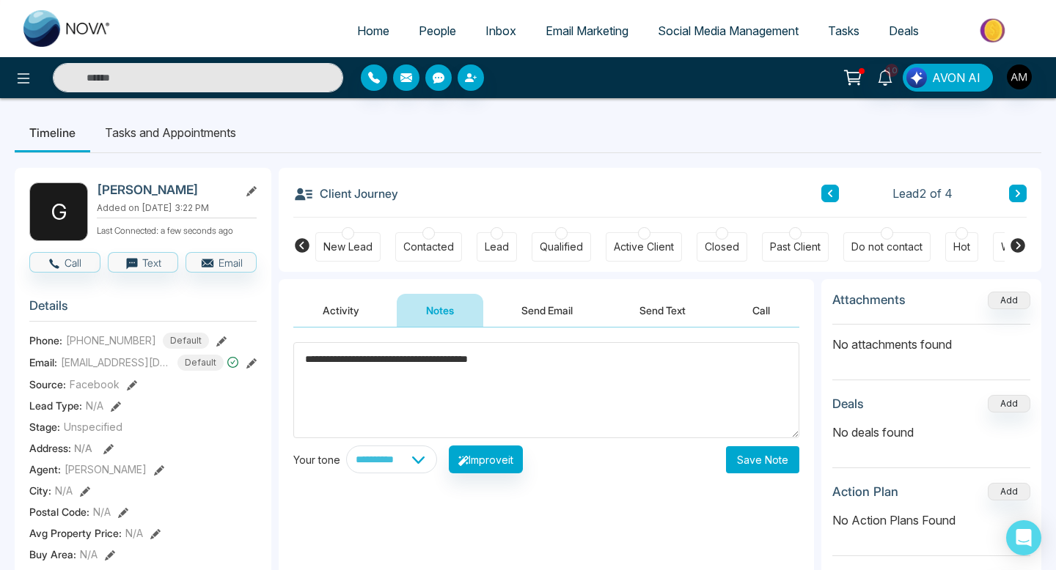
click at [734, 430] on textarea "**********" at bounding box center [546, 390] width 506 height 96
type textarea "**********"
click at [734, 453] on button "Save Note" at bounding box center [762, 460] width 73 height 27
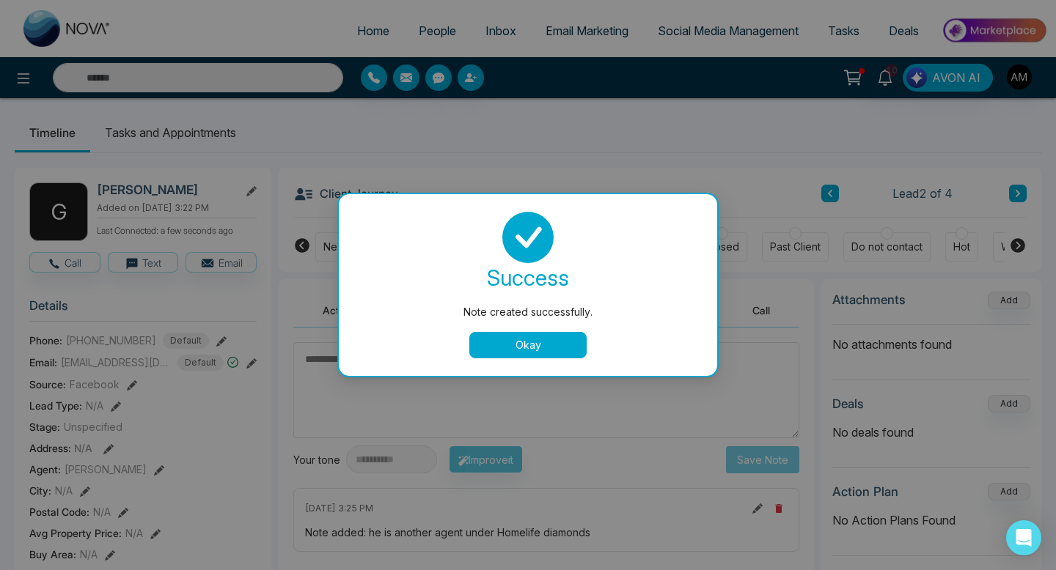
click at [523, 357] on button "Okay" at bounding box center [527, 345] width 117 height 26
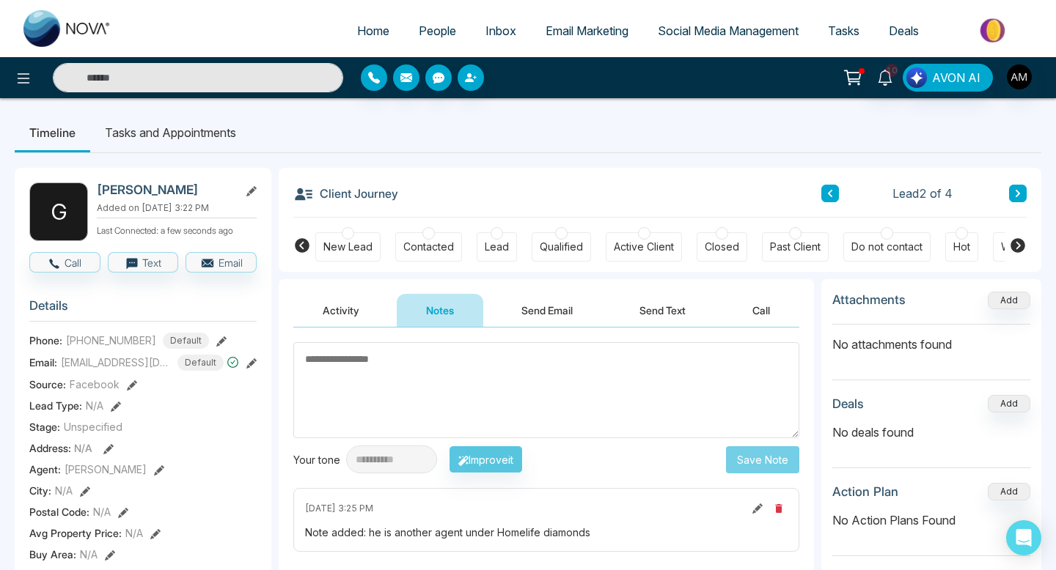
click at [438, 54] on div "Home People Inbox Email Marketing Social Media Management Tasks Deals" at bounding box center [528, 28] width 1056 height 57
click at [419, 27] on span "People" at bounding box center [437, 30] width 37 height 15
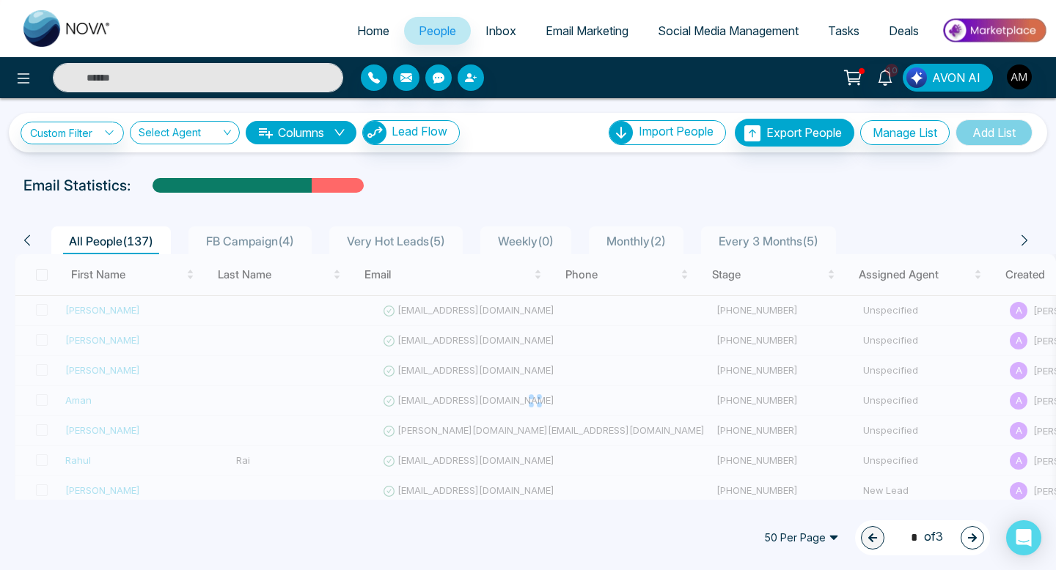
click at [244, 243] on span "FB Campaign ( 4 )" at bounding box center [250, 241] width 100 height 15
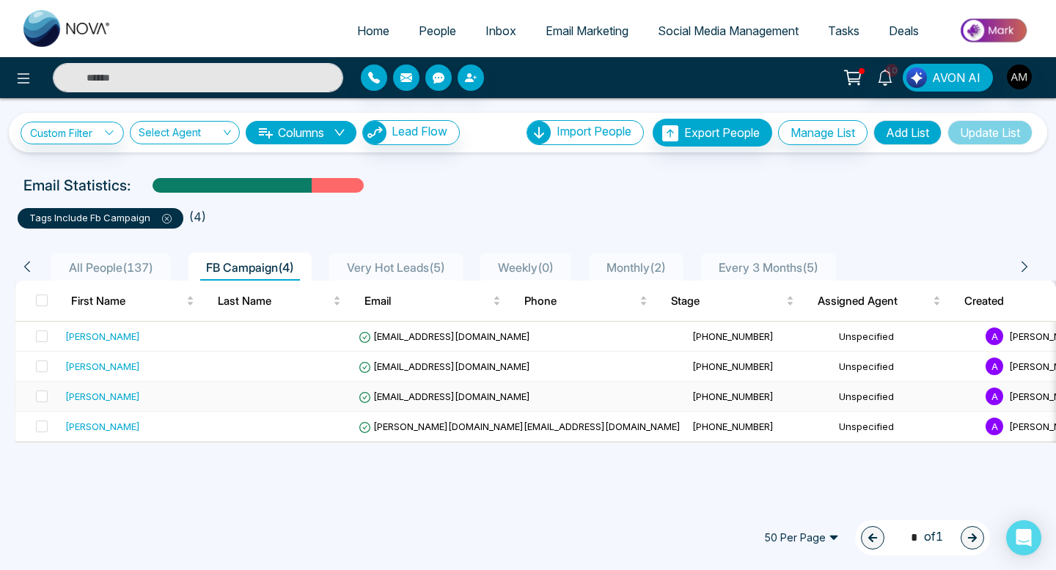
click at [190, 404] on div "[PERSON_NAME]" at bounding box center [132, 396] width 135 height 15
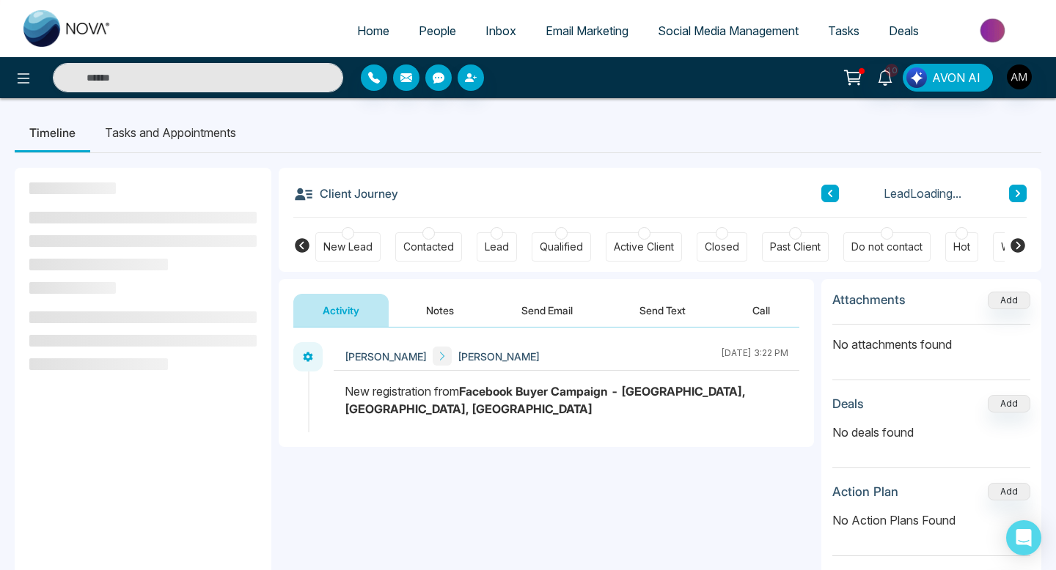
click at [449, 320] on button "Notes" at bounding box center [440, 310] width 87 height 33
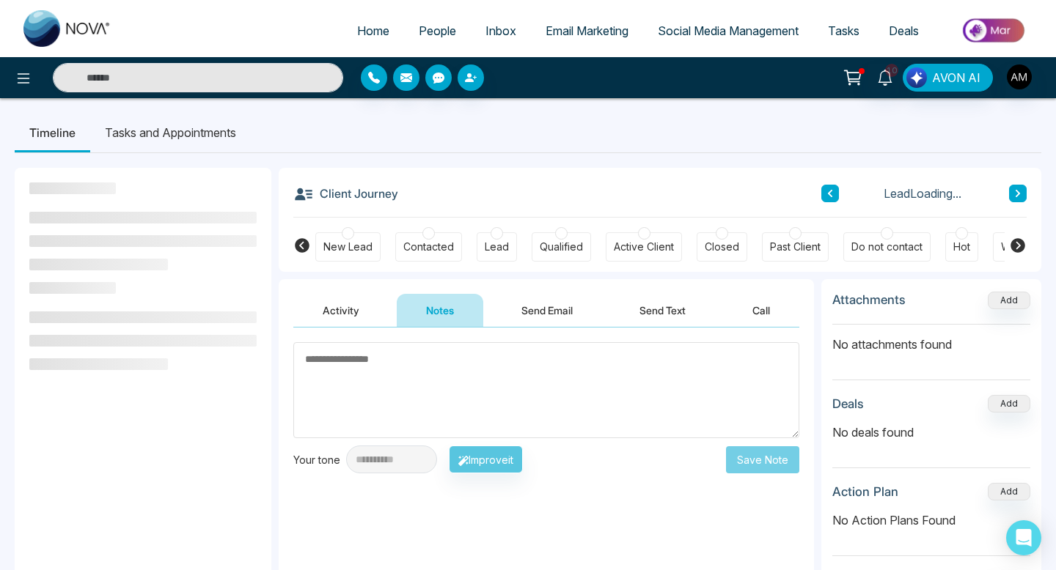
click at [456, 370] on textarea at bounding box center [546, 390] width 506 height 96
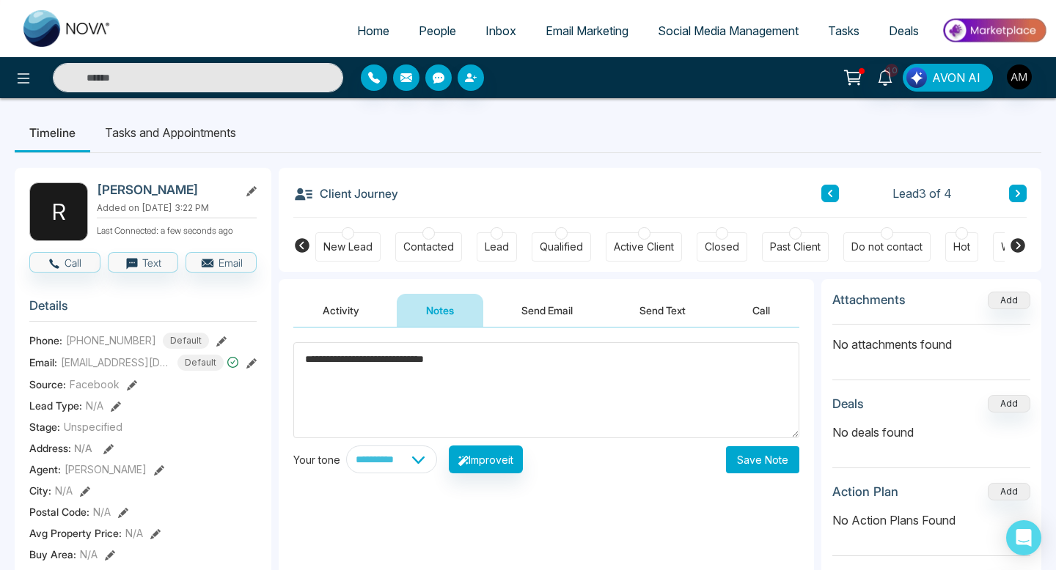
type textarea "**********"
click at [753, 458] on button "Save Note" at bounding box center [762, 460] width 73 height 27
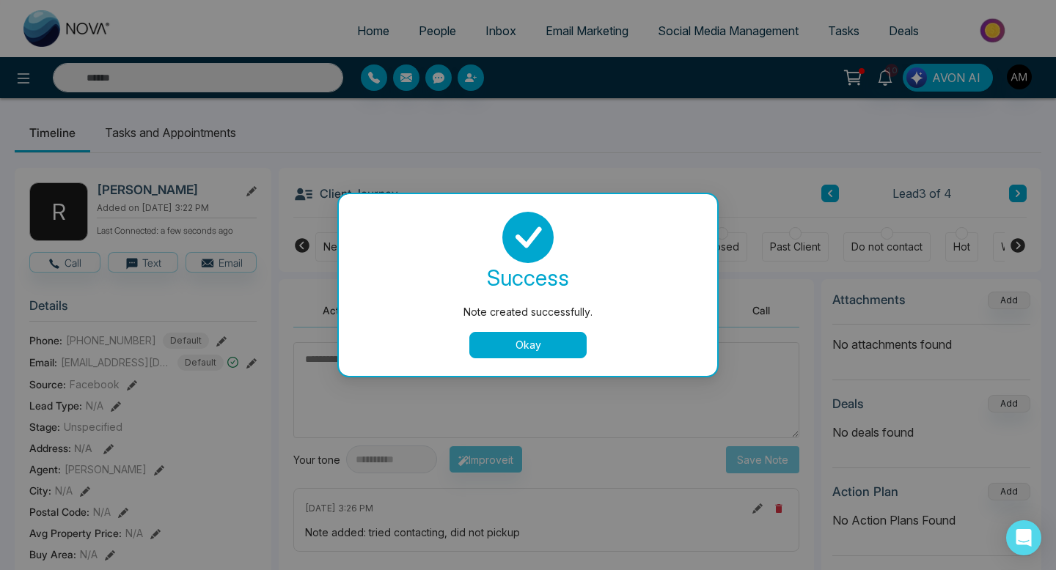
click at [503, 337] on button "Okay" at bounding box center [527, 345] width 117 height 26
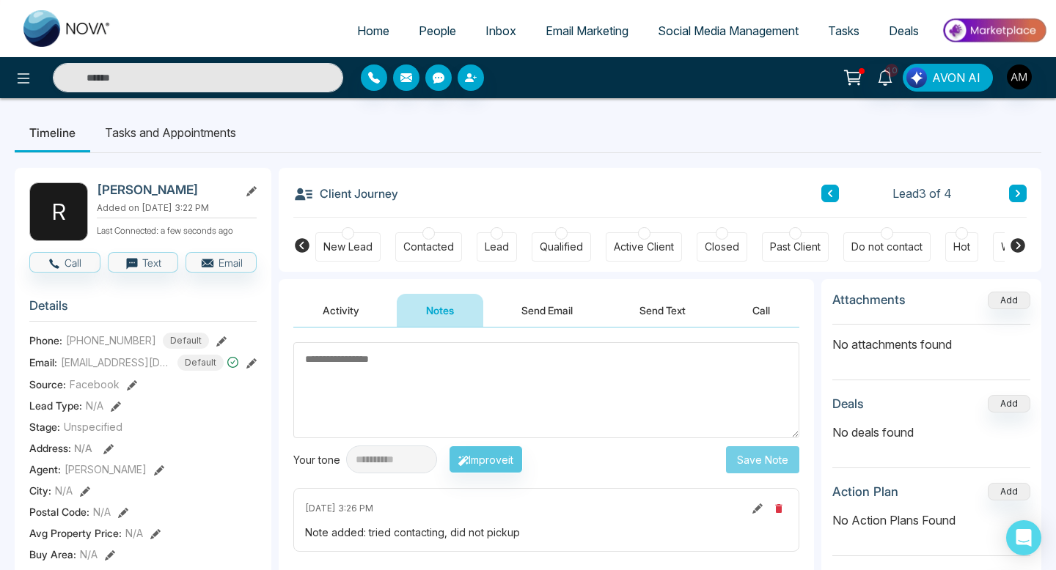
click at [425, 38] on link "People" at bounding box center [437, 31] width 67 height 28
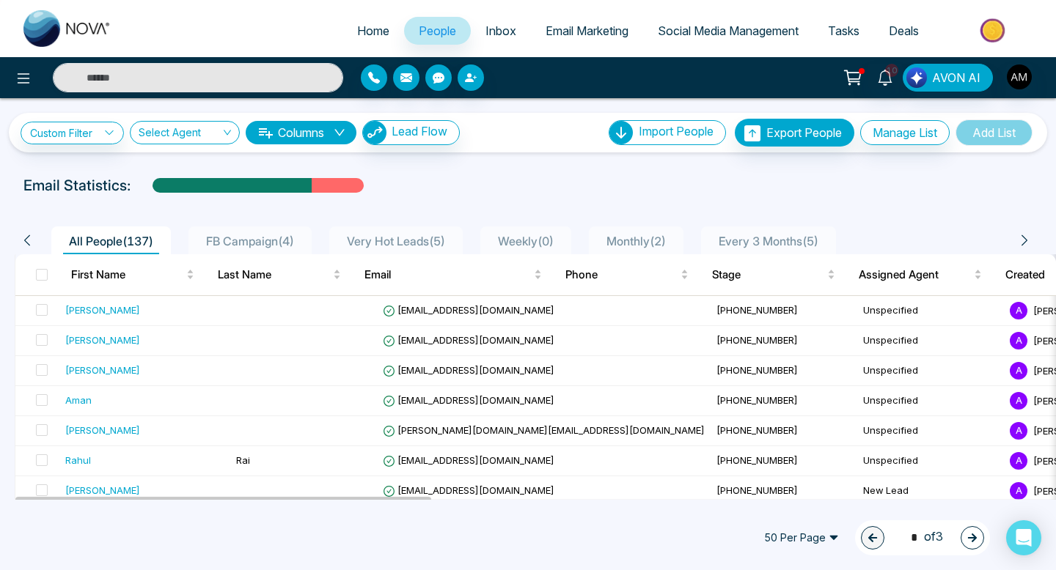
click at [264, 238] on span "FB Campaign ( 4 )" at bounding box center [250, 241] width 100 height 15
